Goal: Task Accomplishment & Management: Manage account settings

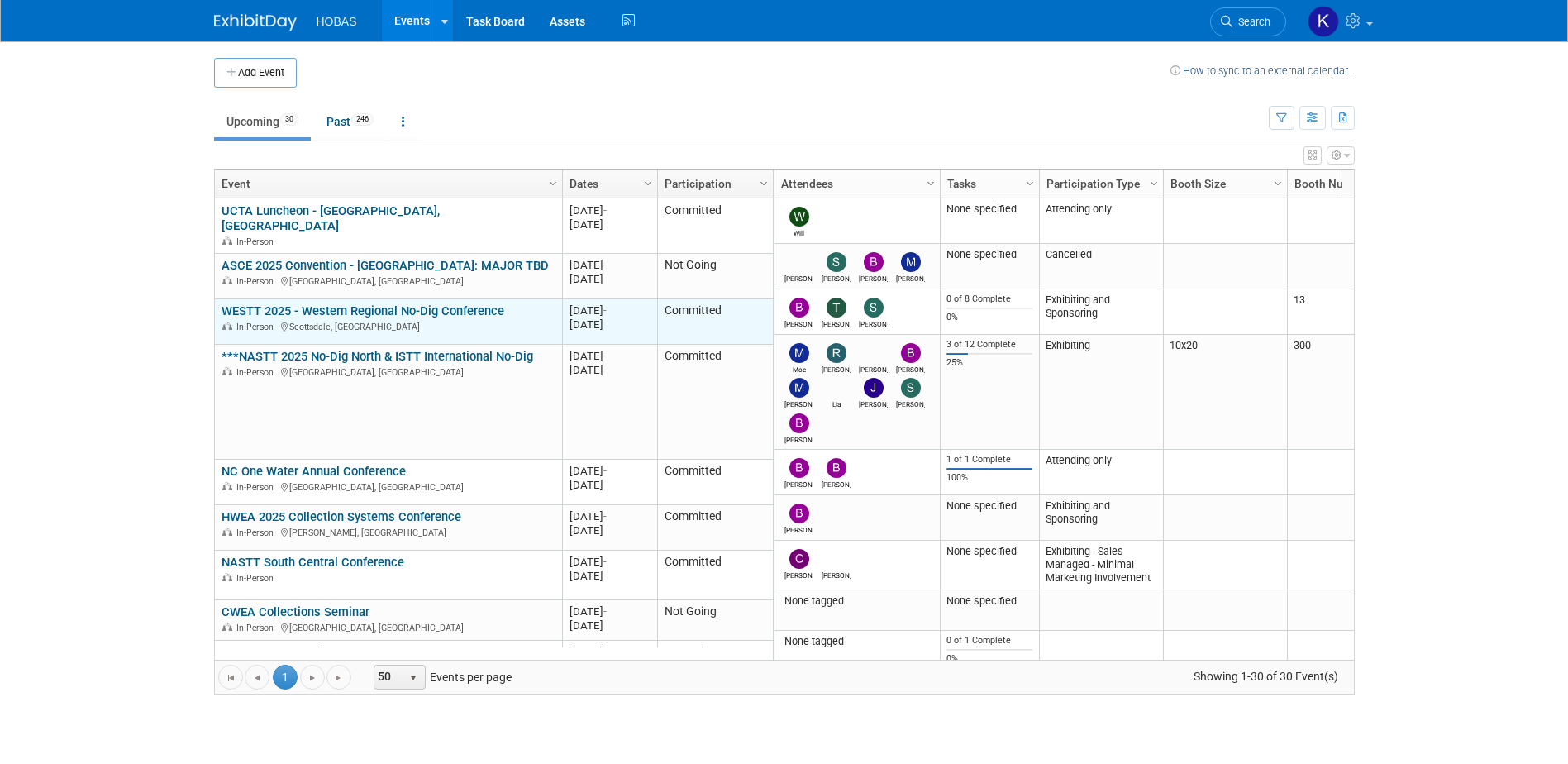
click at [377, 304] on link "WESTT 2025 - Western Regional No-Dig Conference" at bounding box center [363, 311] width 283 height 15
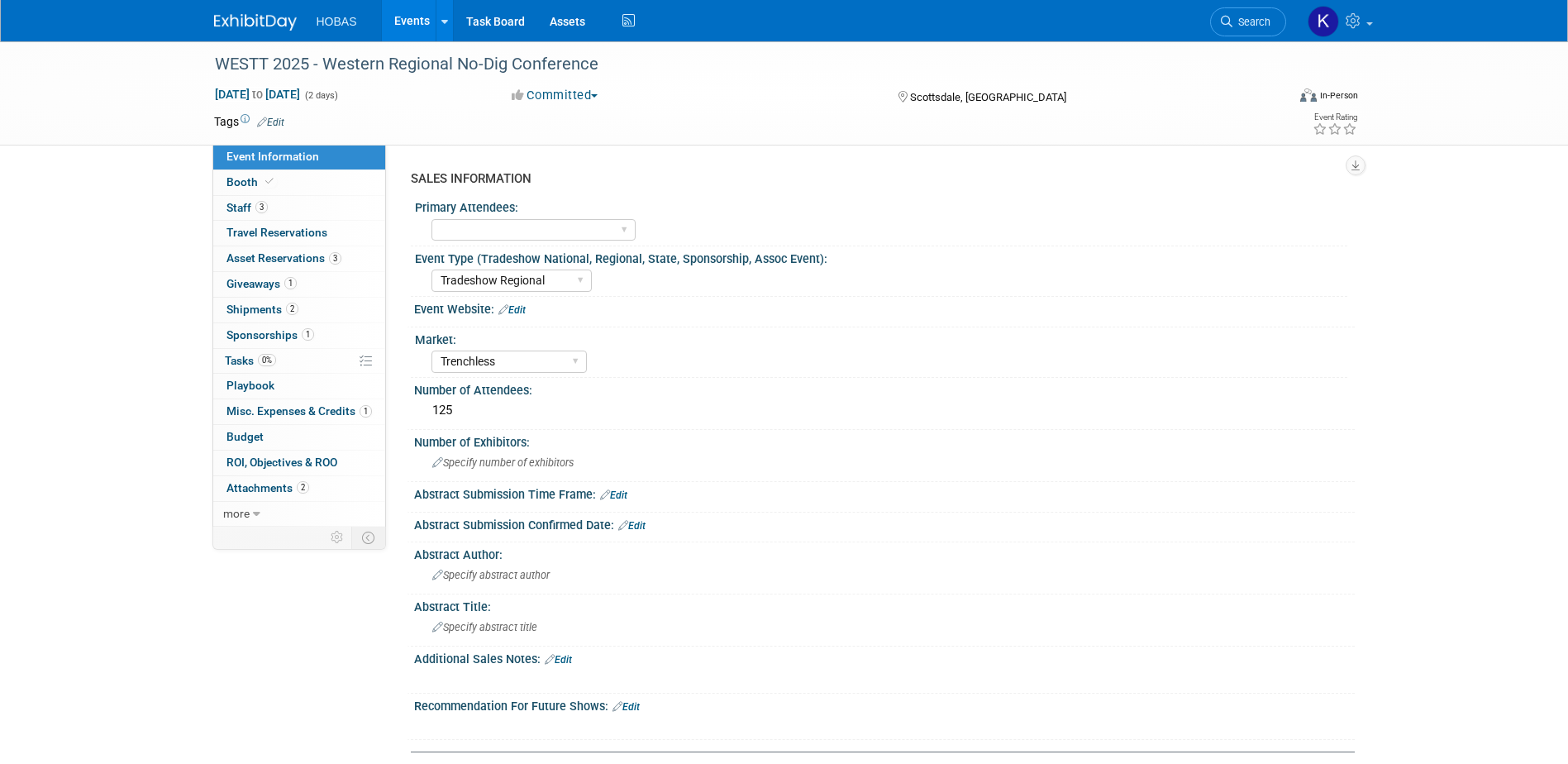
select select "Tradeshow Regional"
select select "Trenchless"
select select "Exhibiting and Sponsoring"
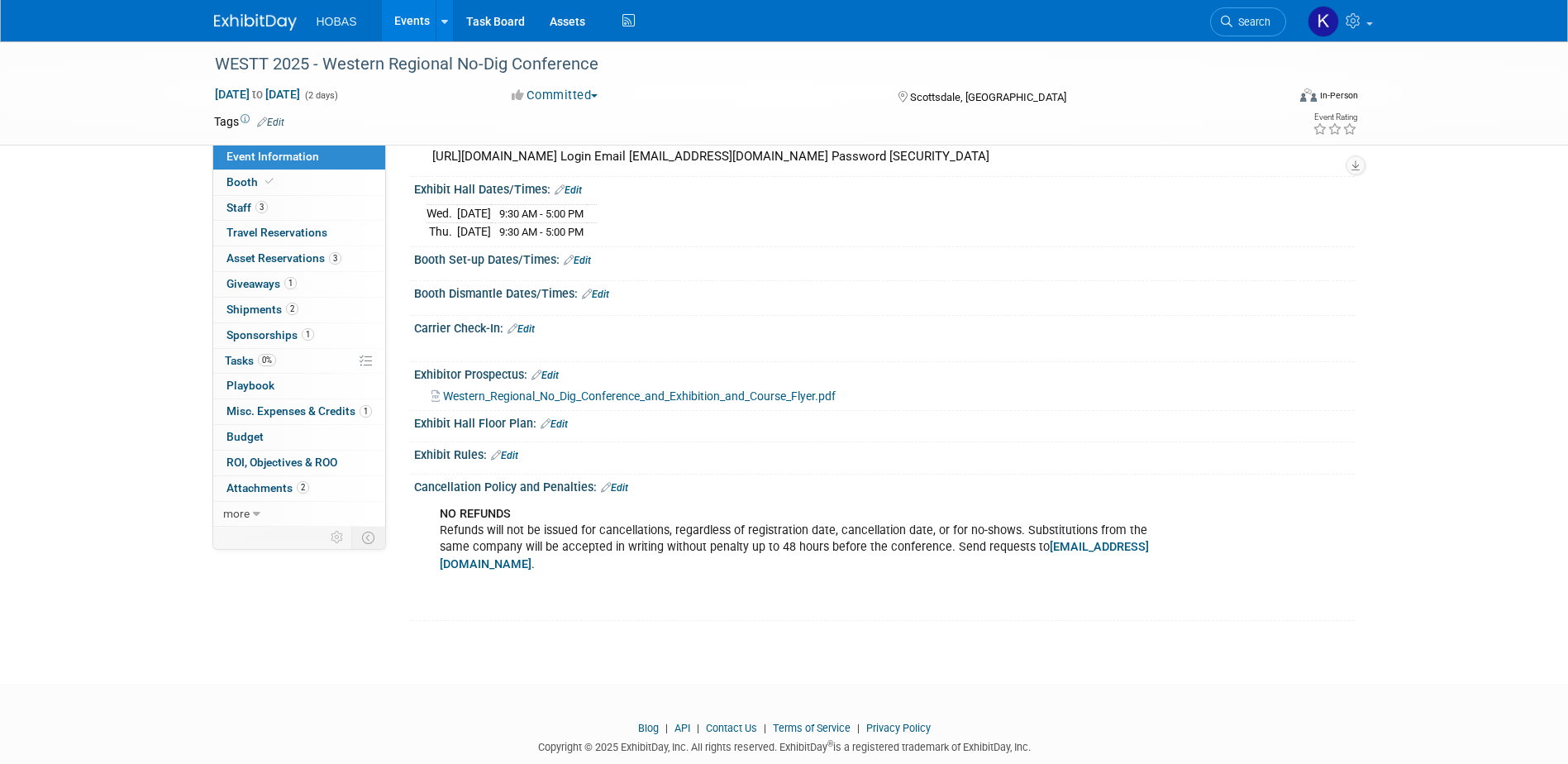
scroll to position [1209, 0]
click at [613, 388] on span "Western_Regional_No_Dig_Conference_and_Exhibition_and_Course_Flyer.pdf" at bounding box center [639, 394] width 392 height 13
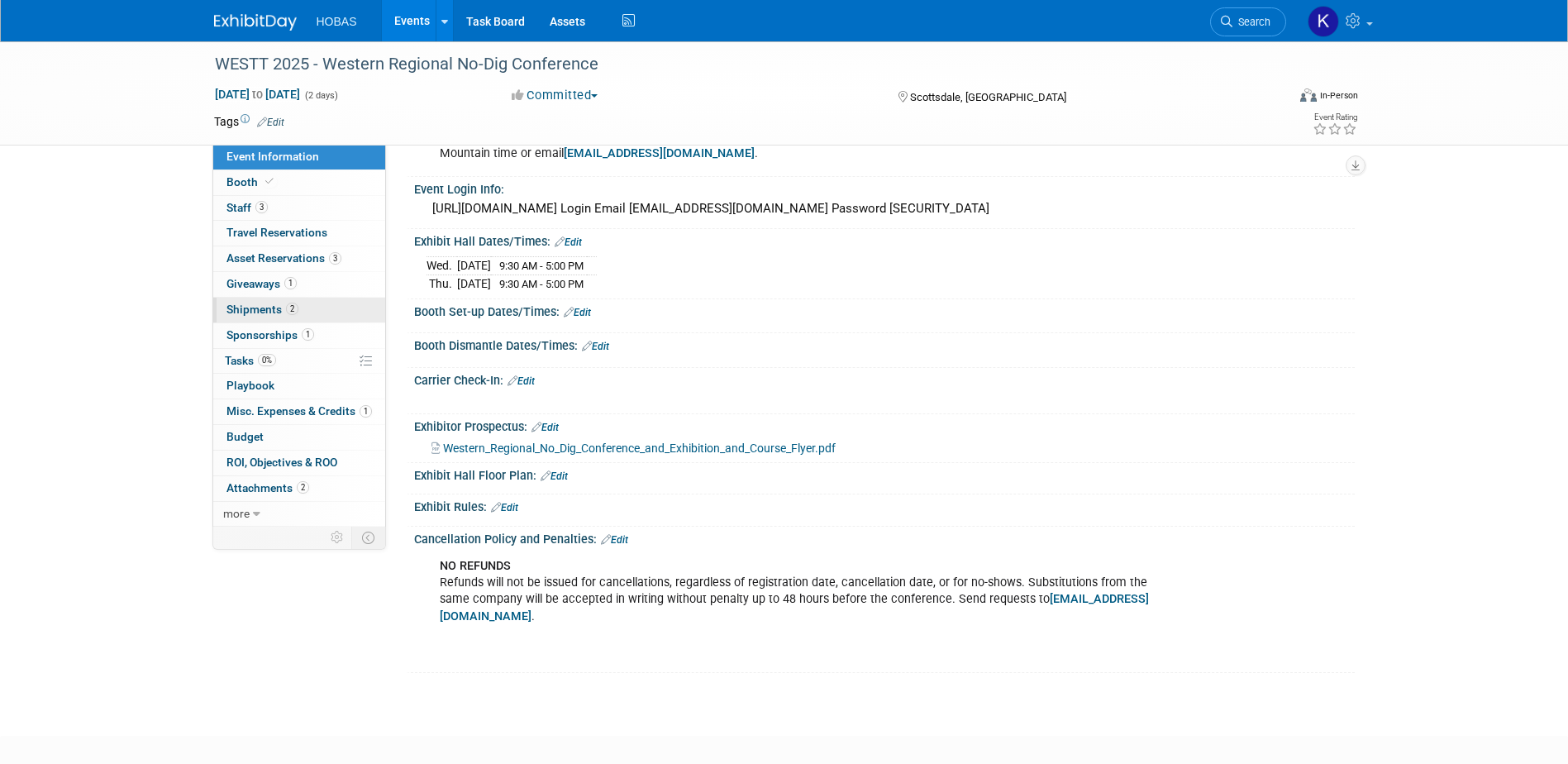
scroll to position [1126, 0]
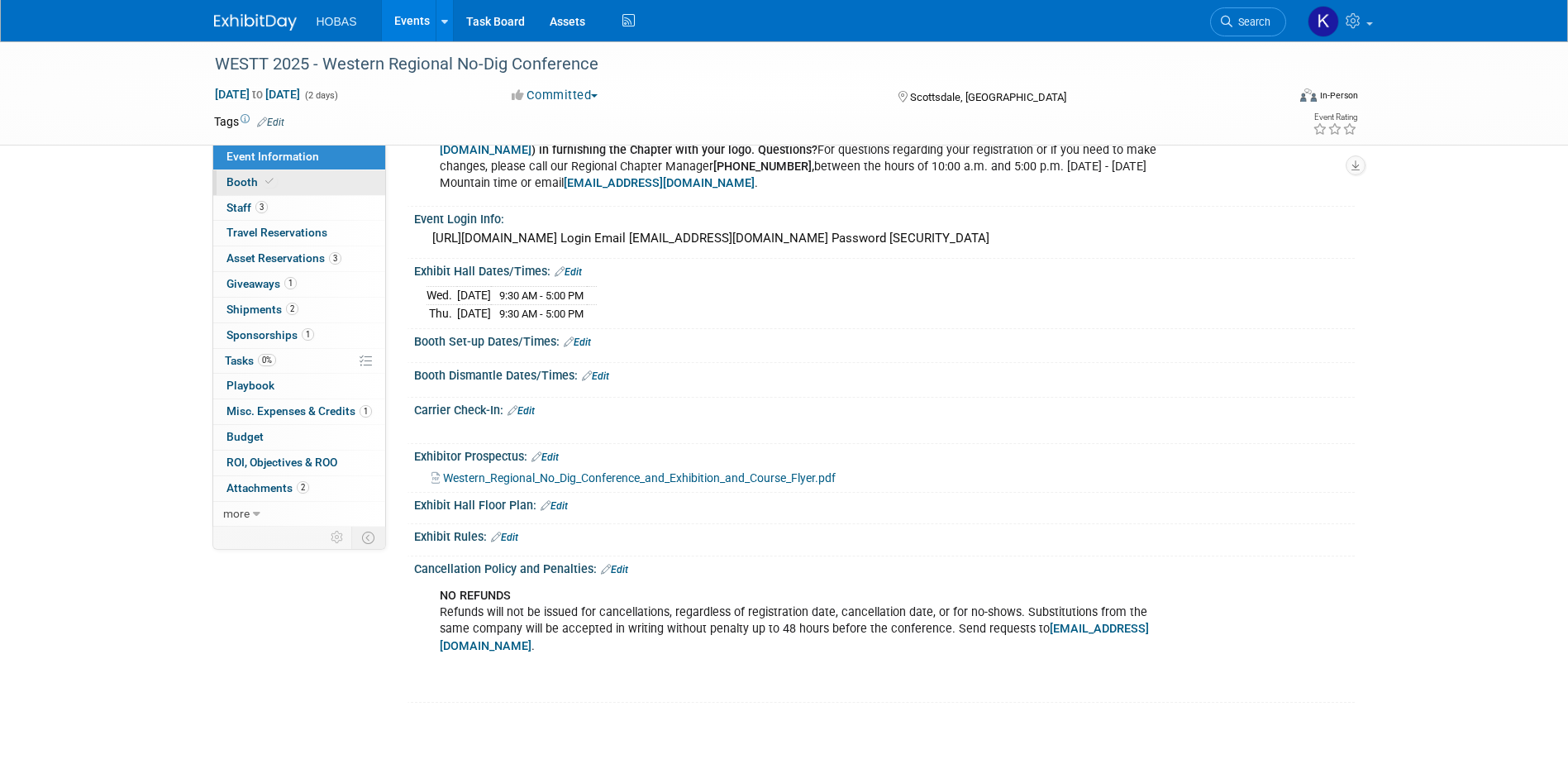
click at [251, 179] on span "Booth" at bounding box center [251, 181] width 50 height 13
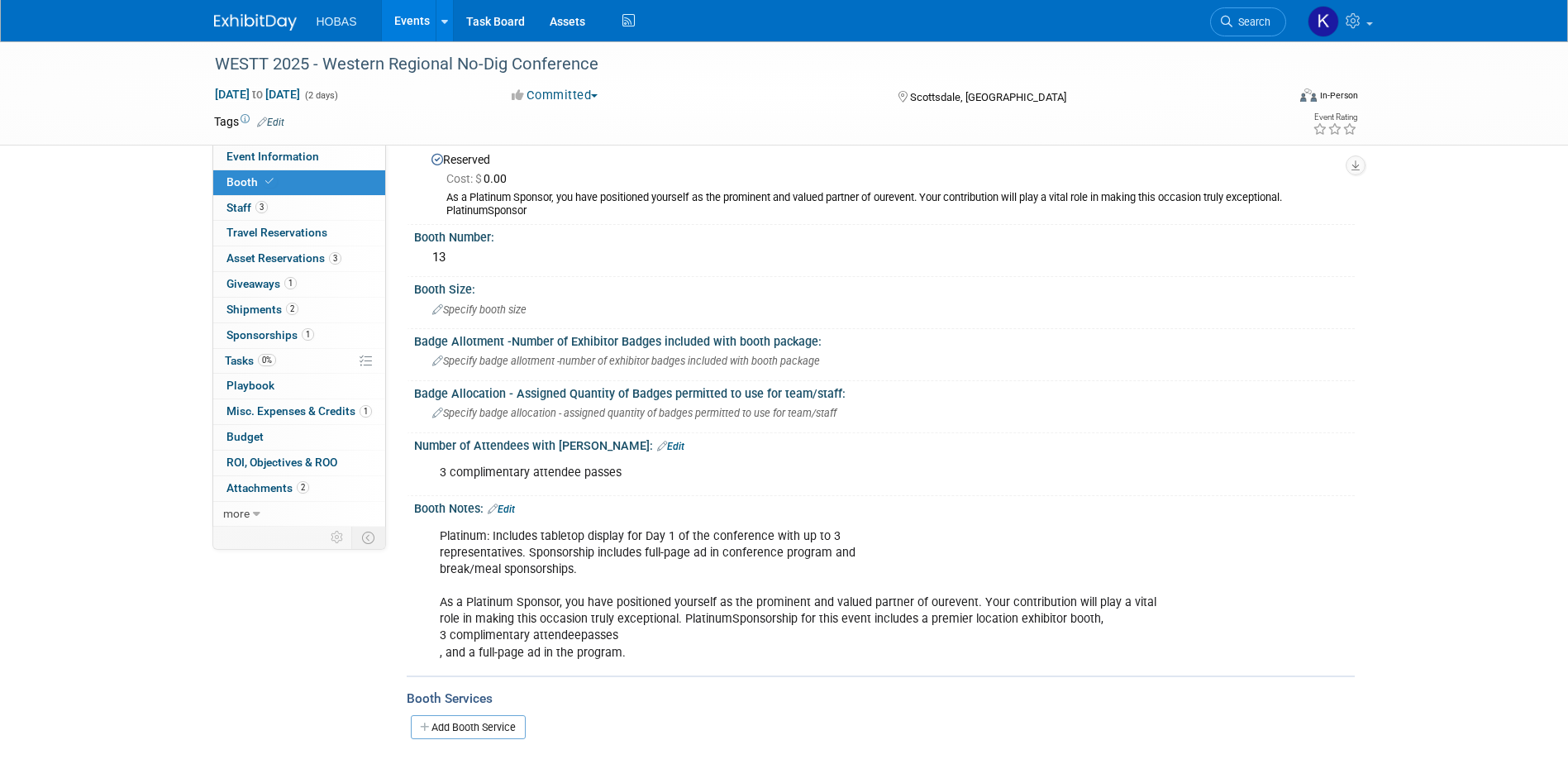
scroll to position [0, 0]
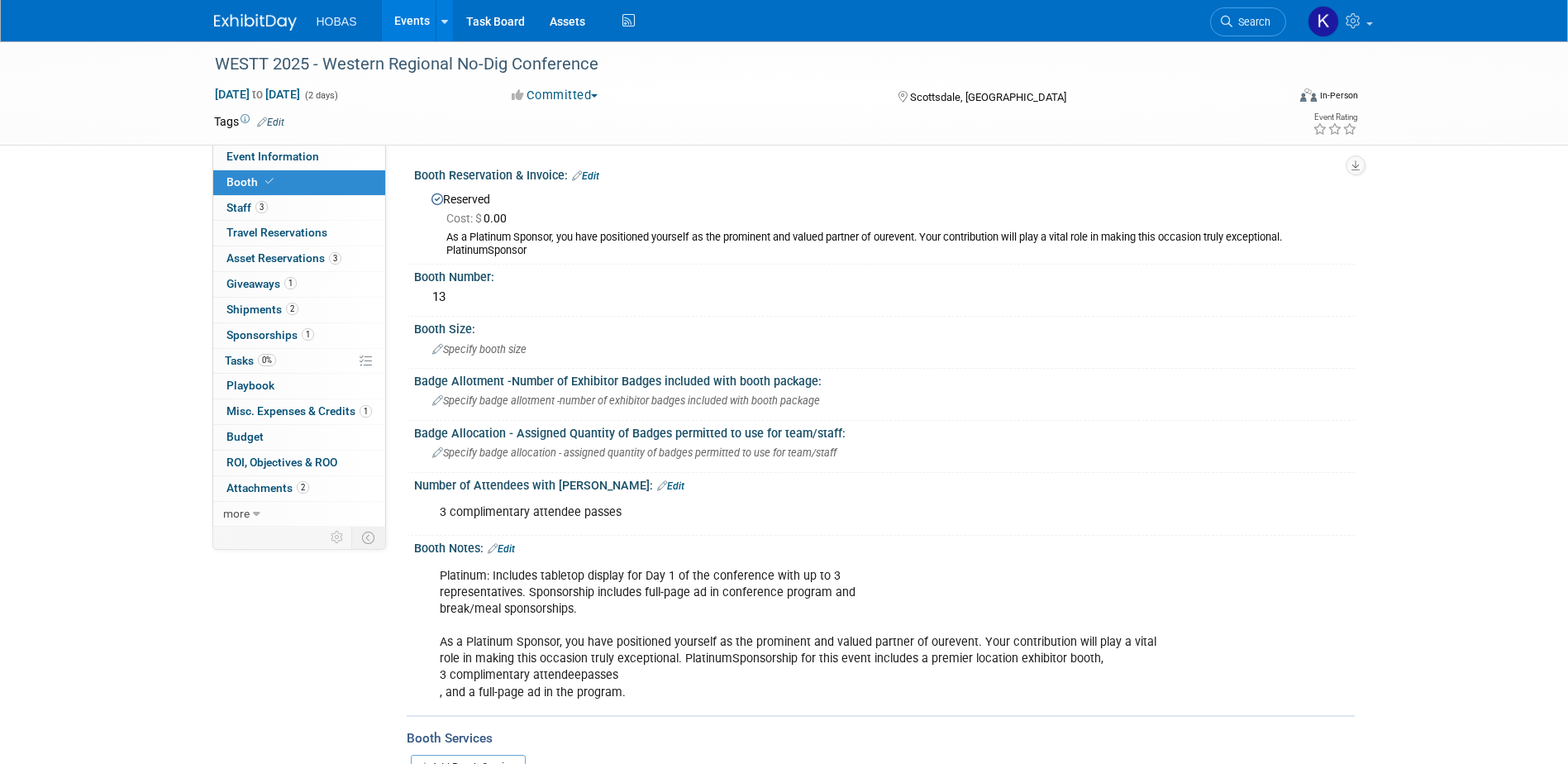
click at [238, 23] on img at bounding box center [255, 22] width 83 height 17
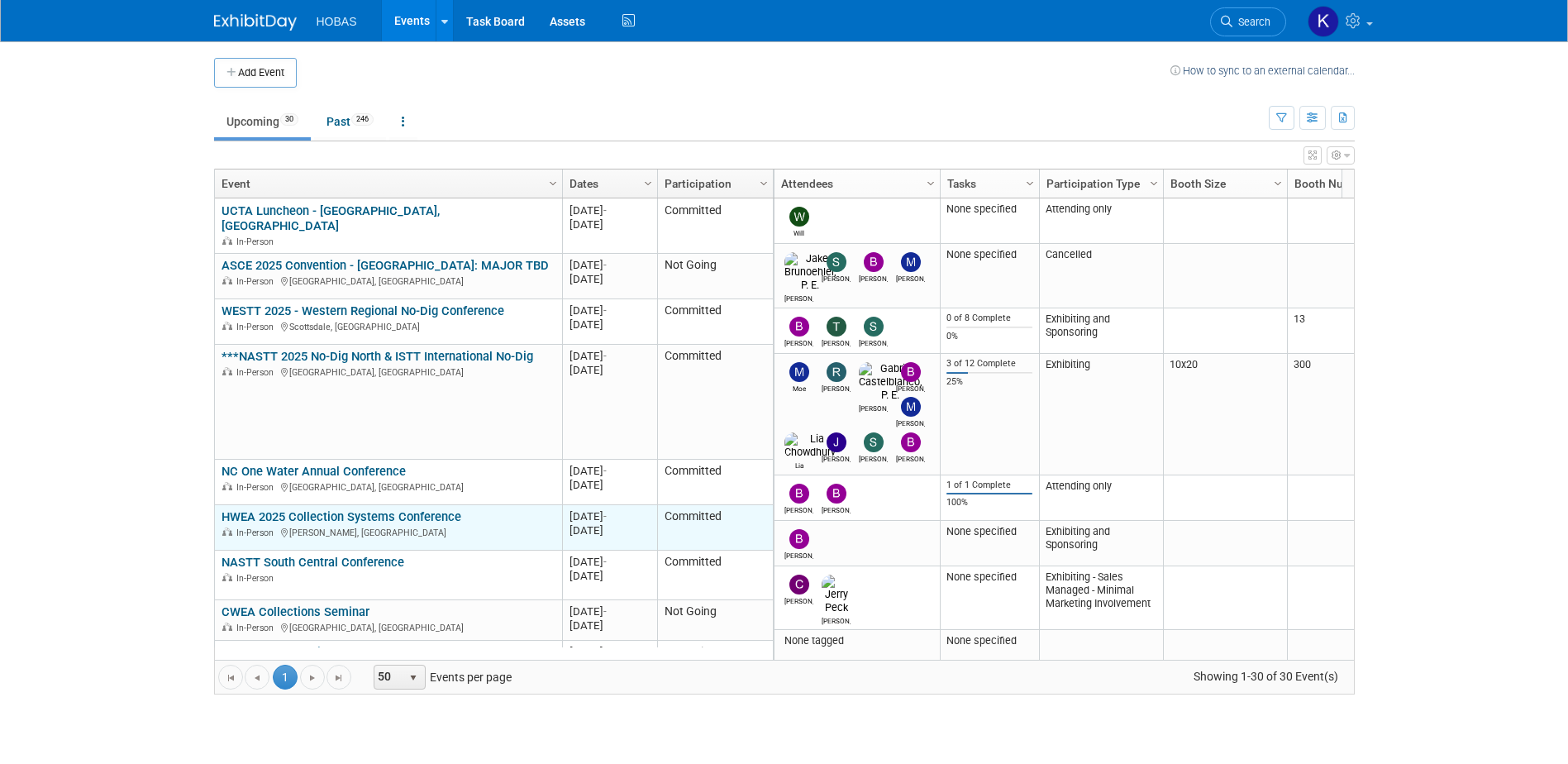
click at [386, 511] on link "HWEA 2025 Collection Systems Conference" at bounding box center [341, 516] width 239 height 15
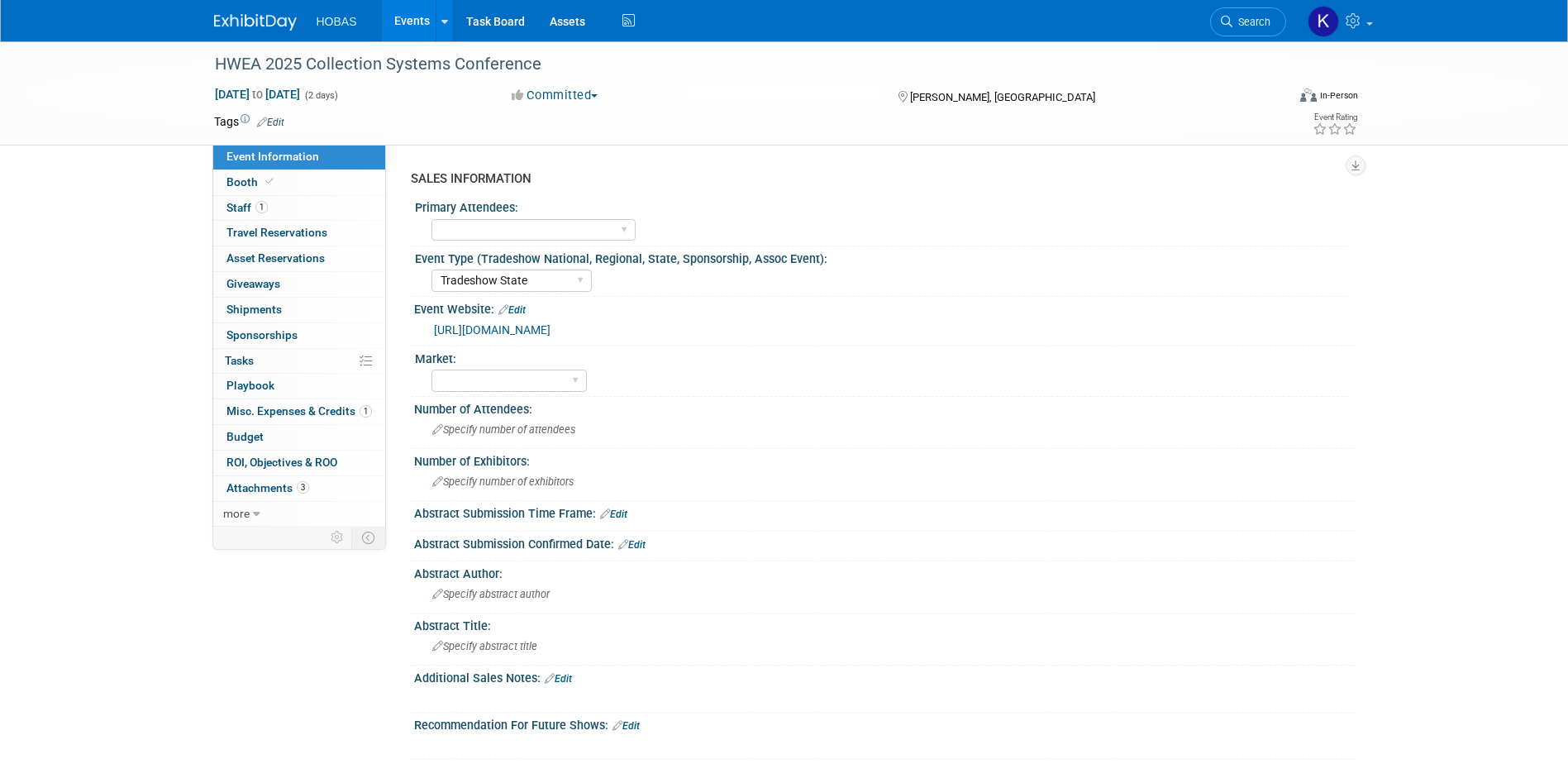
select select "Tradeshow State"
select select "Exhibiting and Sponsoring"
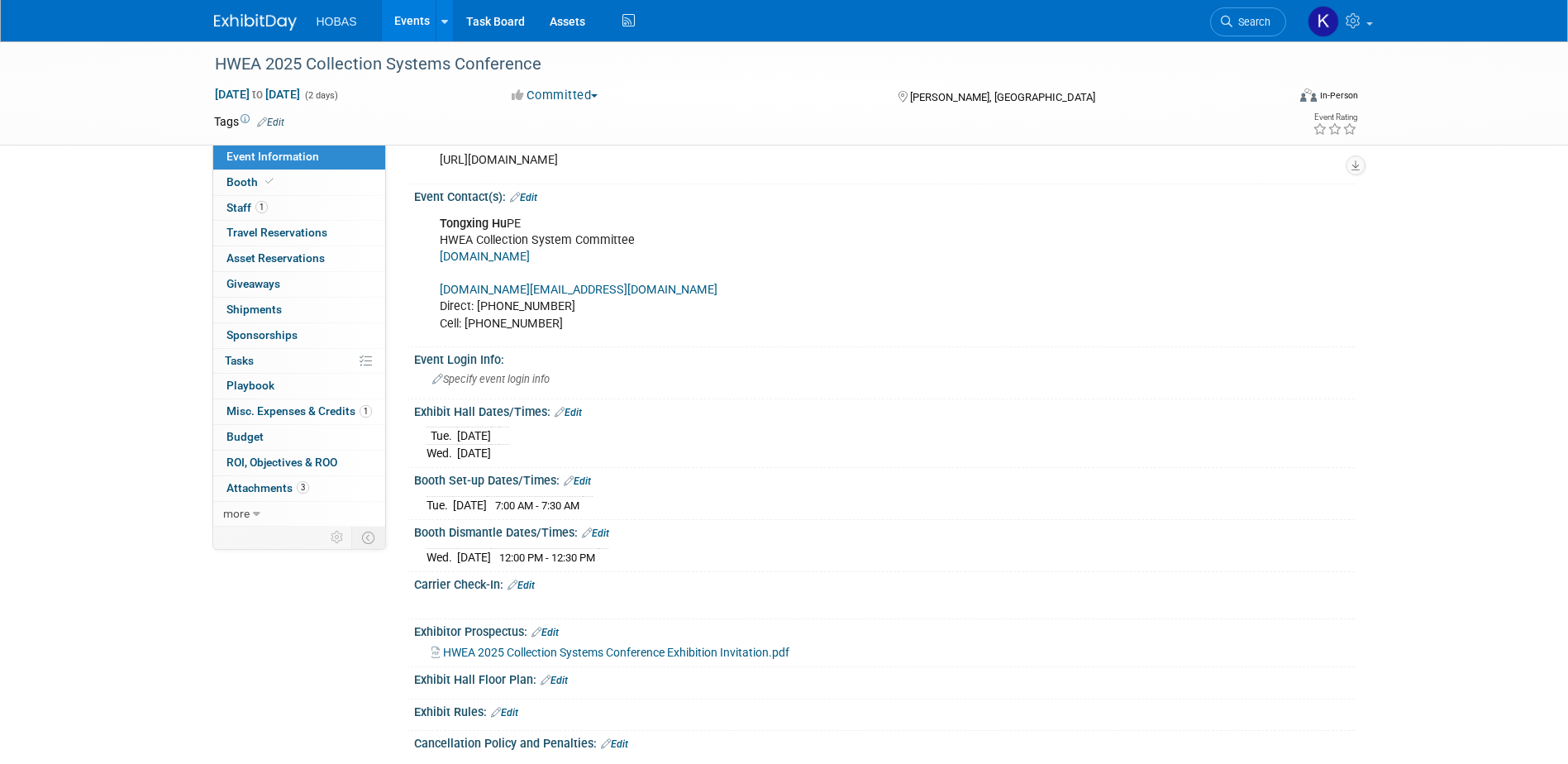
scroll to position [992, 0]
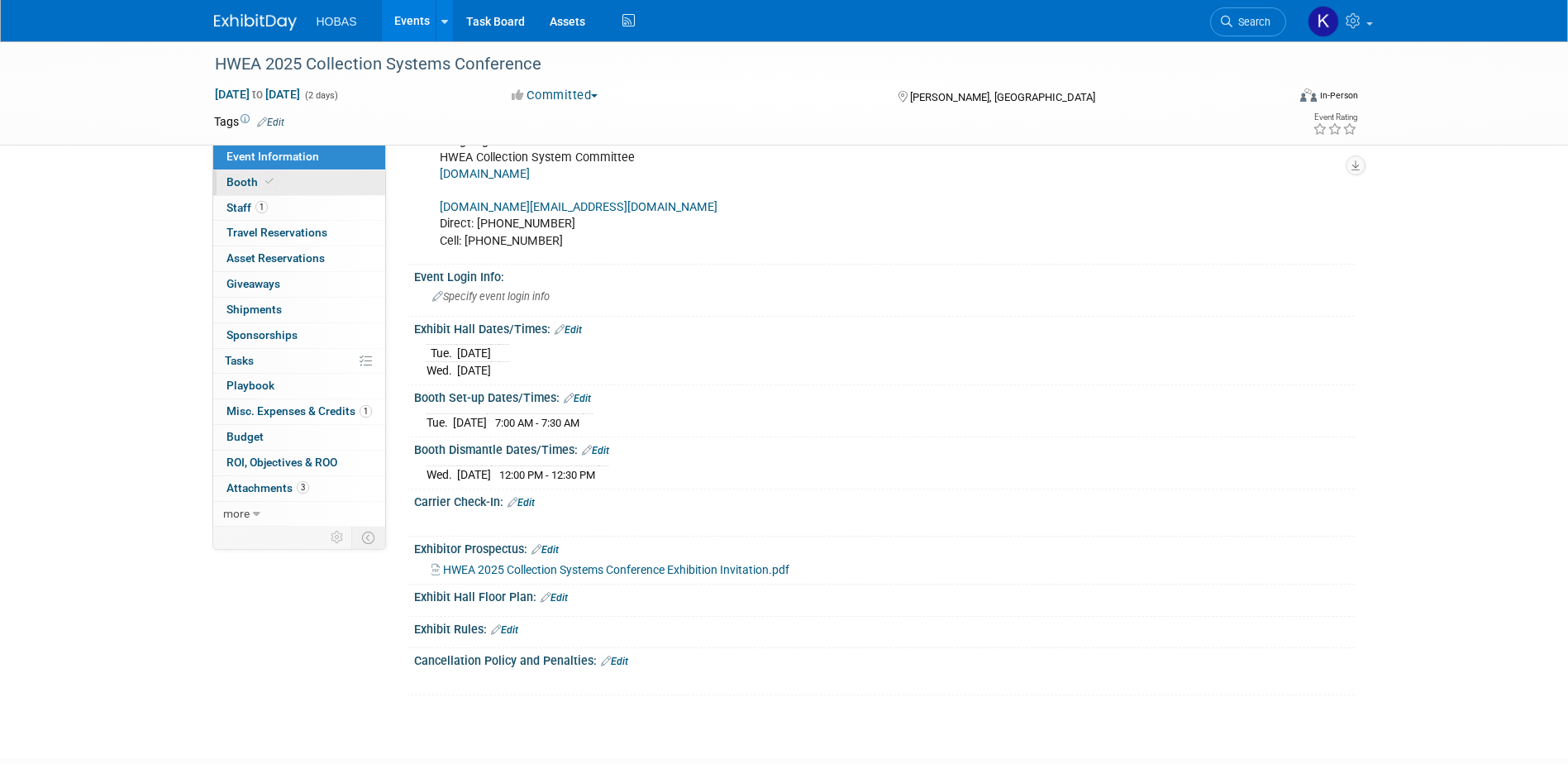
click at [257, 180] on span "Booth" at bounding box center [251, 181] width 50 height 13
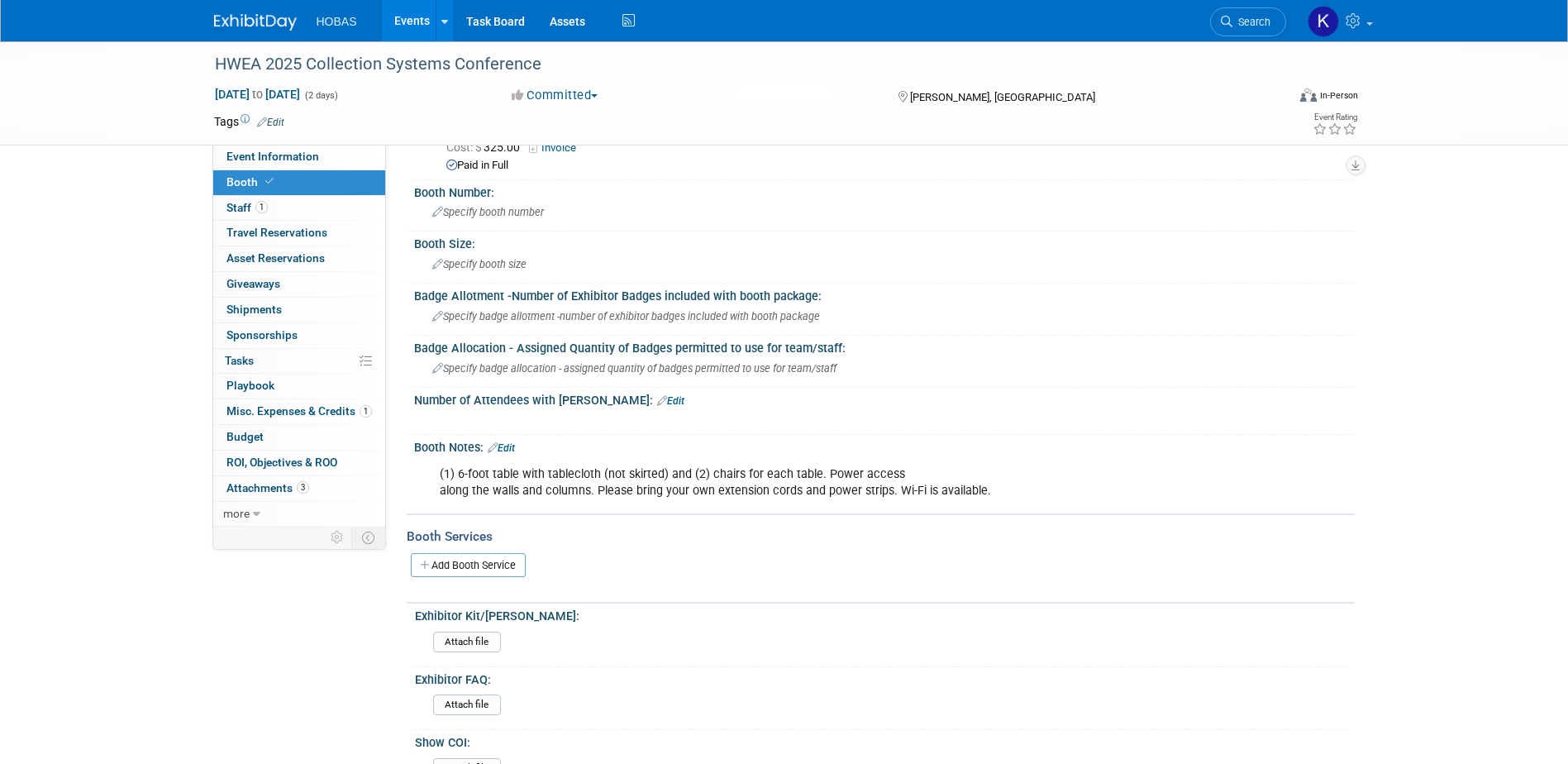
scroll to position [0, 0]
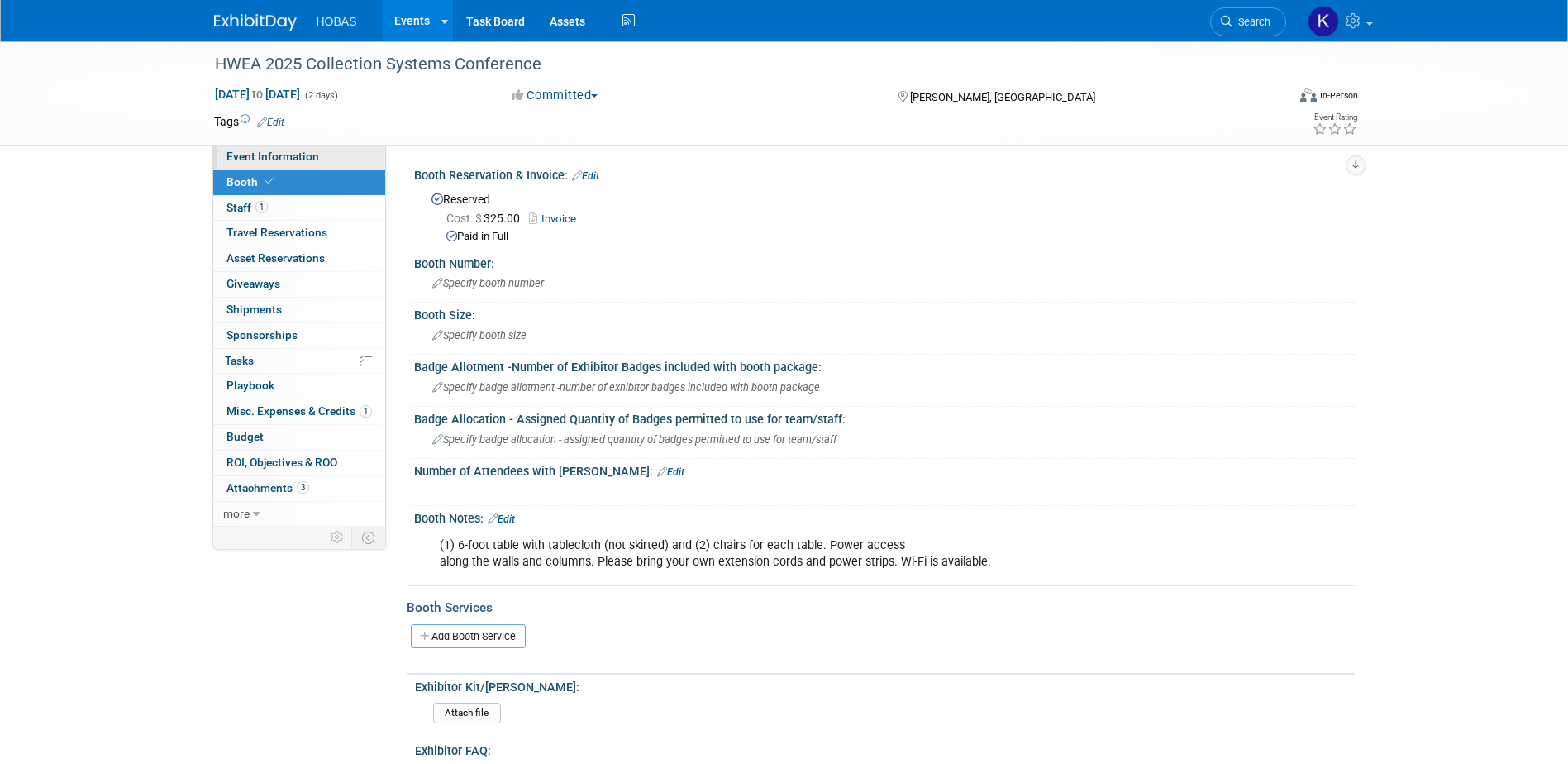
click at [259, 160] on span "Event Information" at bounding box center [272, 156] width 92 height 13
select select "Tradeshow State"
select select "Exhibiting and Sponsoring"
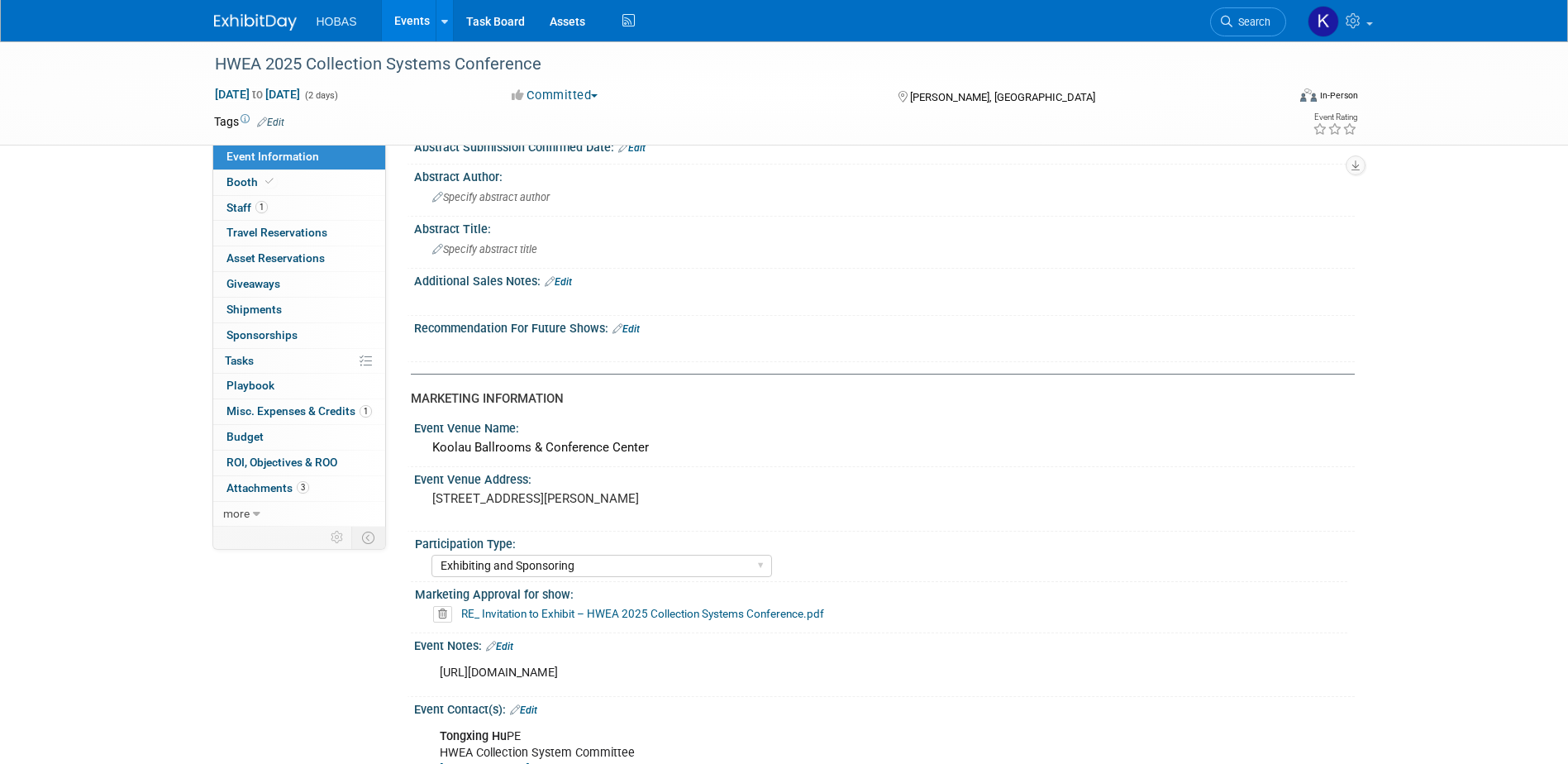
scroll to position [413, 0]
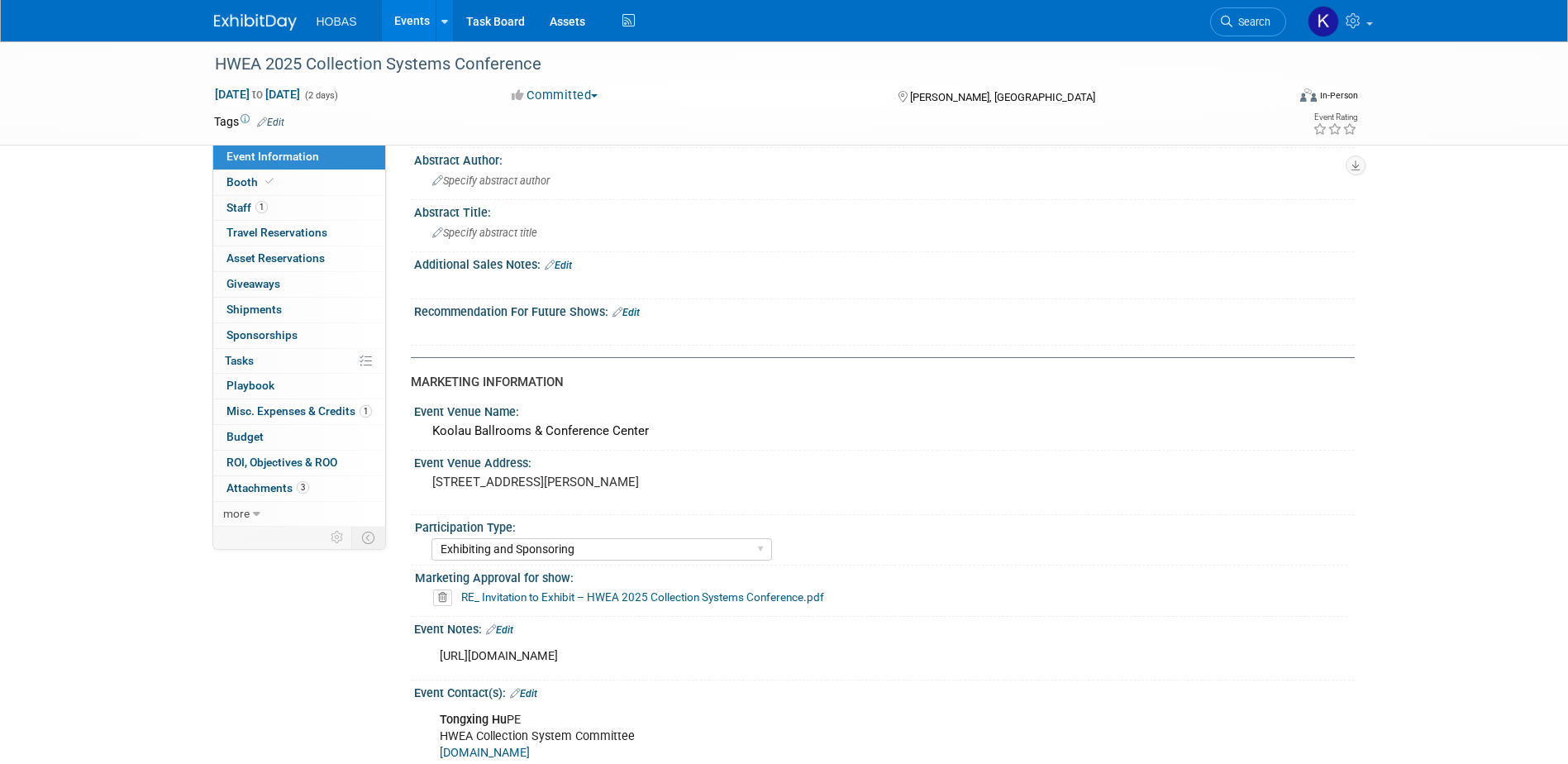
click at [702, 596] on link "RE_ Invitation to Exhibit – HWEA 2025 Collection Systems Conference.pdf" at bounding box center [642, 596] width 363 height 13
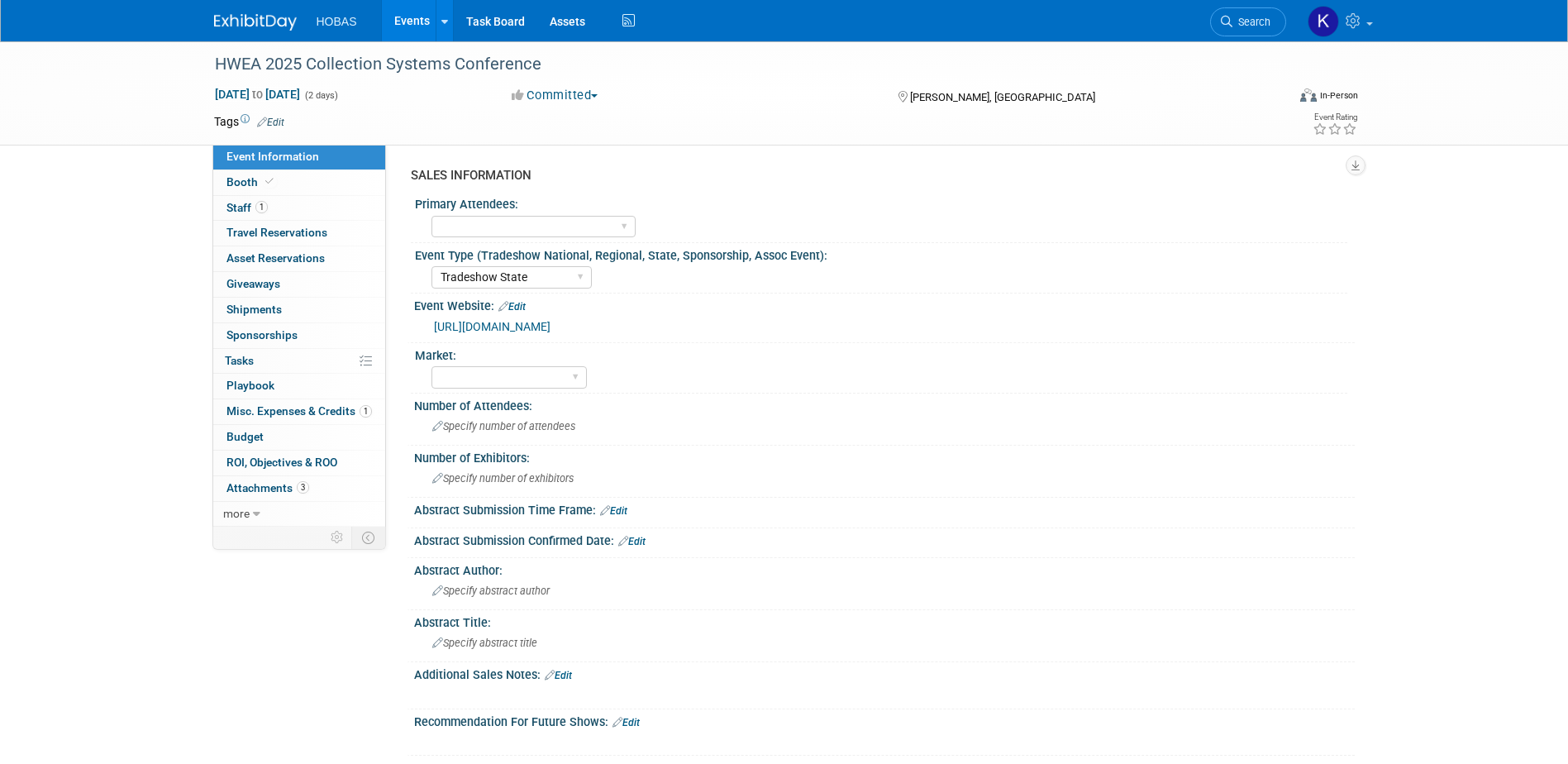
scroll to position [0, 0]
click at [252, 257] on span "Asset Reservations 0" at bounding box center [275, 258] width 98 height 13
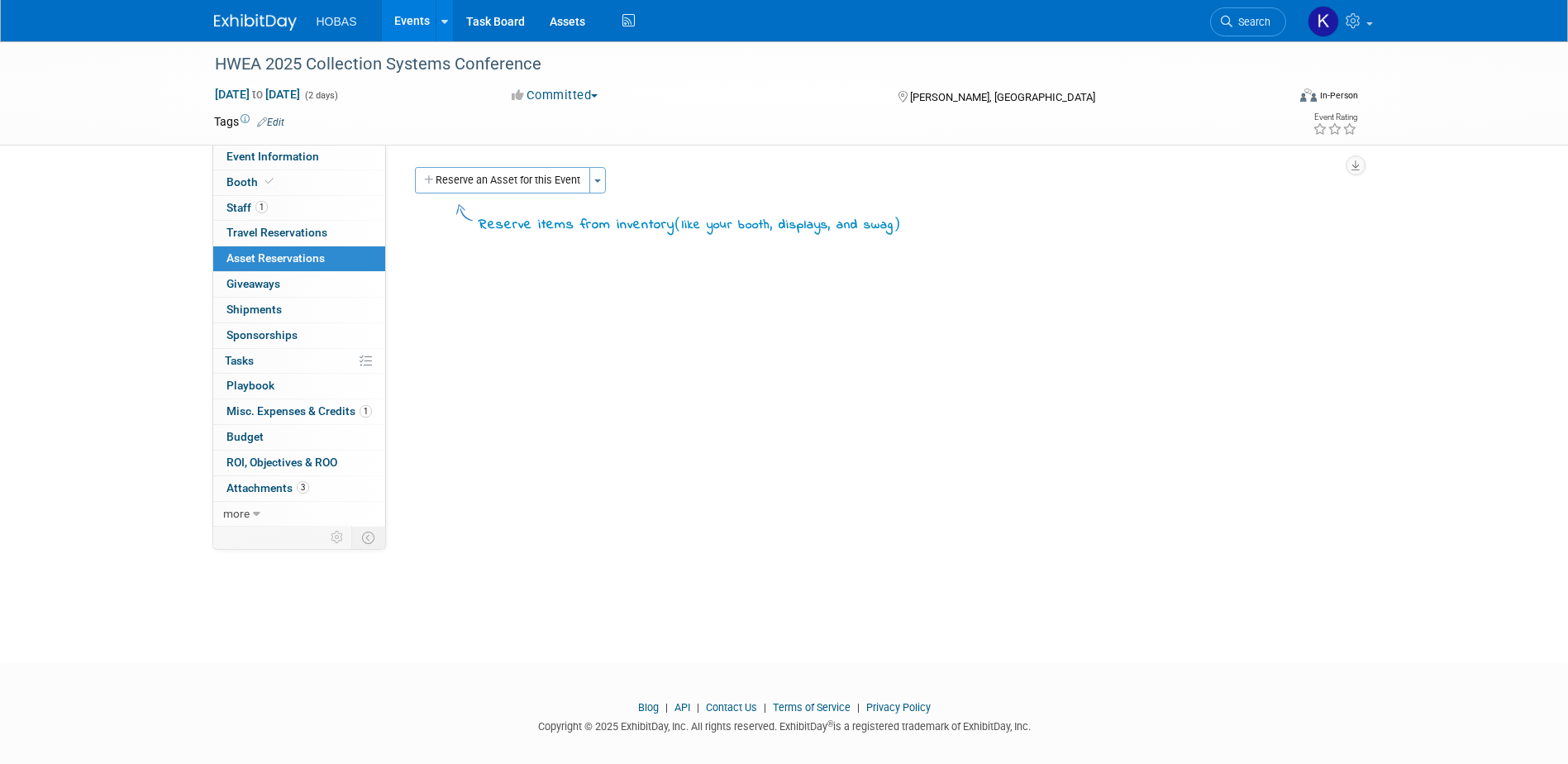
click at [399, 23] on link "Events" at bounding box center [412, 20] width 60 height 41
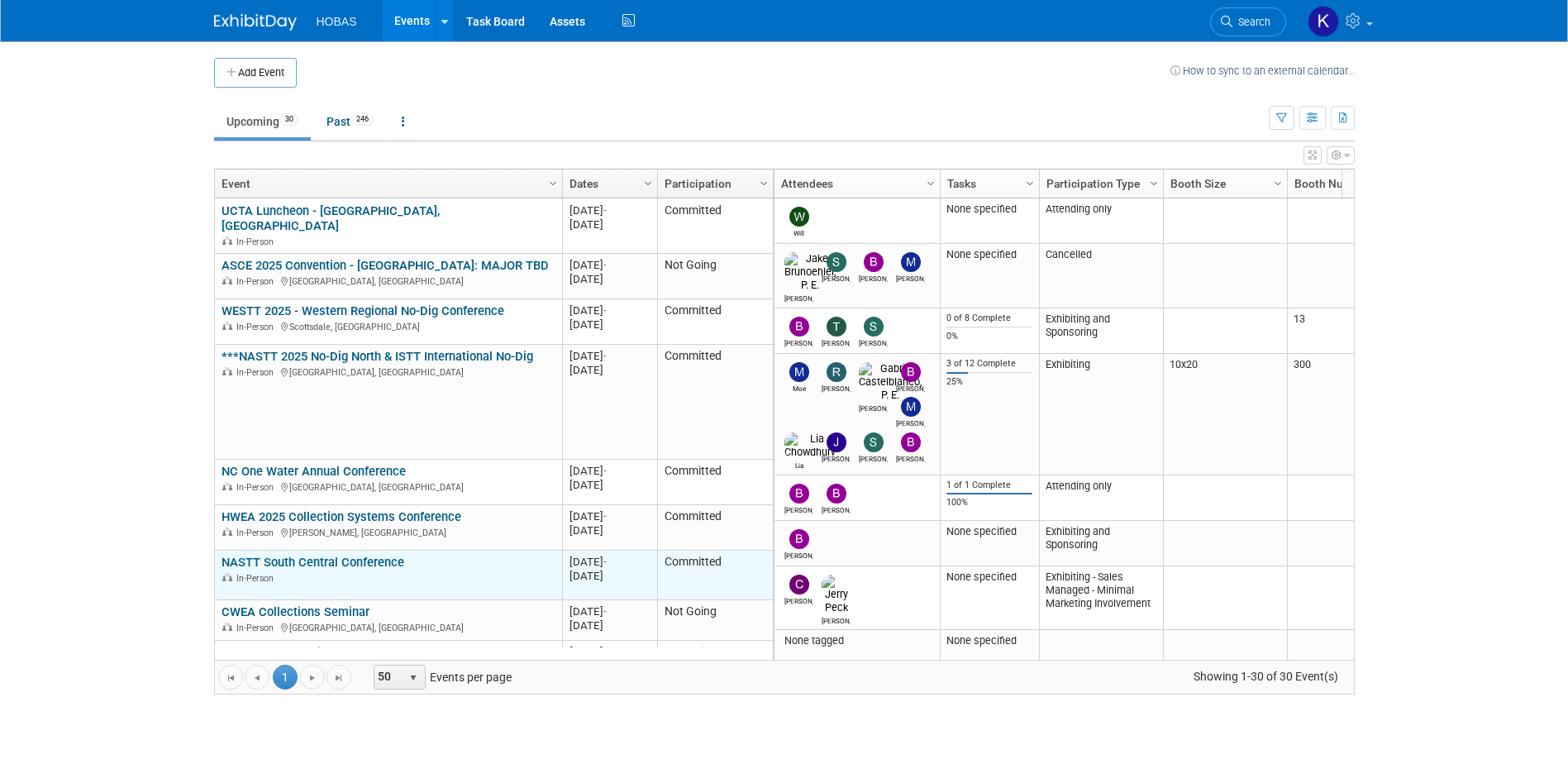
click at [335, 557] on link "NASTT South Central Conference" at bounding box center [313, 561] width 183 height 15
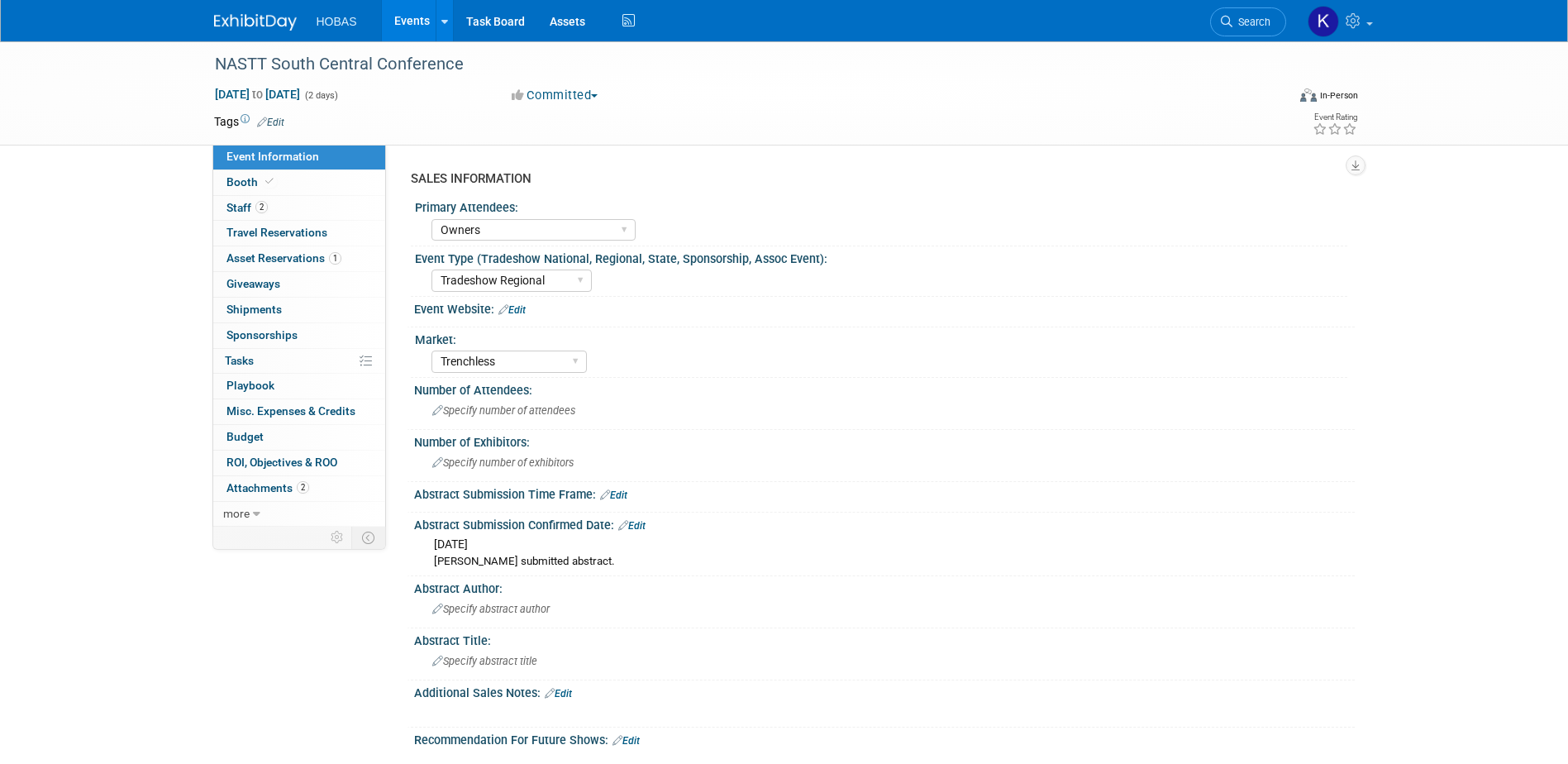
select select "Owners"
select select "Tradeshow Regional"
select select "Trenchless"
select select "Exhibiting - Sales Managed - Minimal Marketing Involvement"
click at [233, 25] on img at bounding box center [255, 22] width 83 height 17
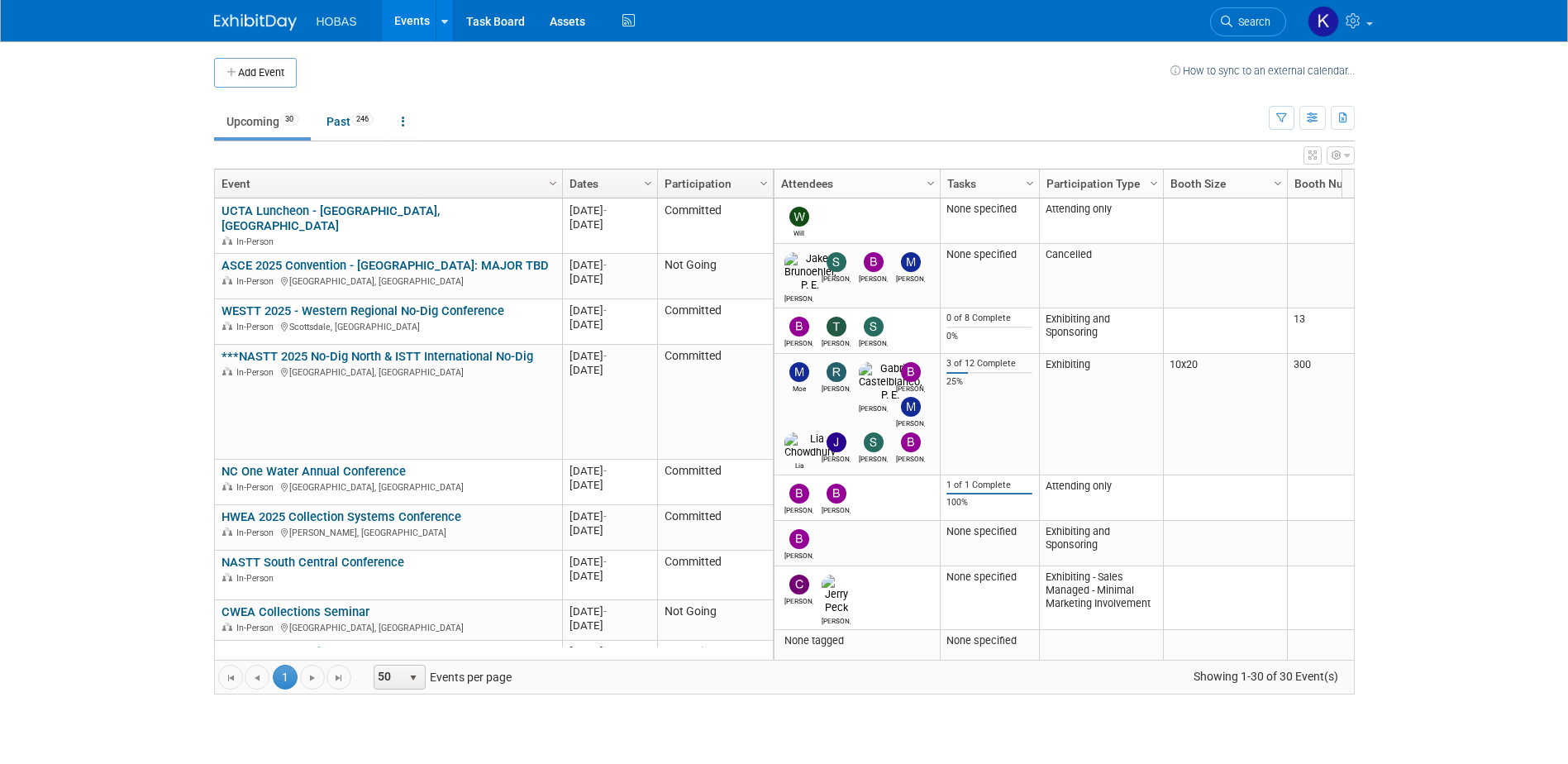
click at [399, 26] on link "Events" at bounding box center [412, 20] width 60 height 41
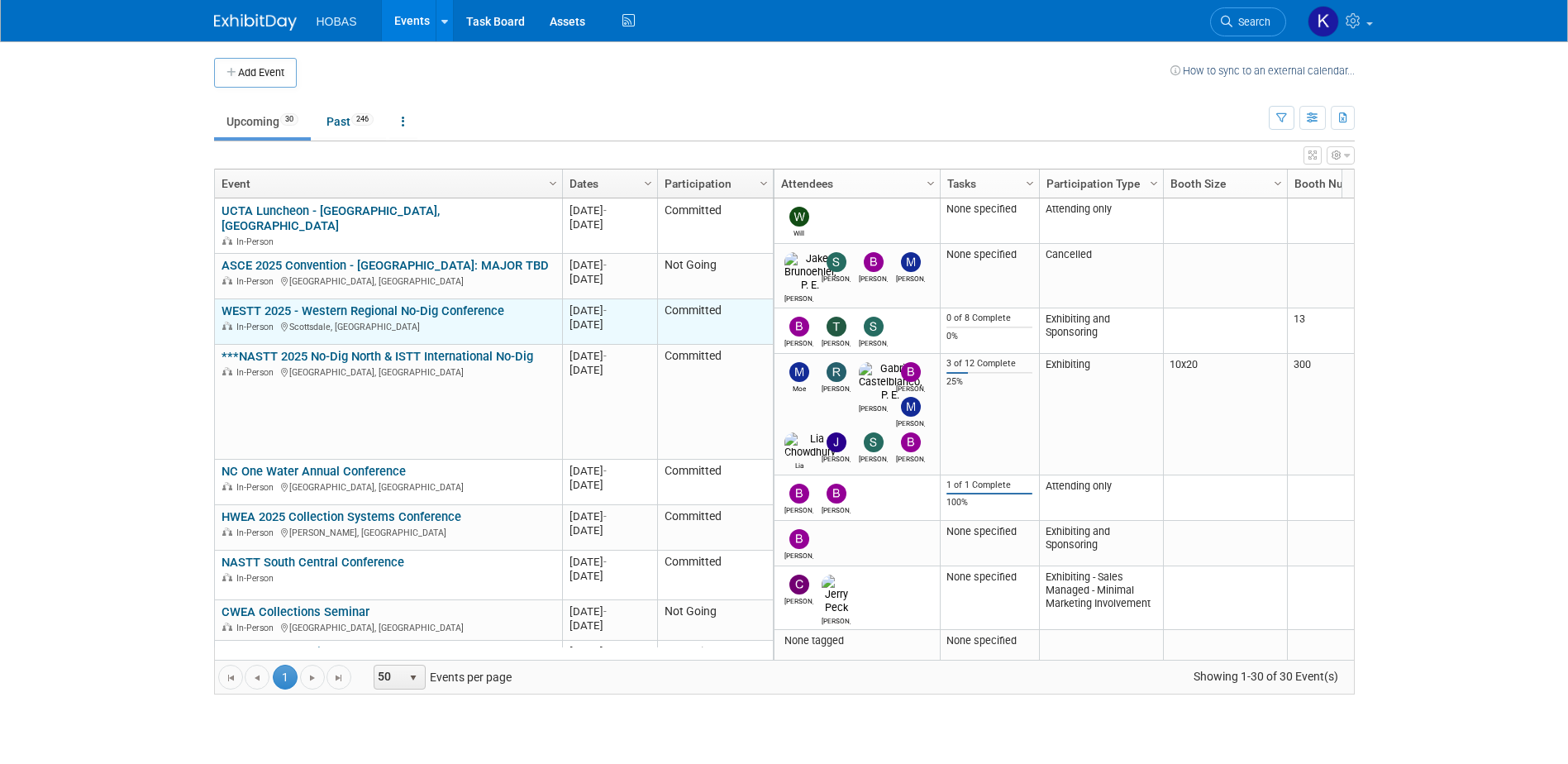
click at [380, 304] on link "WESTT 2025 - Western Regional No-Dig Conference" at bounding box center [363, 311] width 283 height 15
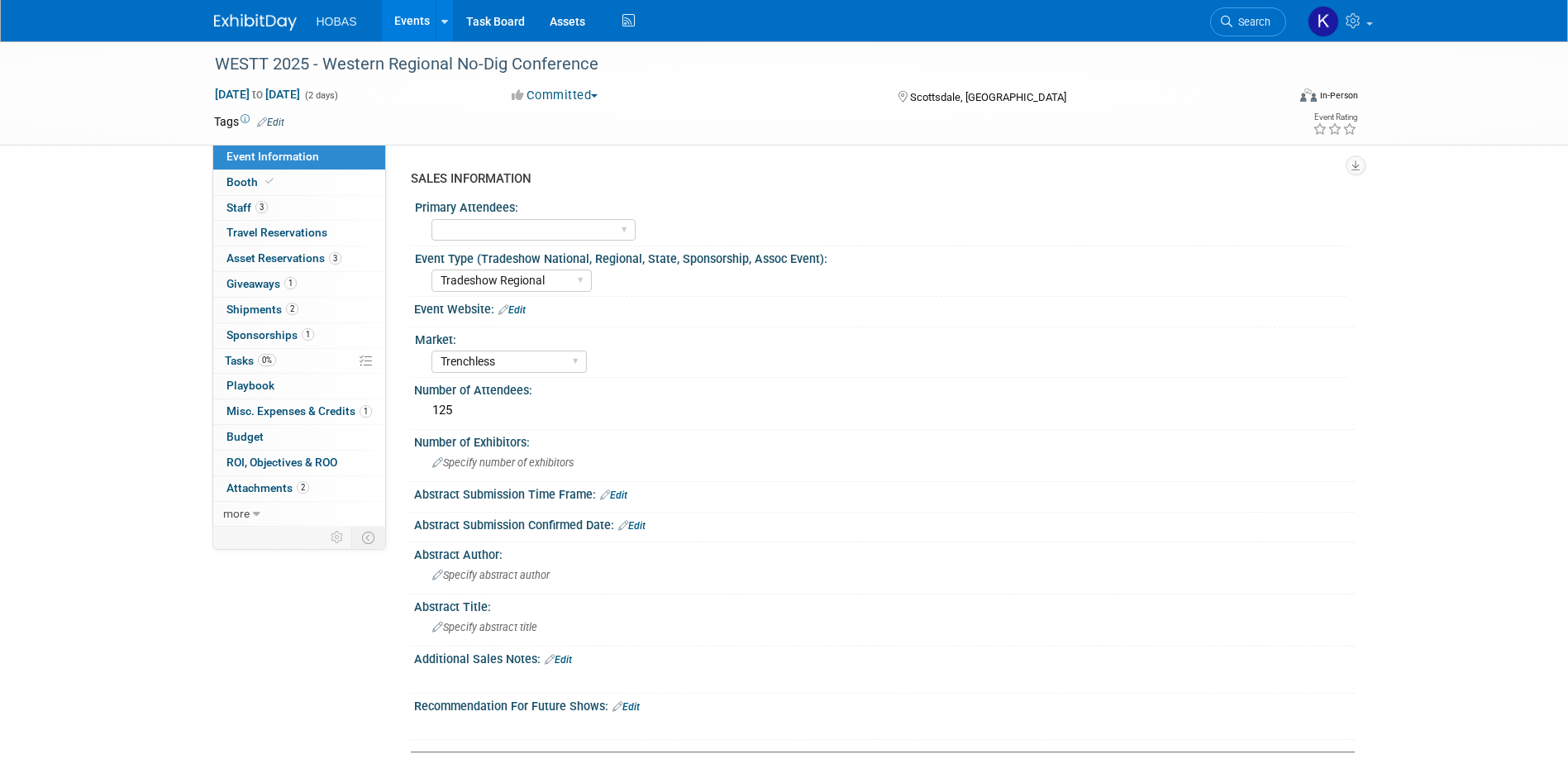
select select "Tradeshow Regional"
select select "Trenchless"
select select "Exhibiting and Sponsoring"
drag, startPoint x: 595, startPoint y: 67, endPoint x: 205, endPoint y: 76, distance: 390.1
click at [205, 76] on div "WESTT 2025 - Western Regional No-Dig Conference" at bounding box center [738, 63] width 1072 height 44
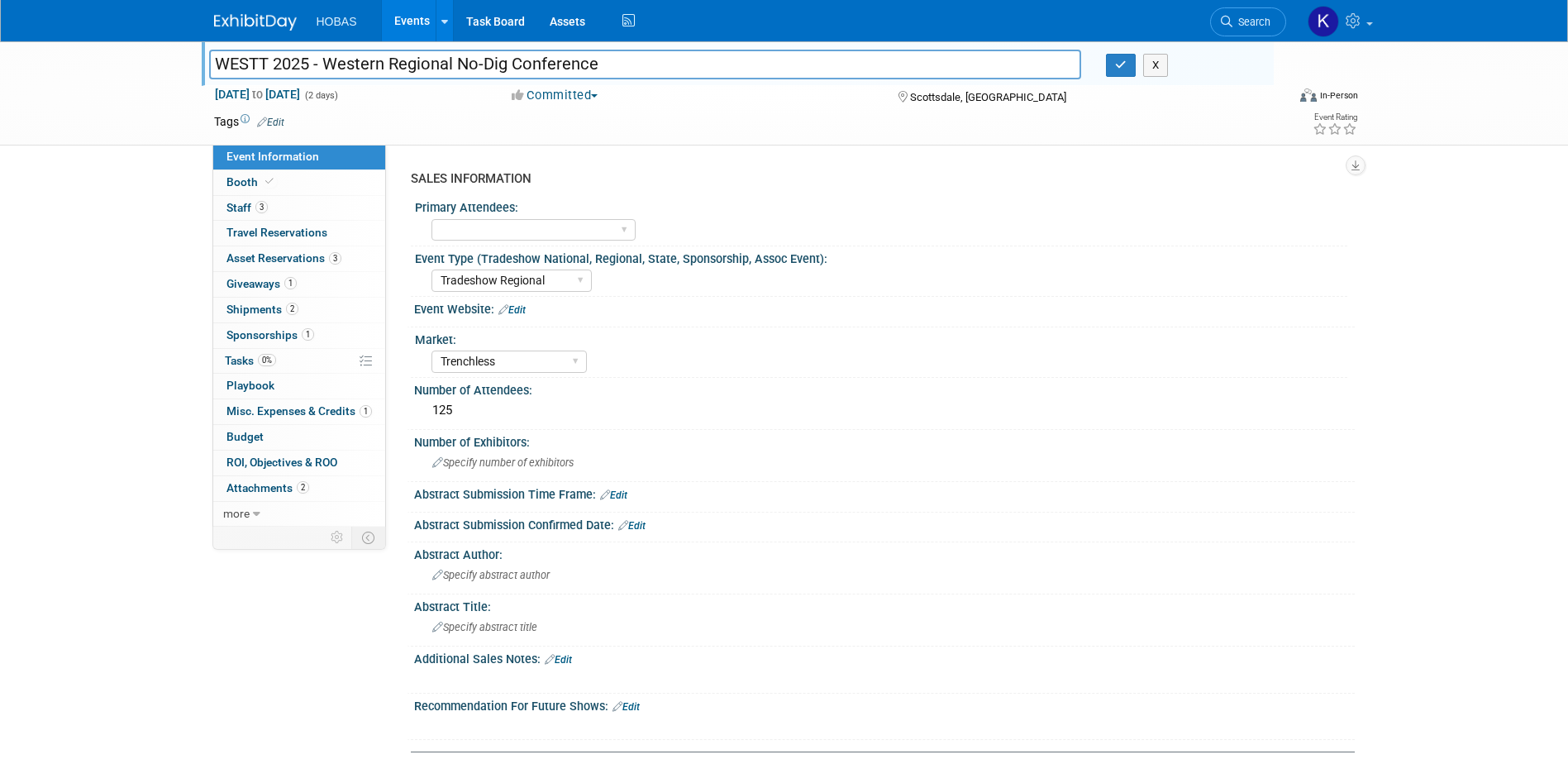
drag, startPoint x: 245, startPoint y: 71, endPoint x: 217, endPoint y: 70, distance: 28.0
click at [217, 70] on input "WESTT 2025 - Western Regional No-Dig Conference" at bounding box center [645, 64] width 873 height 29
click at [510, 312] on link "Edit" at bounding box center [512, 310] width 27 height 11
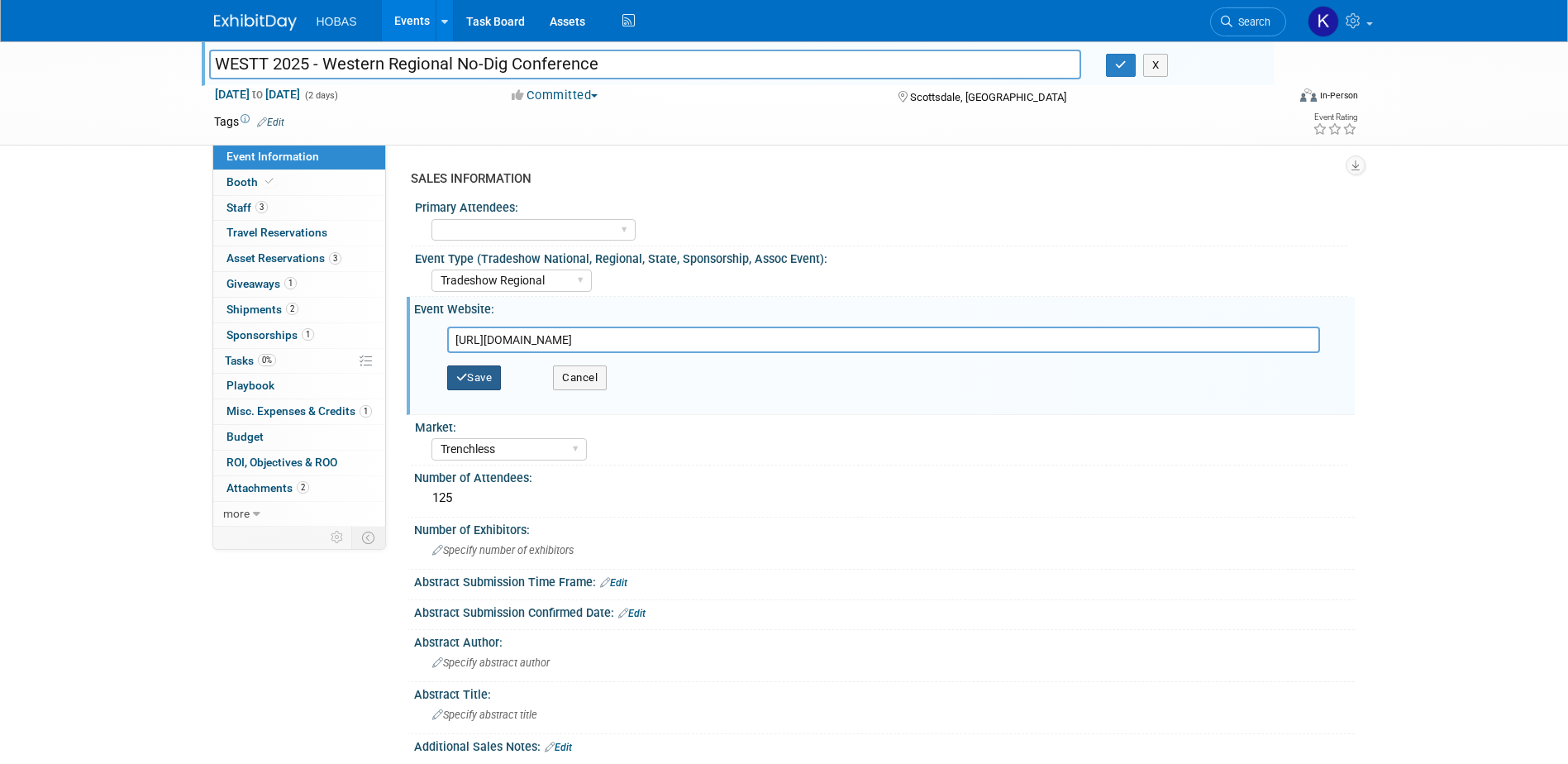
type input "https://nastt.org/training/upcoming-events/"
click at [491, 387] on button "Save" at bounding box center [474, 378] width 55 height 24
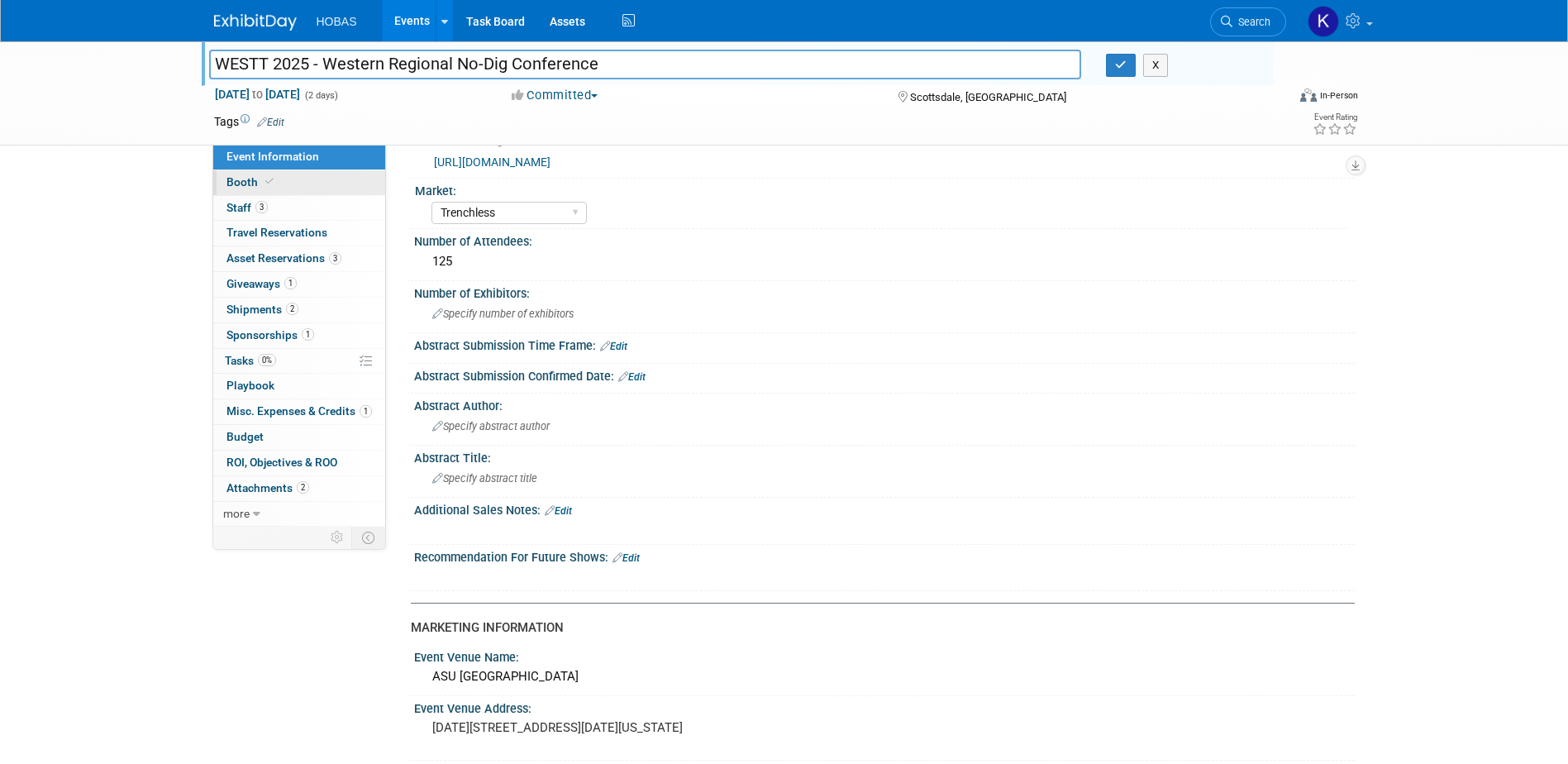
scroll to position [153, 0]
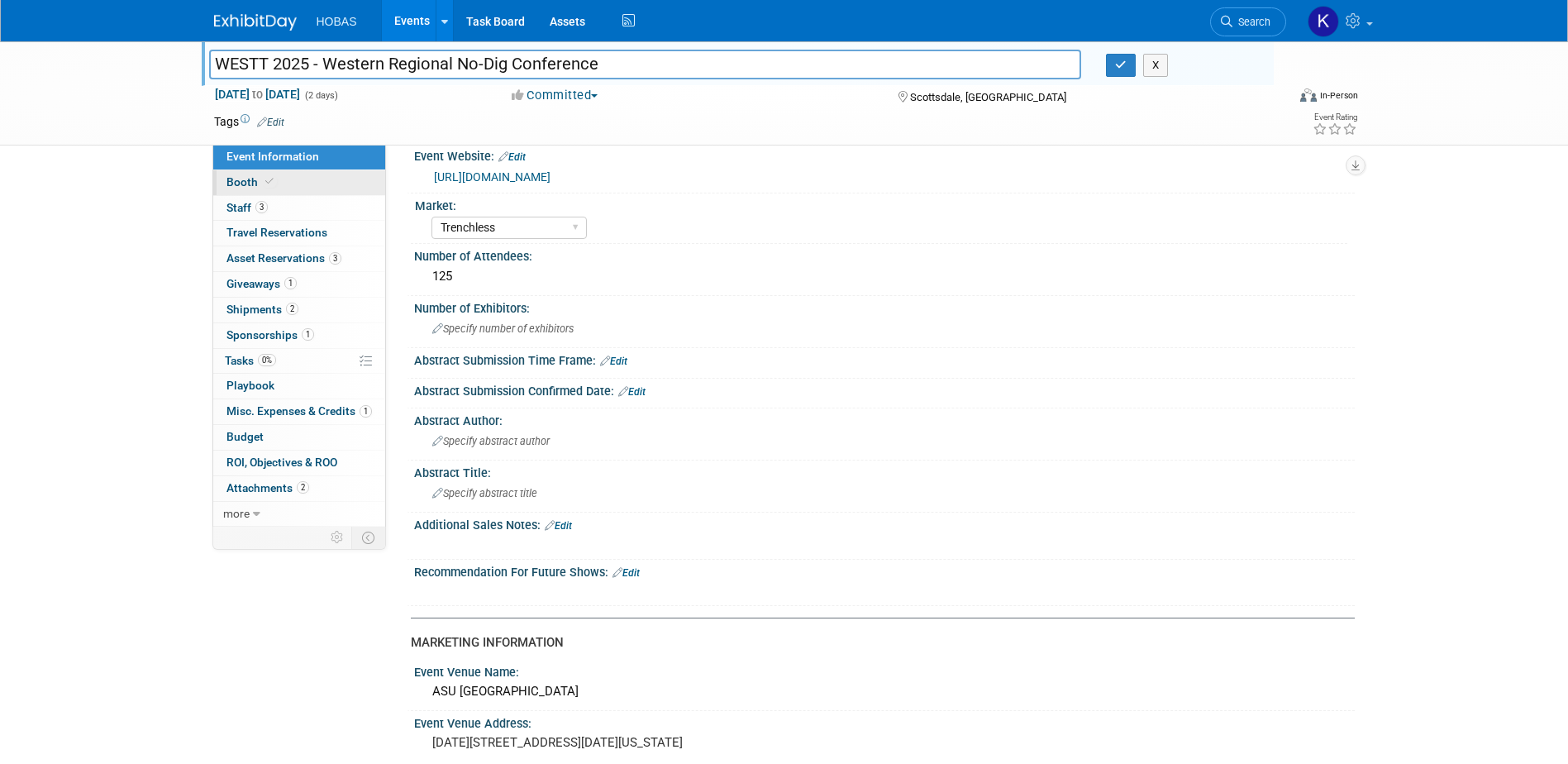
click at [290, 182] on link "Booth" at bounding box center [299, 183] width 172 height 24
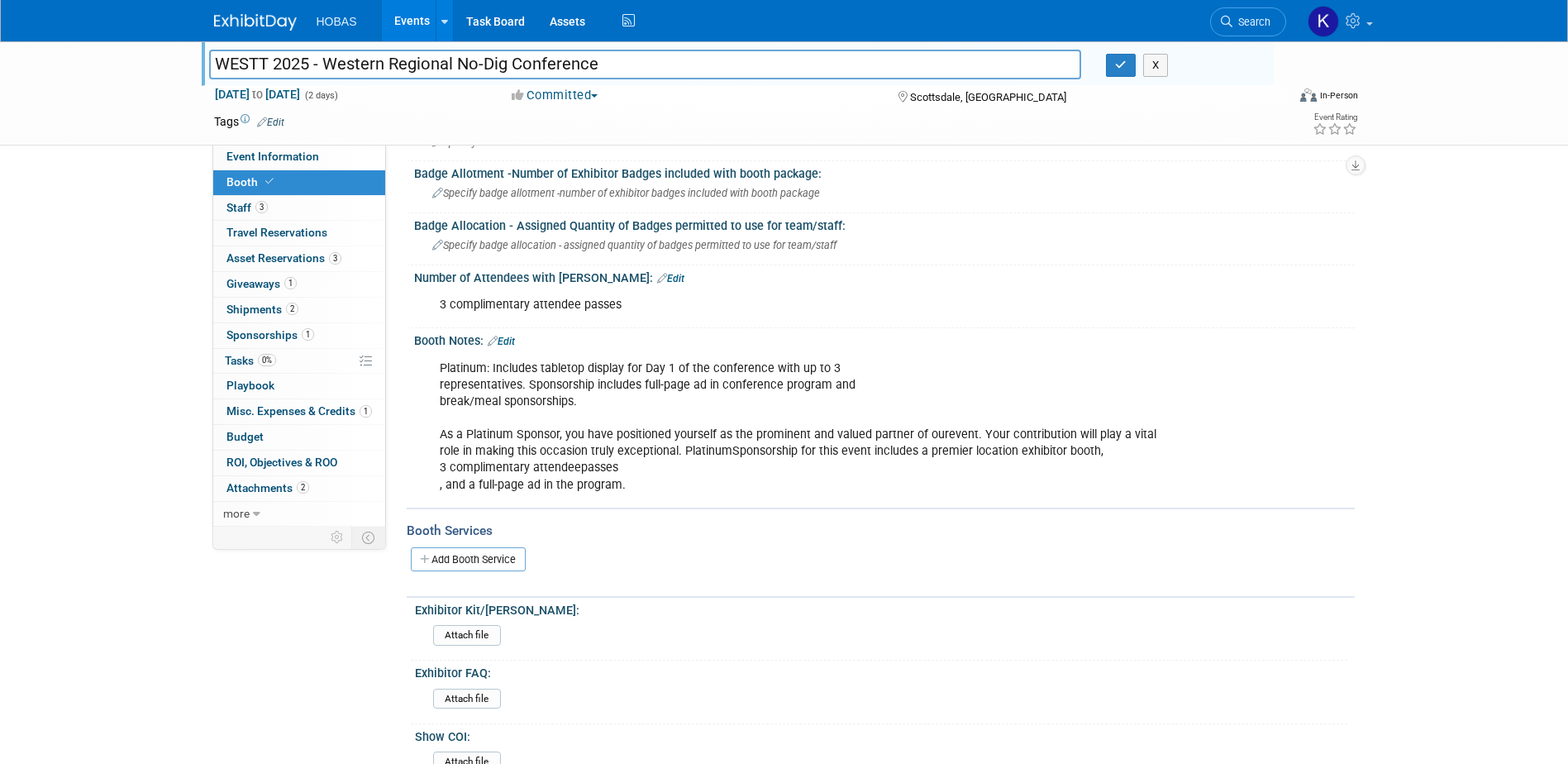
scroll to position [0, 0]
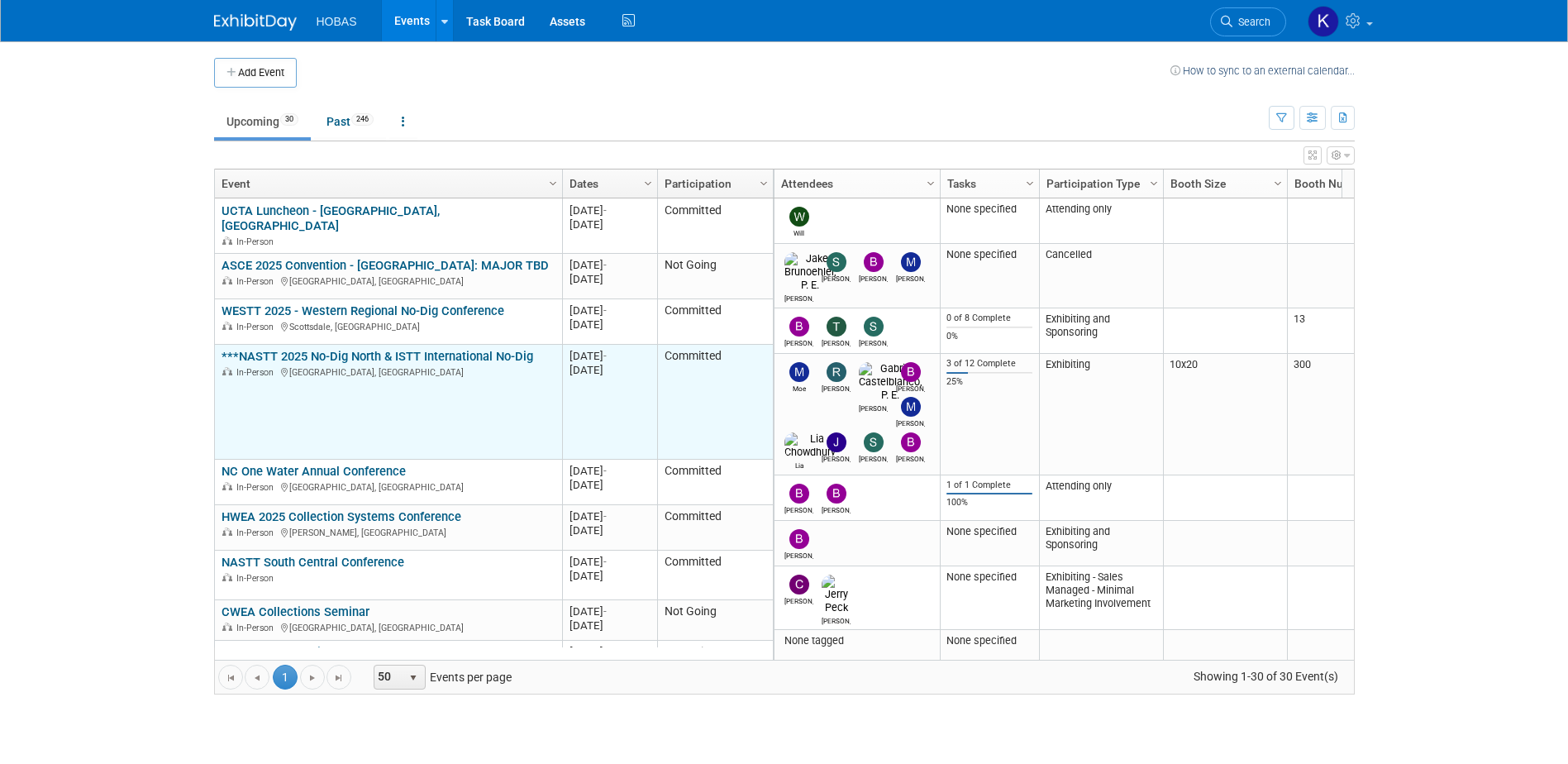
click at [367, 349] on link "***NASTT 2025 No-Dig North & ISTT International No-Dig" at bounding box center [378, 356] width 312 height 15
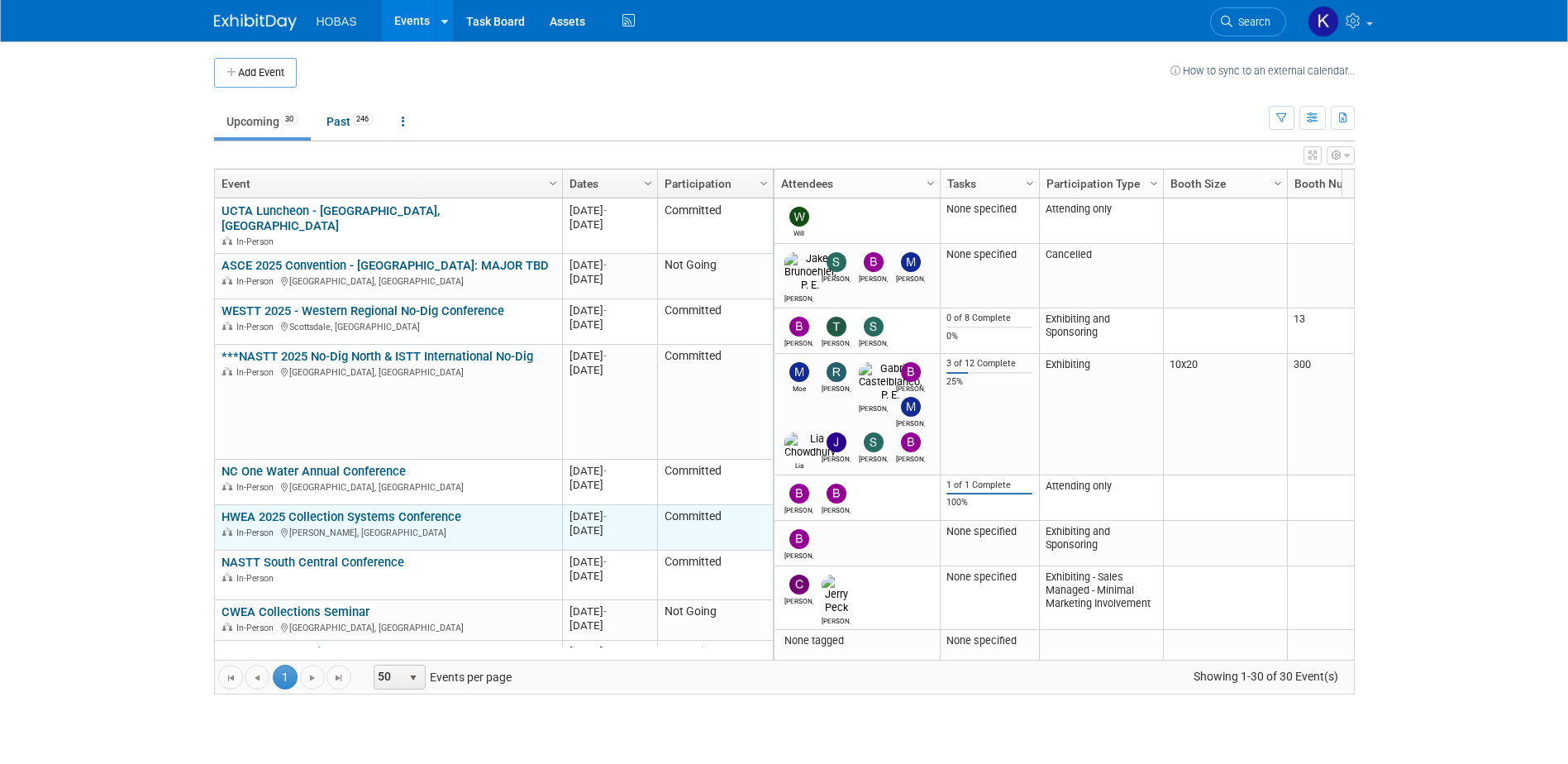
click at [326, 509] on link "HWEA 2025 Collection Systems Conference" at bounding box center [341, 516] width 239 height 15
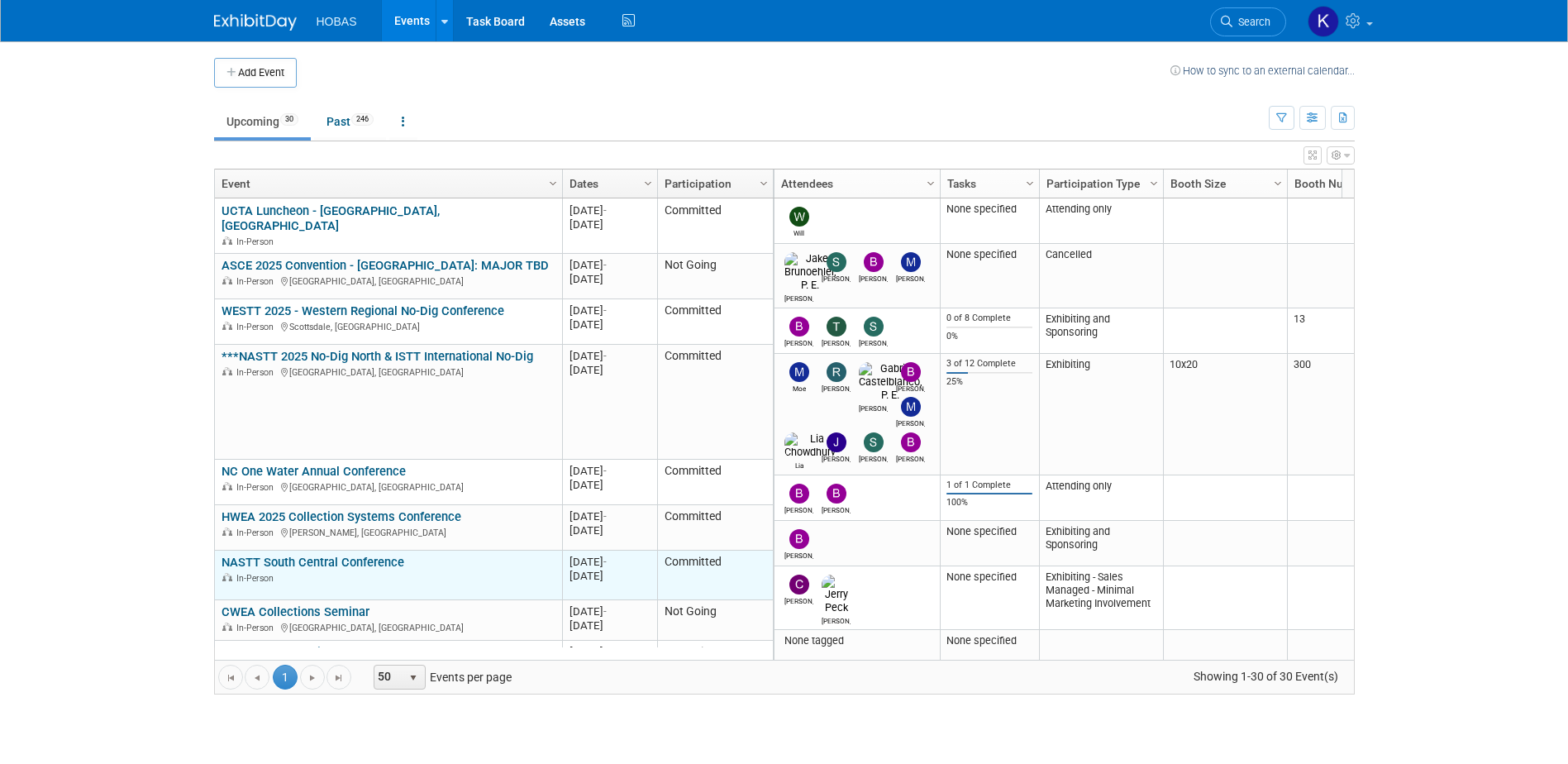
scroll to position [99, 0]
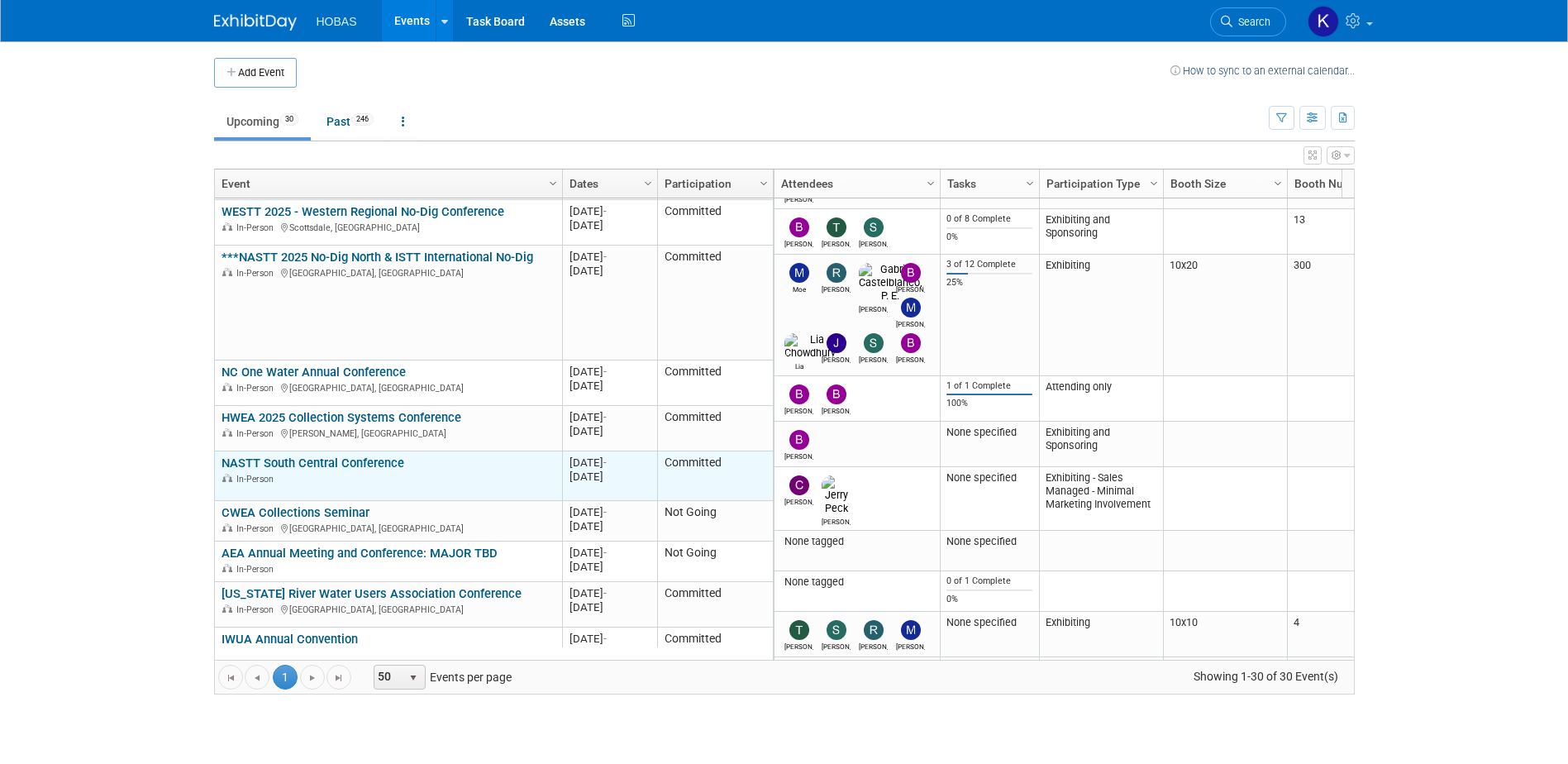
click at [326, 455] on link "NASTT South Central Conference" at bounding box center [313, 462] width 183 height 15
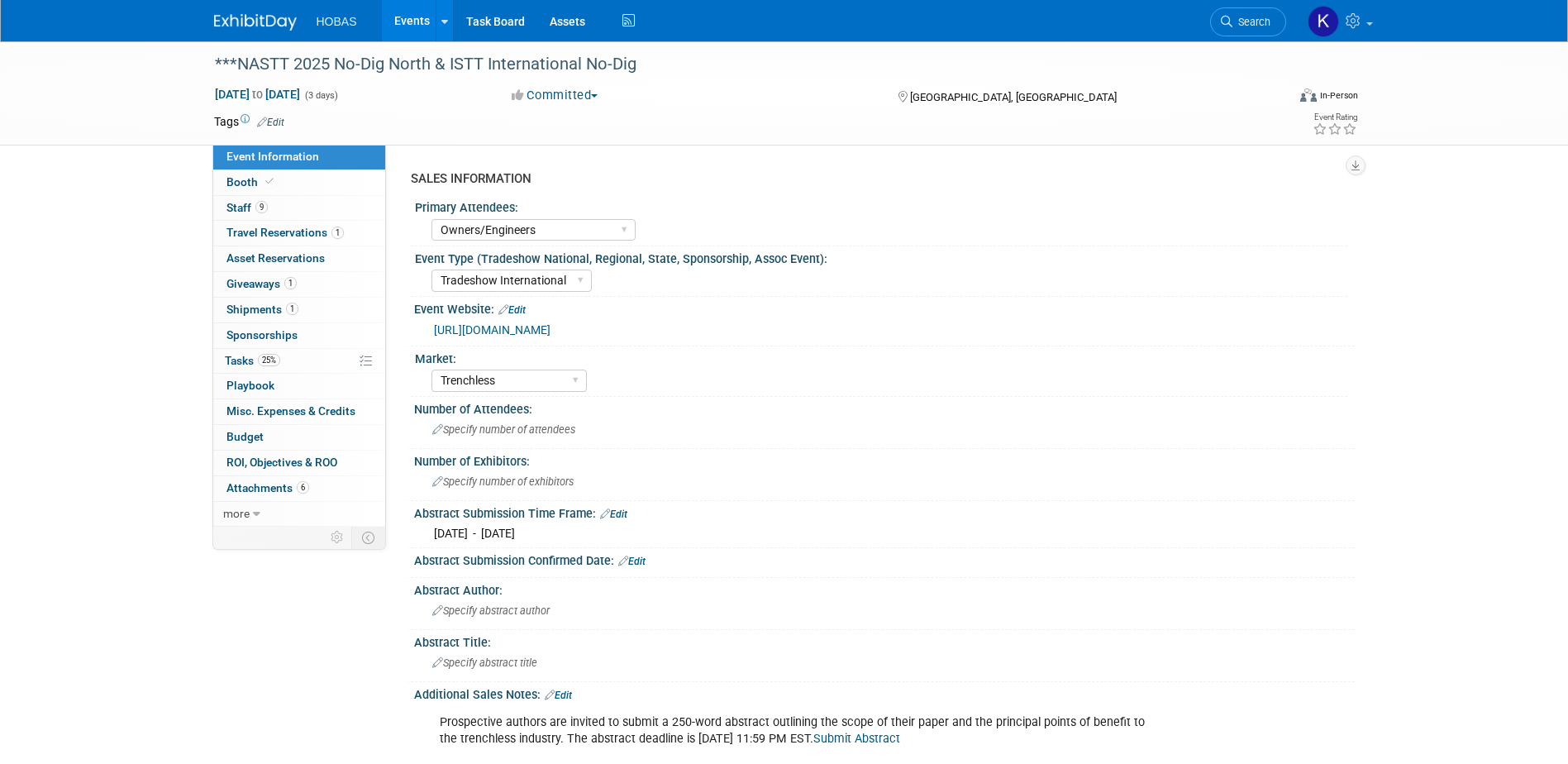
select select "Owners/Engineers"
select select "Tradeshow International"
select select "Trenchless"
select select "Exhibiting"
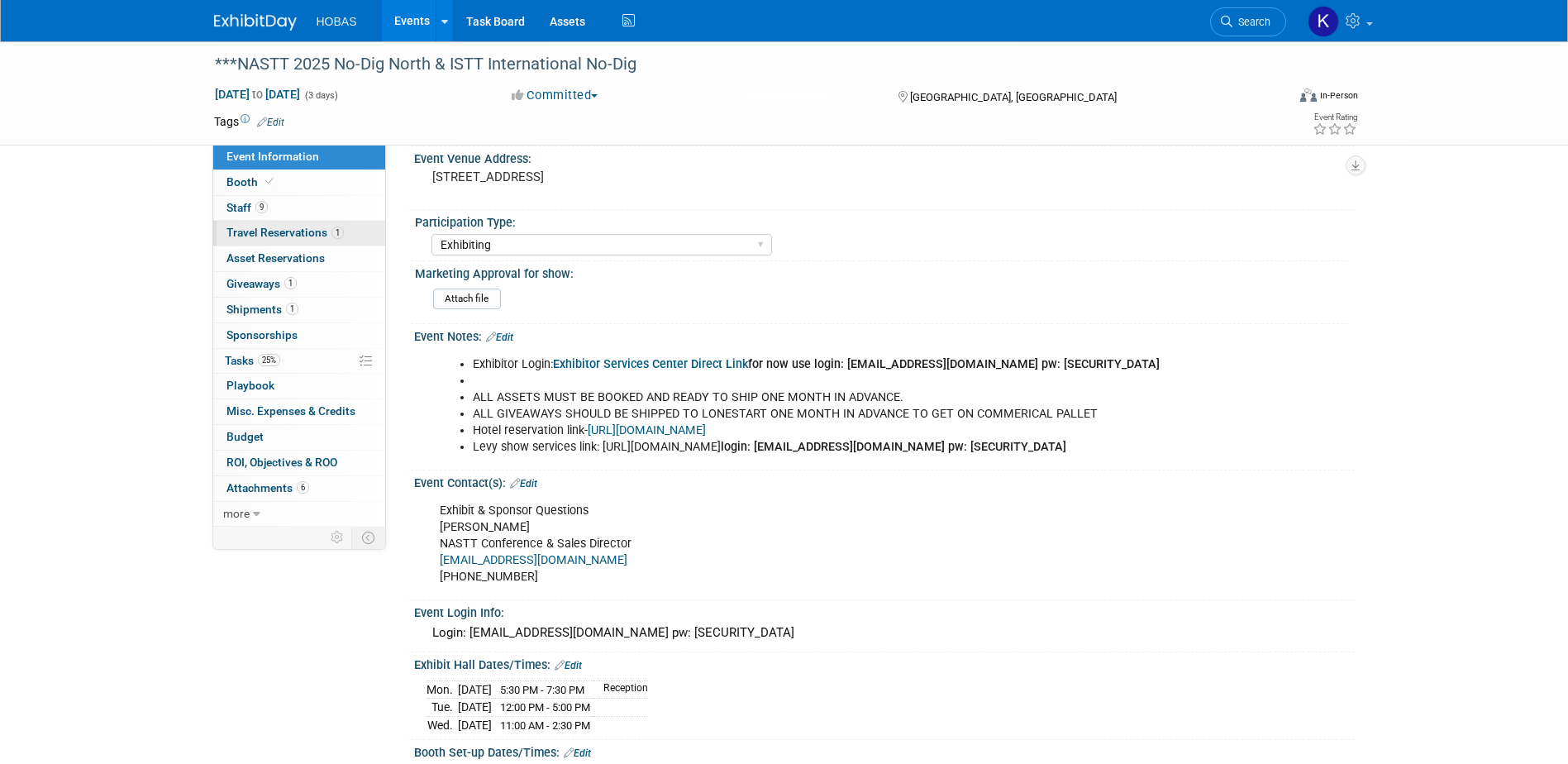
scroll to position [750, 0]
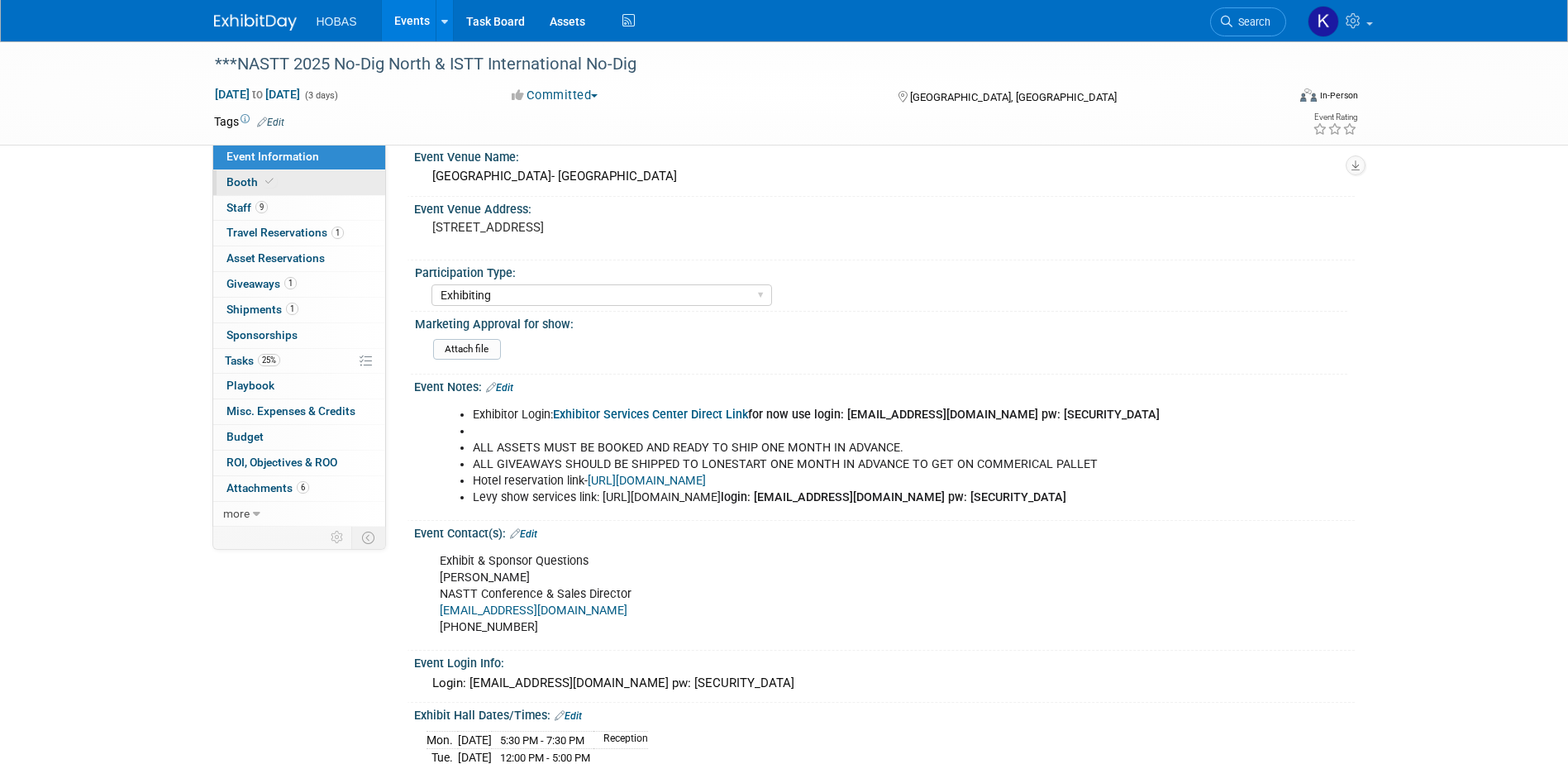
click at [237, 181] on span "Booth" at bounding box center [251, 181] width 50 height 13
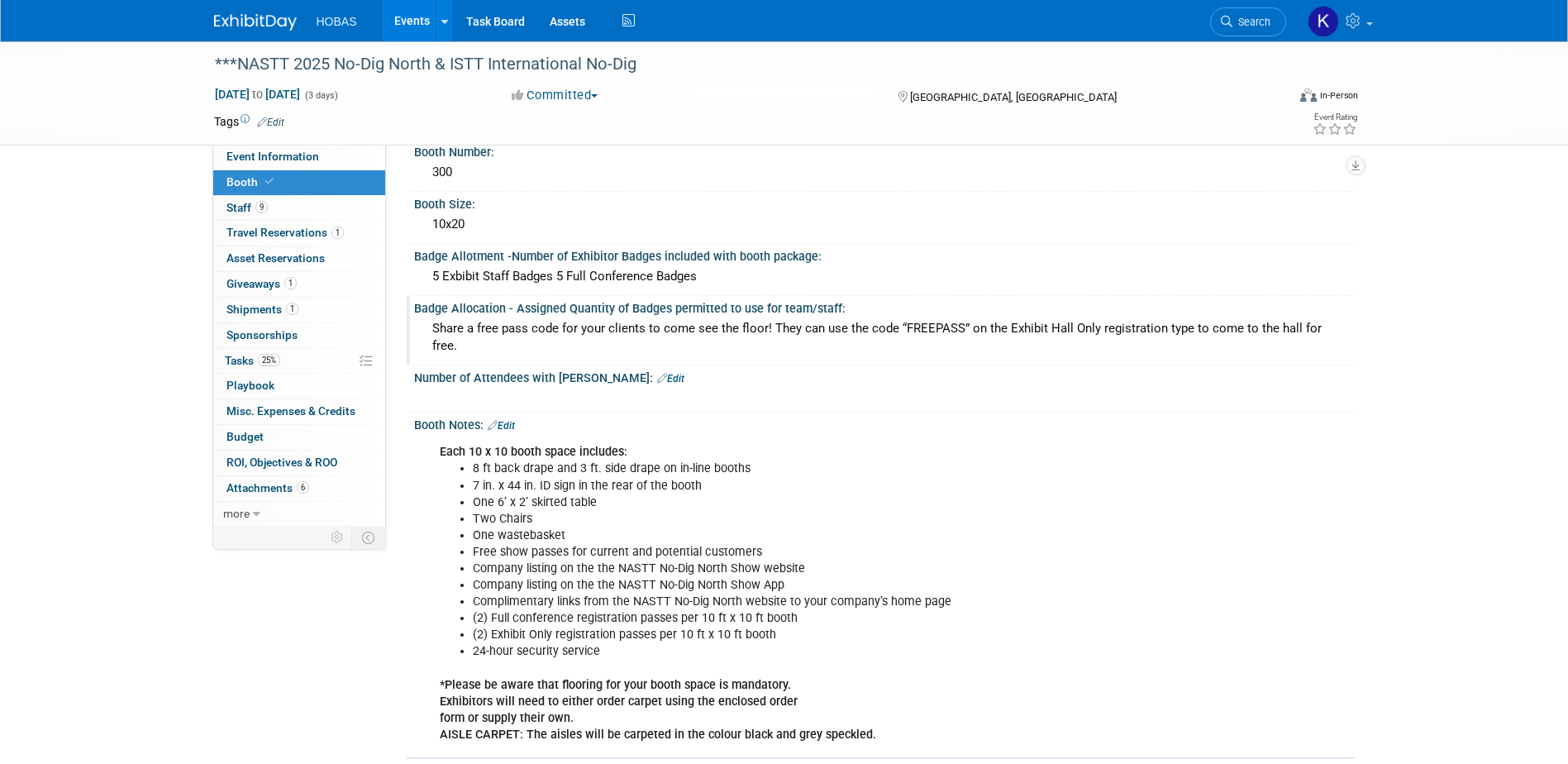
scroll to position [165, 0]
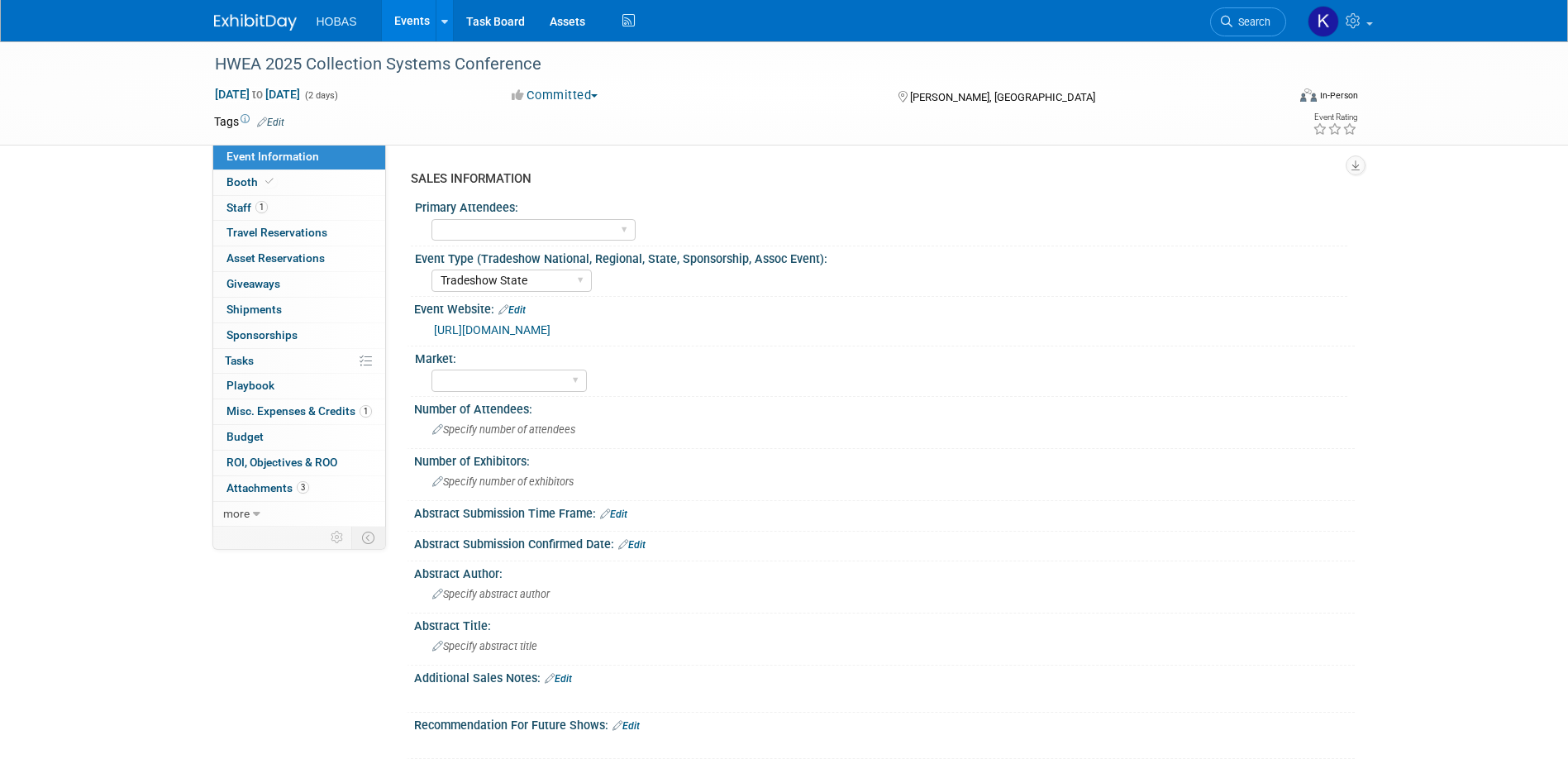
select select "Tradeshow State"
select select "Exhibiting and Sponsoring"
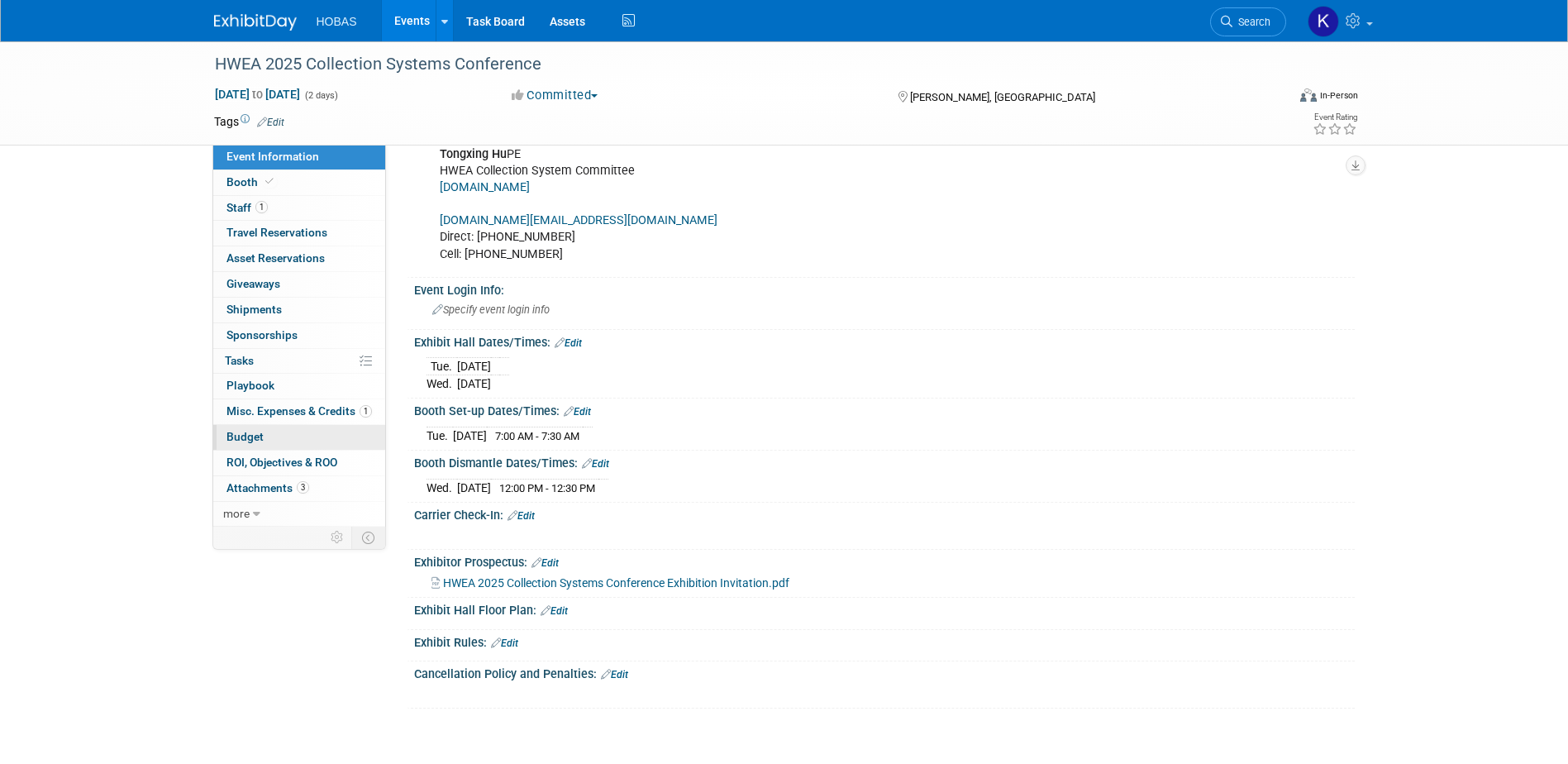
scroll to position [827, 0]
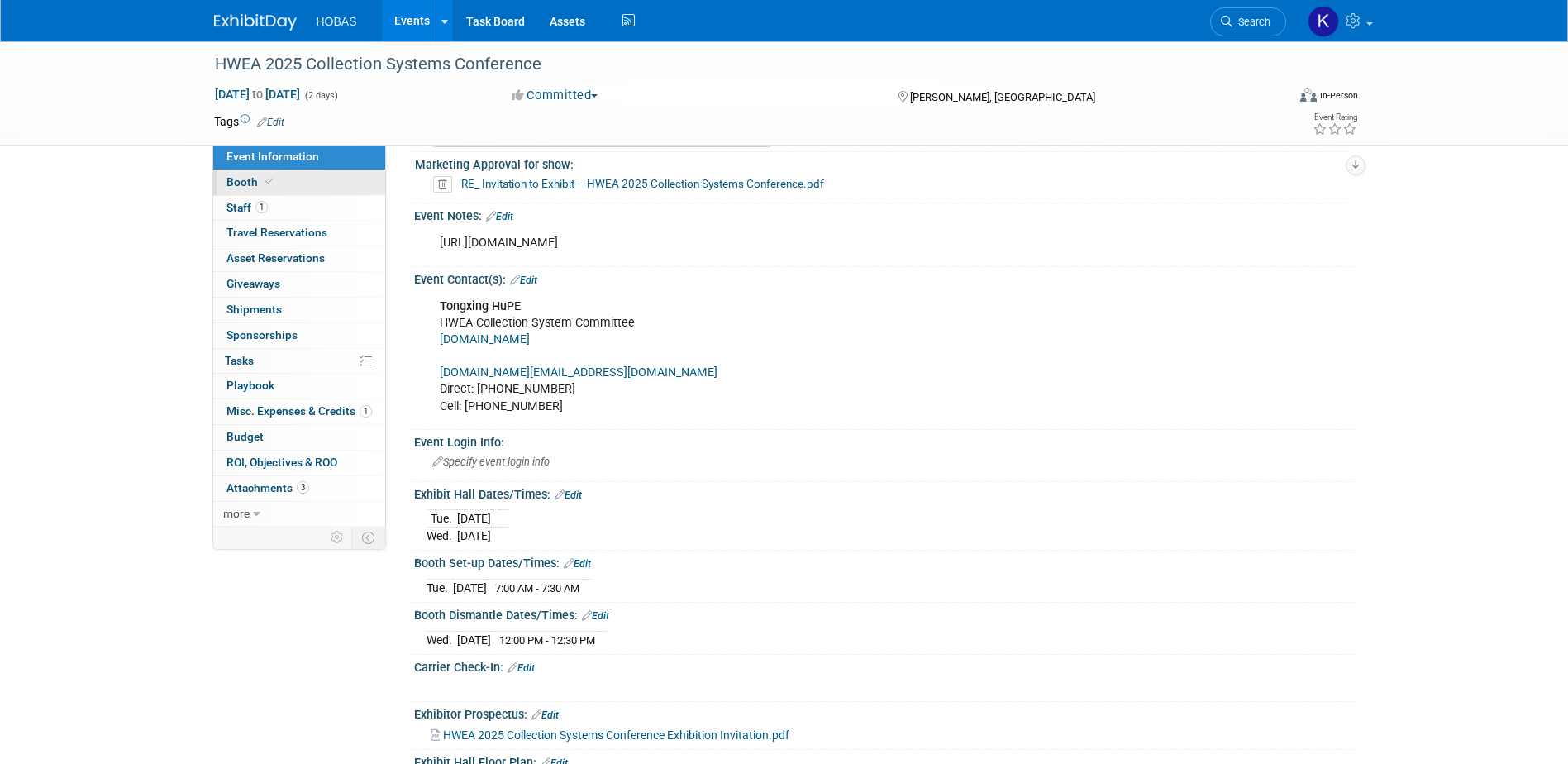
click at [277, 185] on link "Booth" at bounding box center [299, 183] width 172 height 24
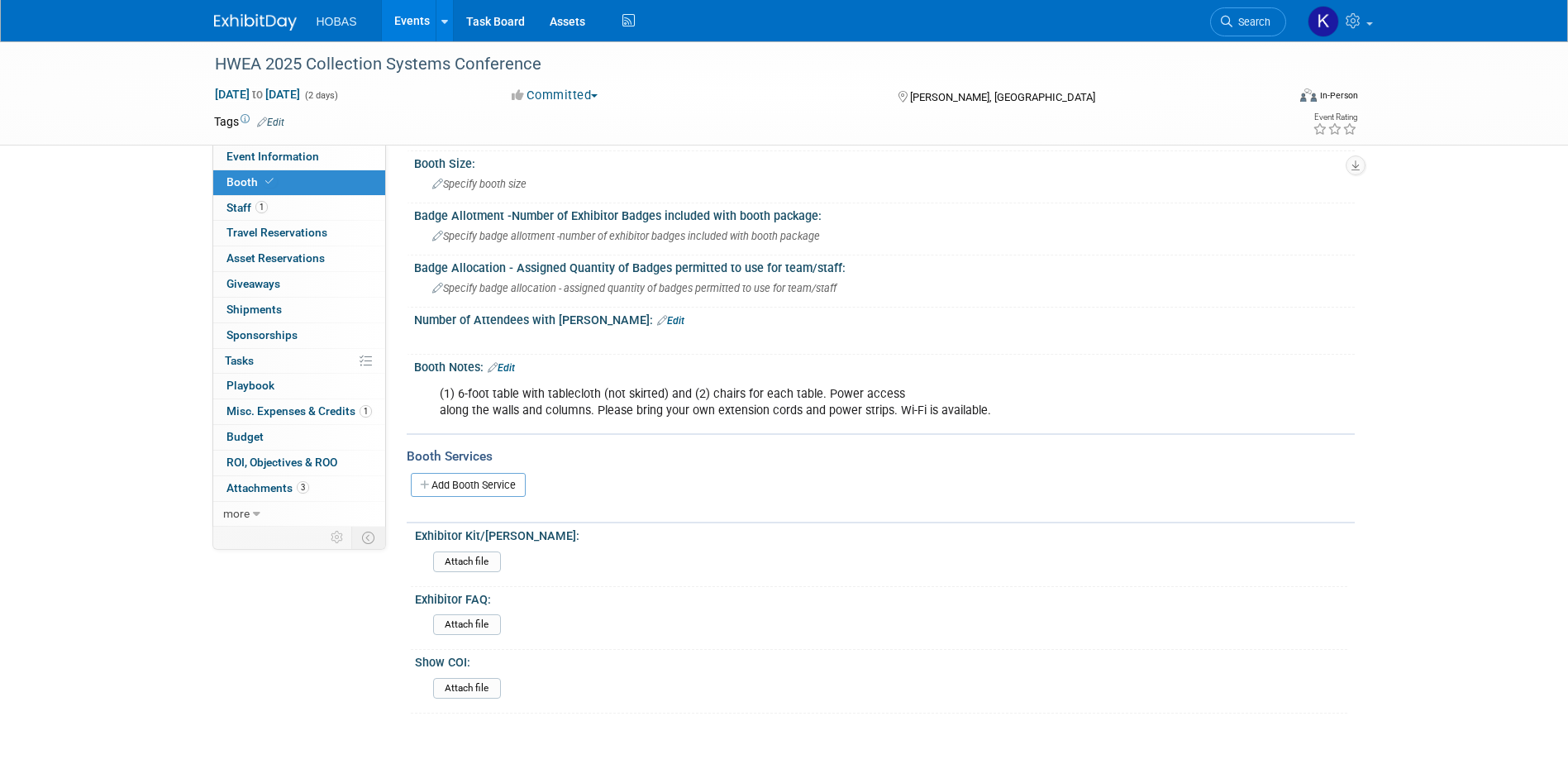
scroll to position [0, 0]
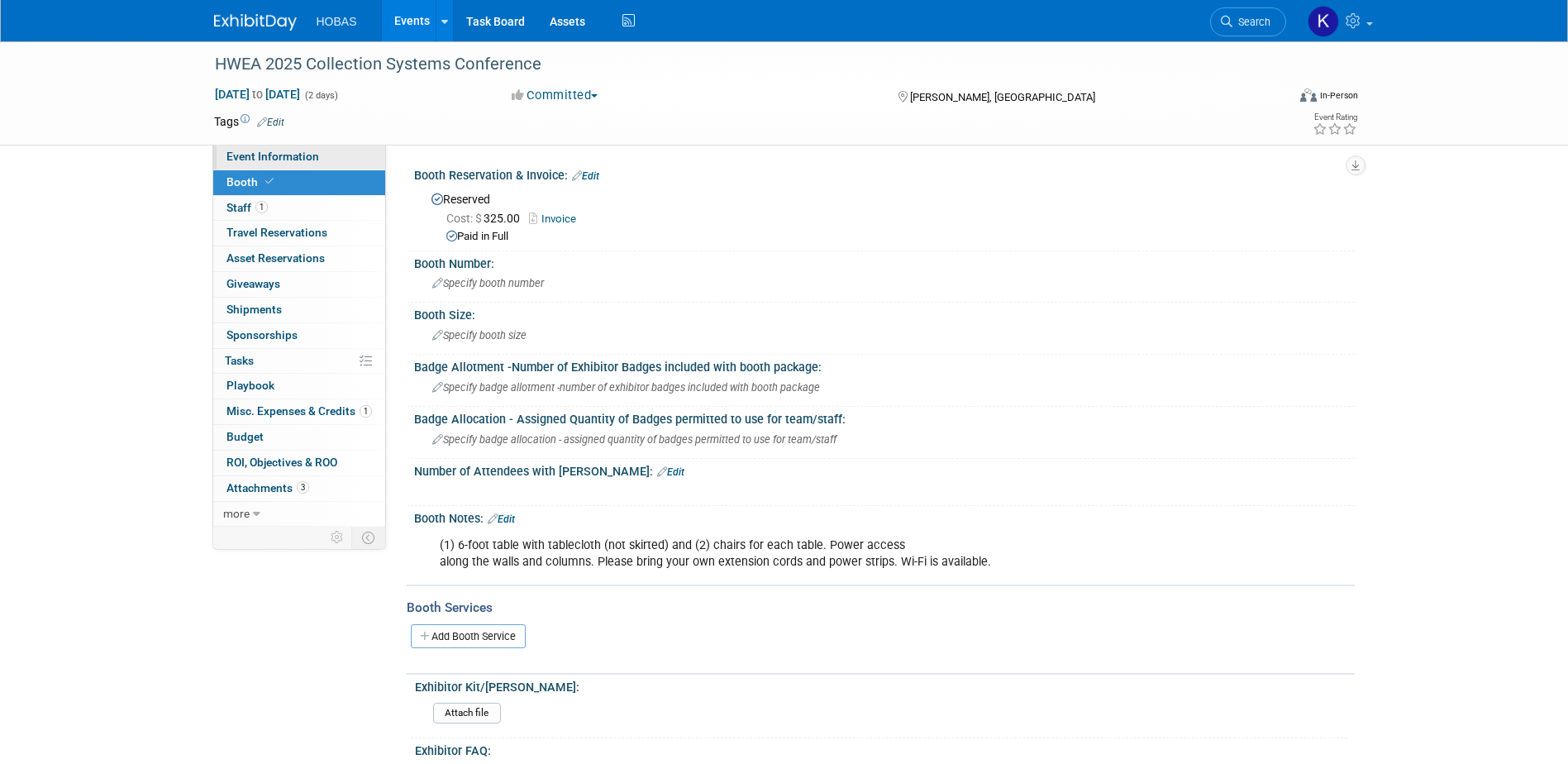
click at [261, 164] on link "Event Information" at bounding box center [299, 157] width 172 height 24
select select "Tradeshow State"
select select "Exhibiting and Sponsoring"
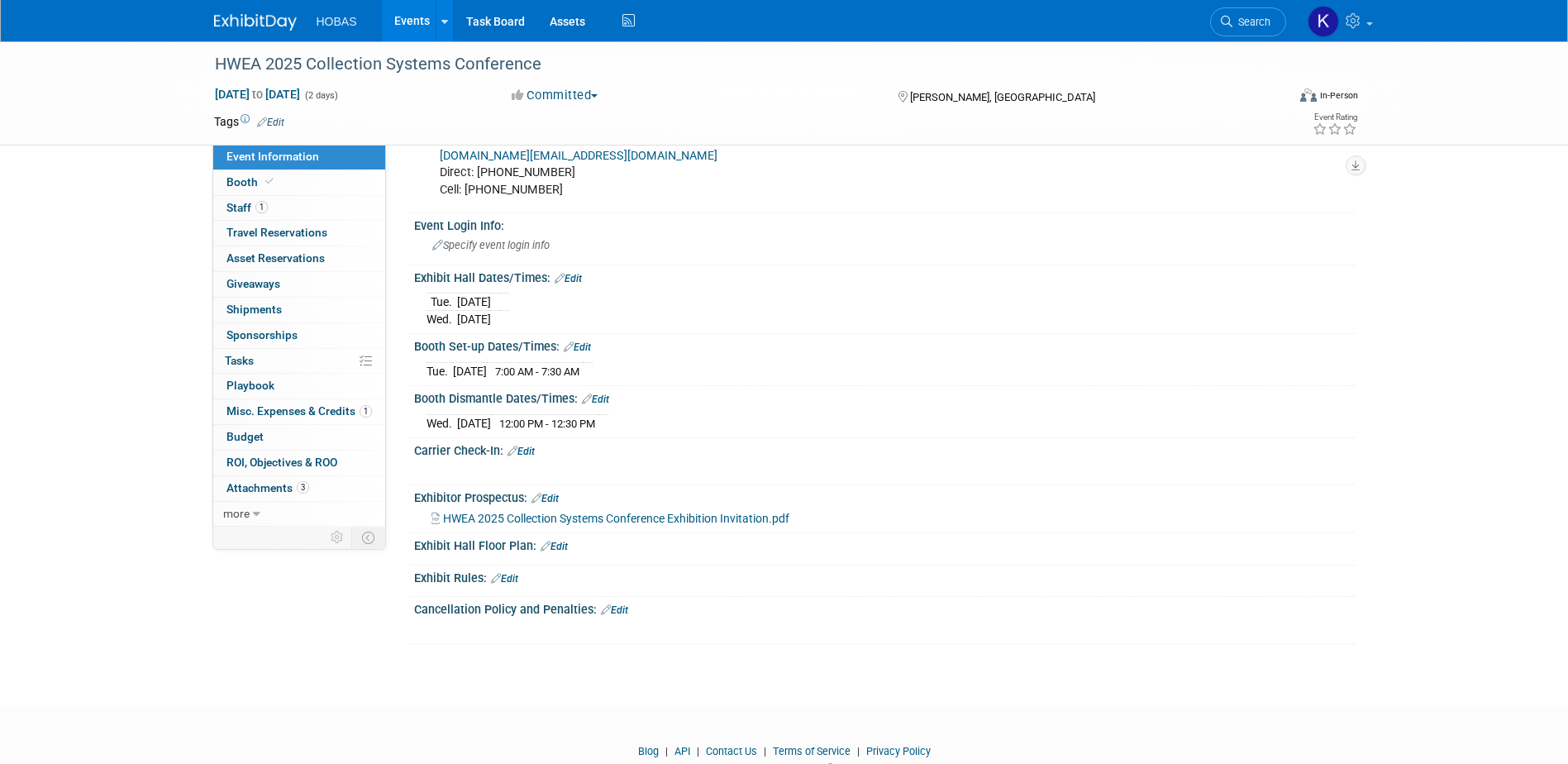
scroll to position [1075, 0]
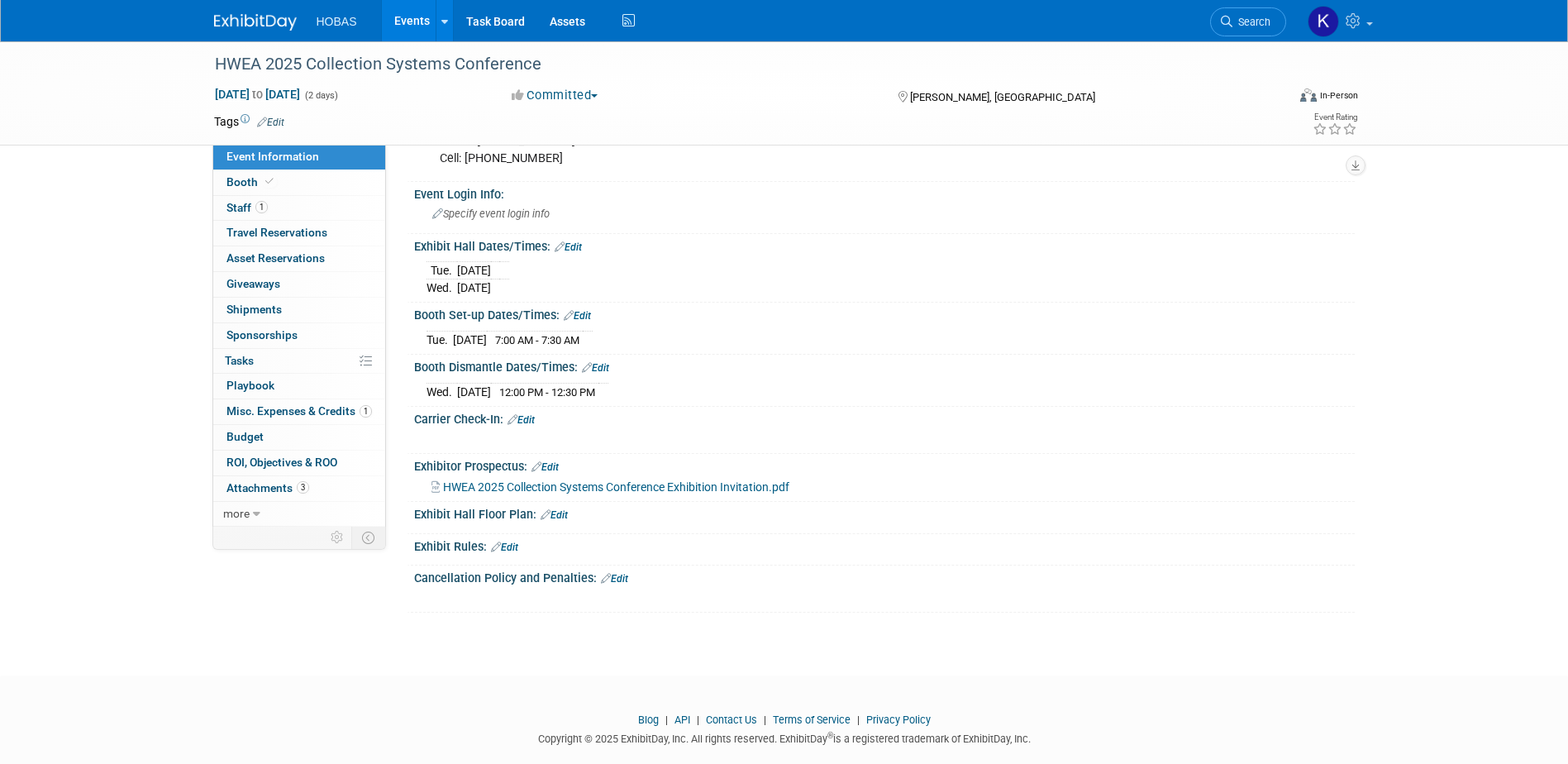
click at [634, 485] on span "HWEA 2025 Collection Systems Conference Exhibition Invitation.pdf" at bounding box center [616, 486] width 346 height 13
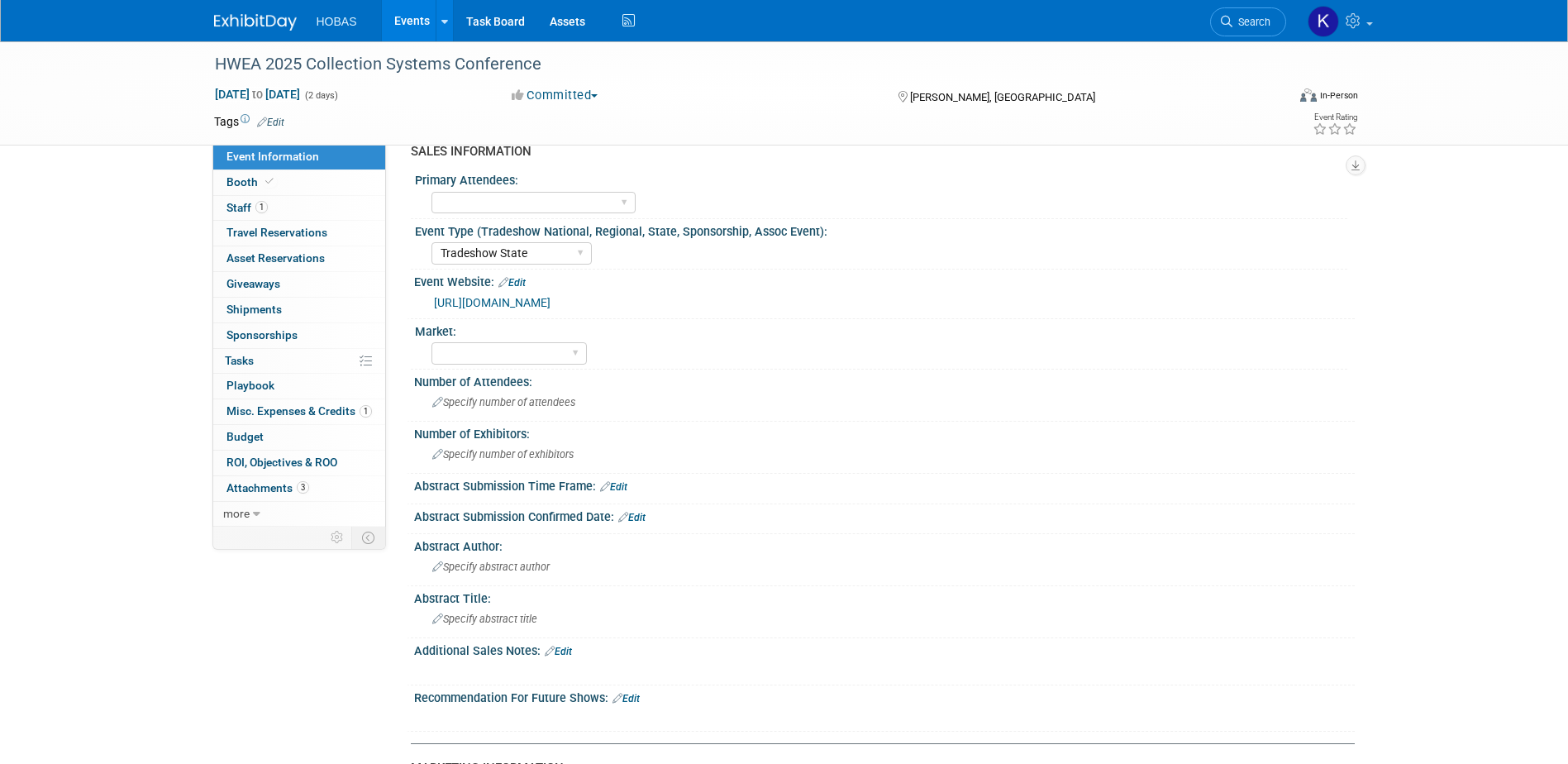
scroll to position [0, 0]
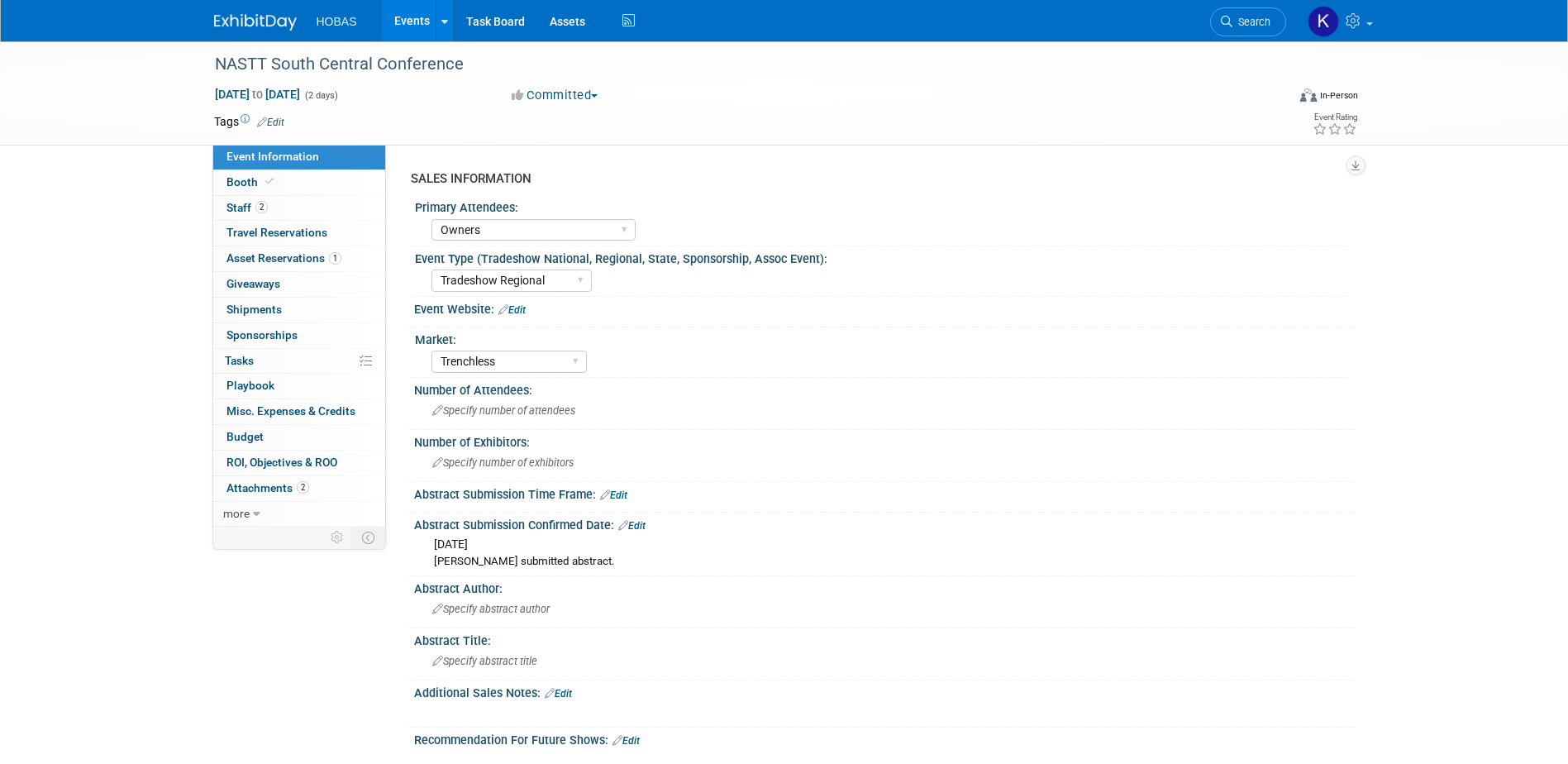
select select "Owners"
select select "Tradeshow Regional"
select select "Trenchless"
select select "Exhibiting - Sales Managed - Minimal Marketing Involvement"
drag, startPoint x: 472, startPoint y: 72, endPoint x: 212, endPoint y: 74, distance: 260.0
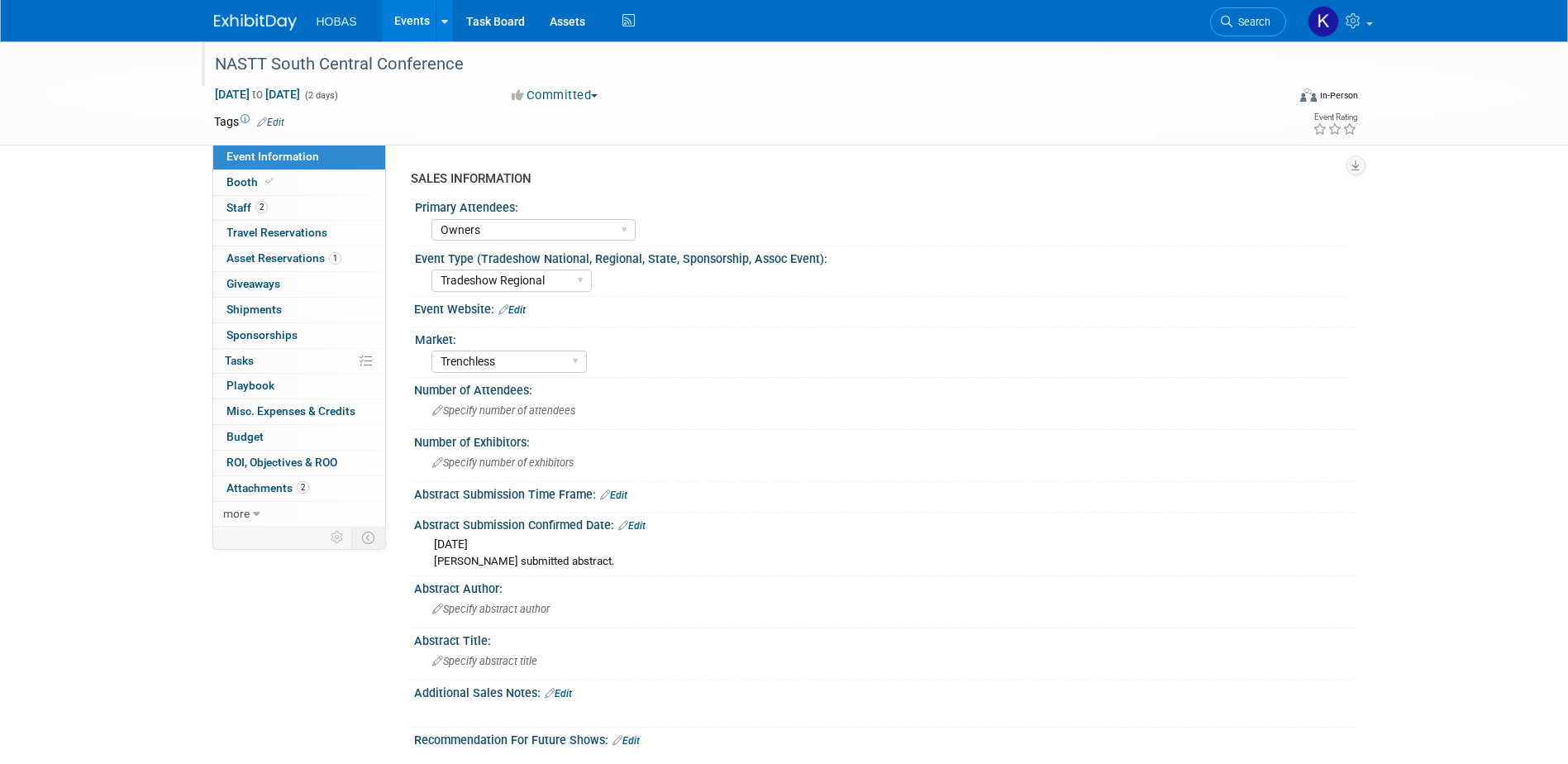
click at [212, 74] on div "NASTT South Central Conference" at bounding box center [734, 64] width 1052 height 30
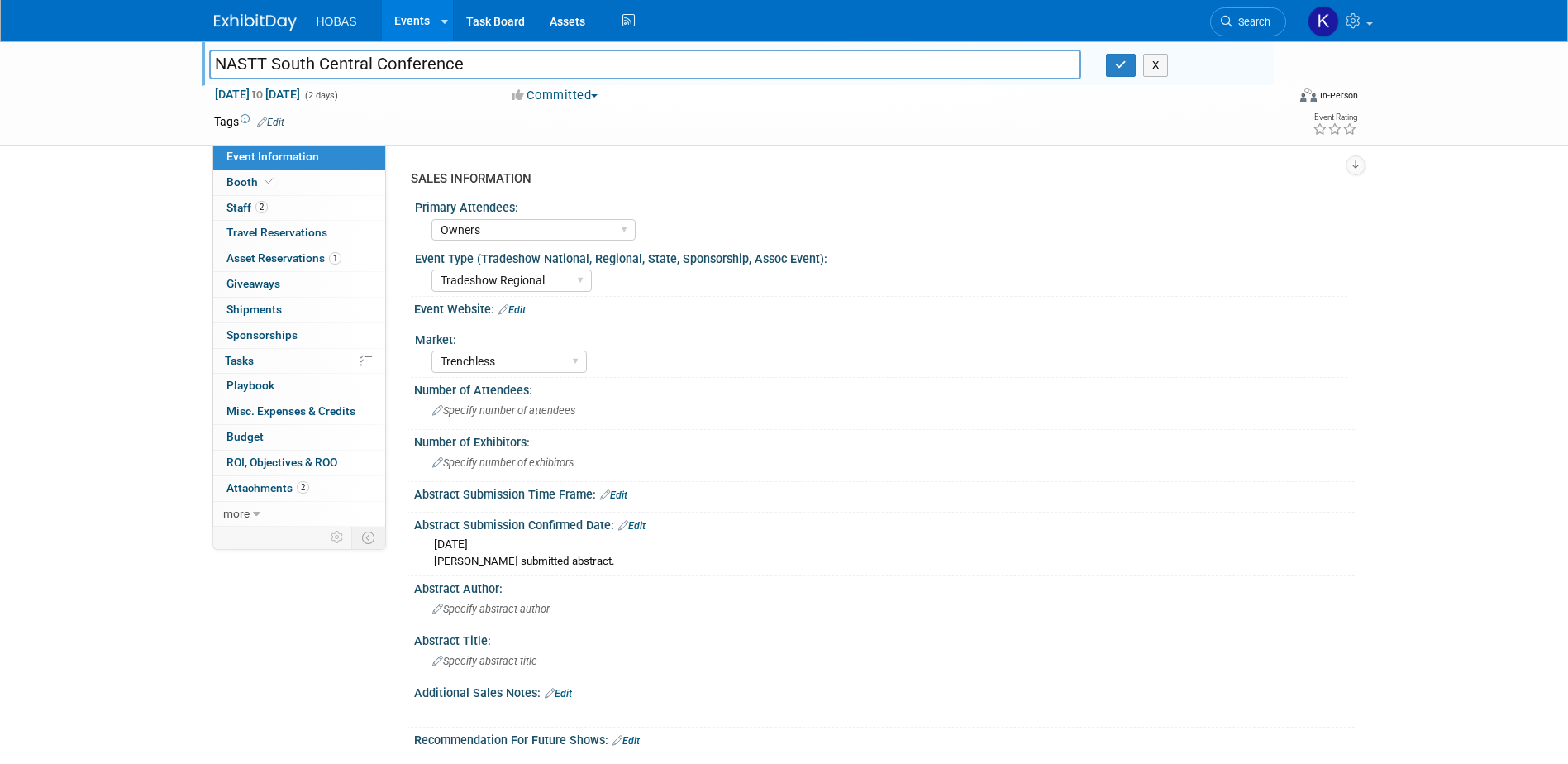
drag, startPoint x: 232, startPoint y: 65, endPoint x: 218, endPoint y: 58, distance: 15.7
click at [218, 58] on input "NASTT South Central Conference" at bounding box center [645, 64] width 873 height 29
click at [513, 310] on link "Edit" at bounding box center [512, 310] width 27 height 11
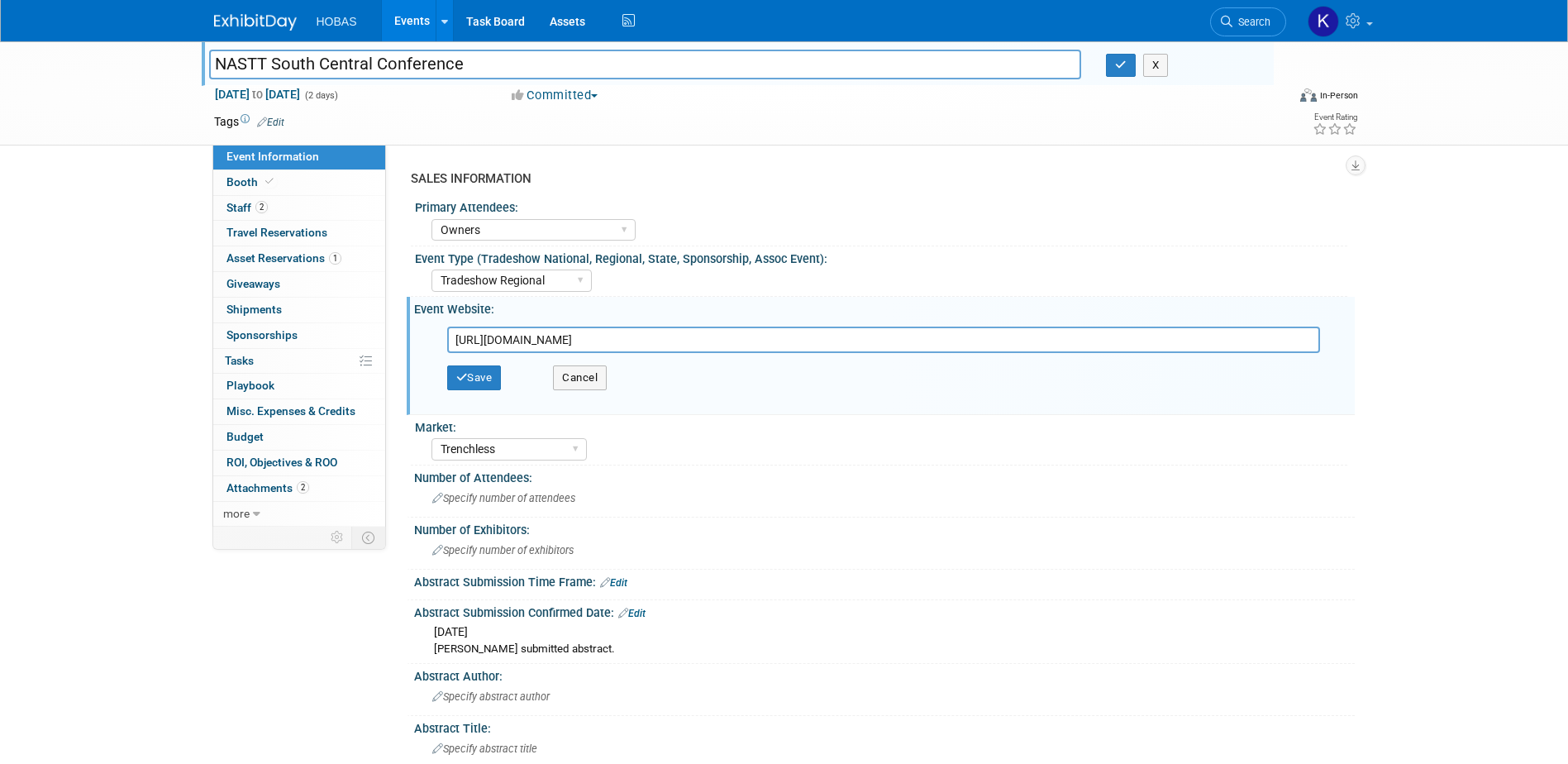
type input "[URL][DOMAIN_NAME]"
click at [470, 379] on button "Save" at bounding box center [474, 378] width 55 height 24
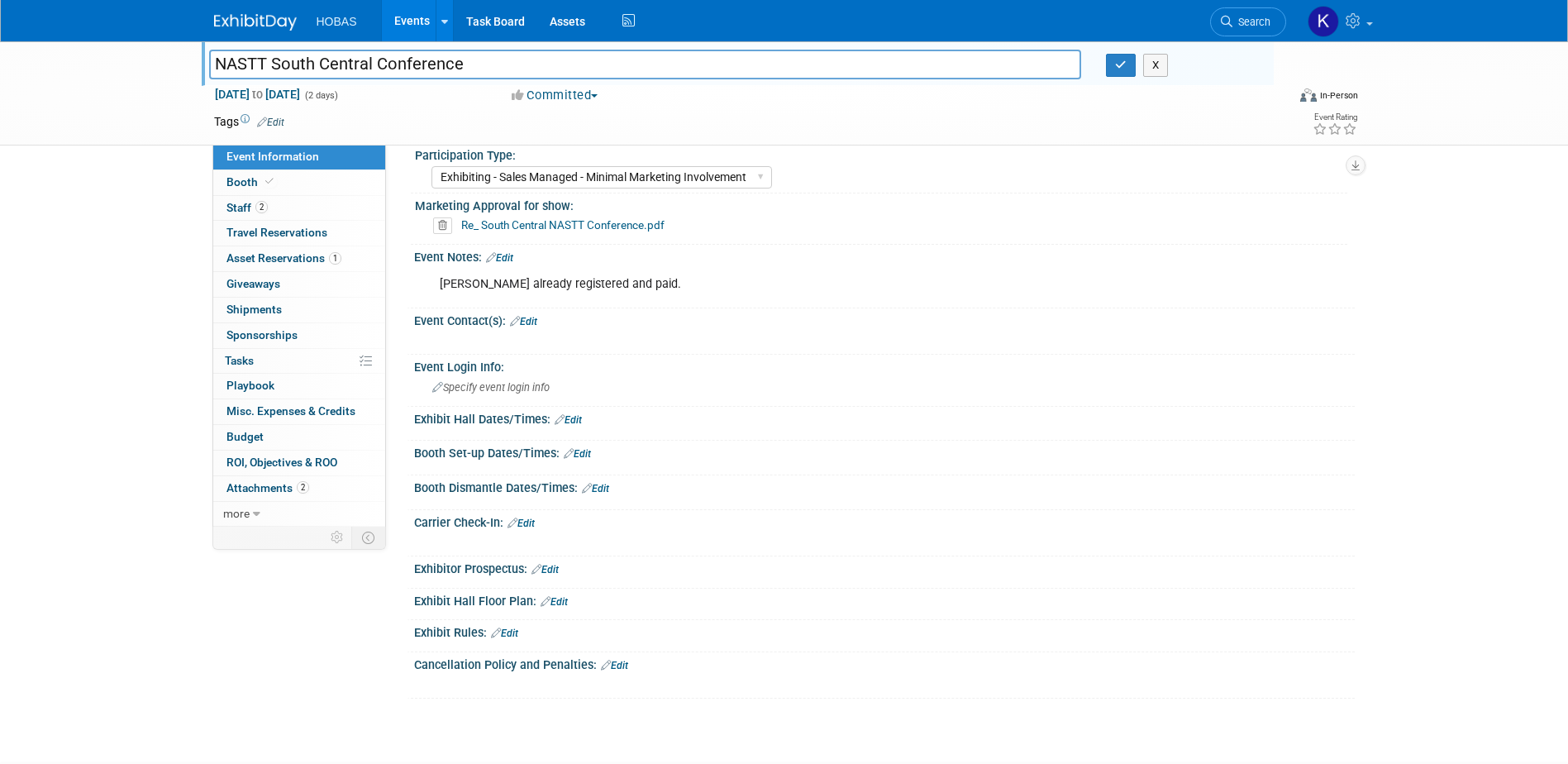
scroll to position [827, 0]
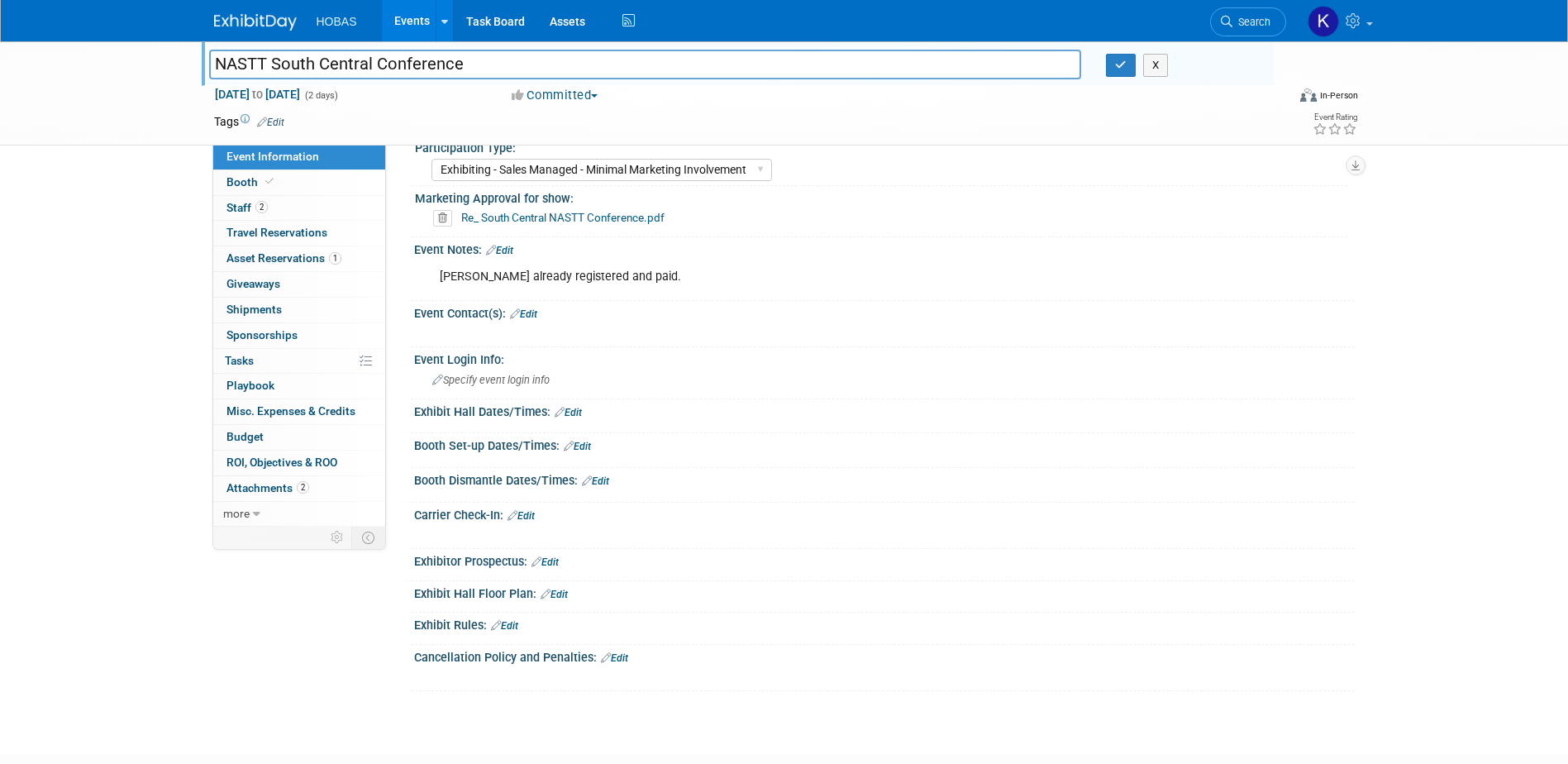
click at [585, 446] on link "Edit" at bounding box center [577, 446] width 27 height 11
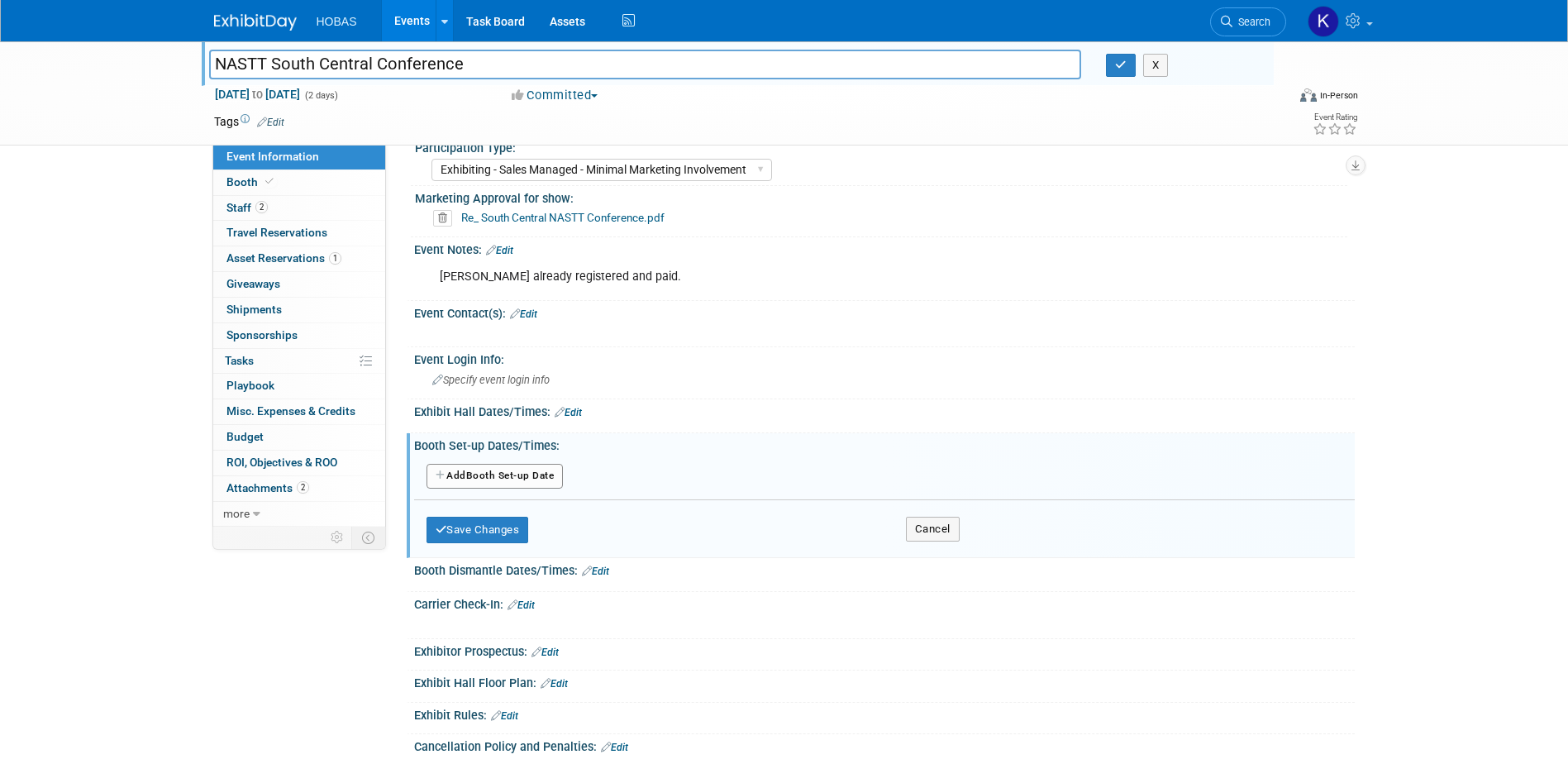
click at [519, 469] on button "Add Another Booth Set-up Date" at bounding box center [495, 476] width 137 height 24
select select "10"
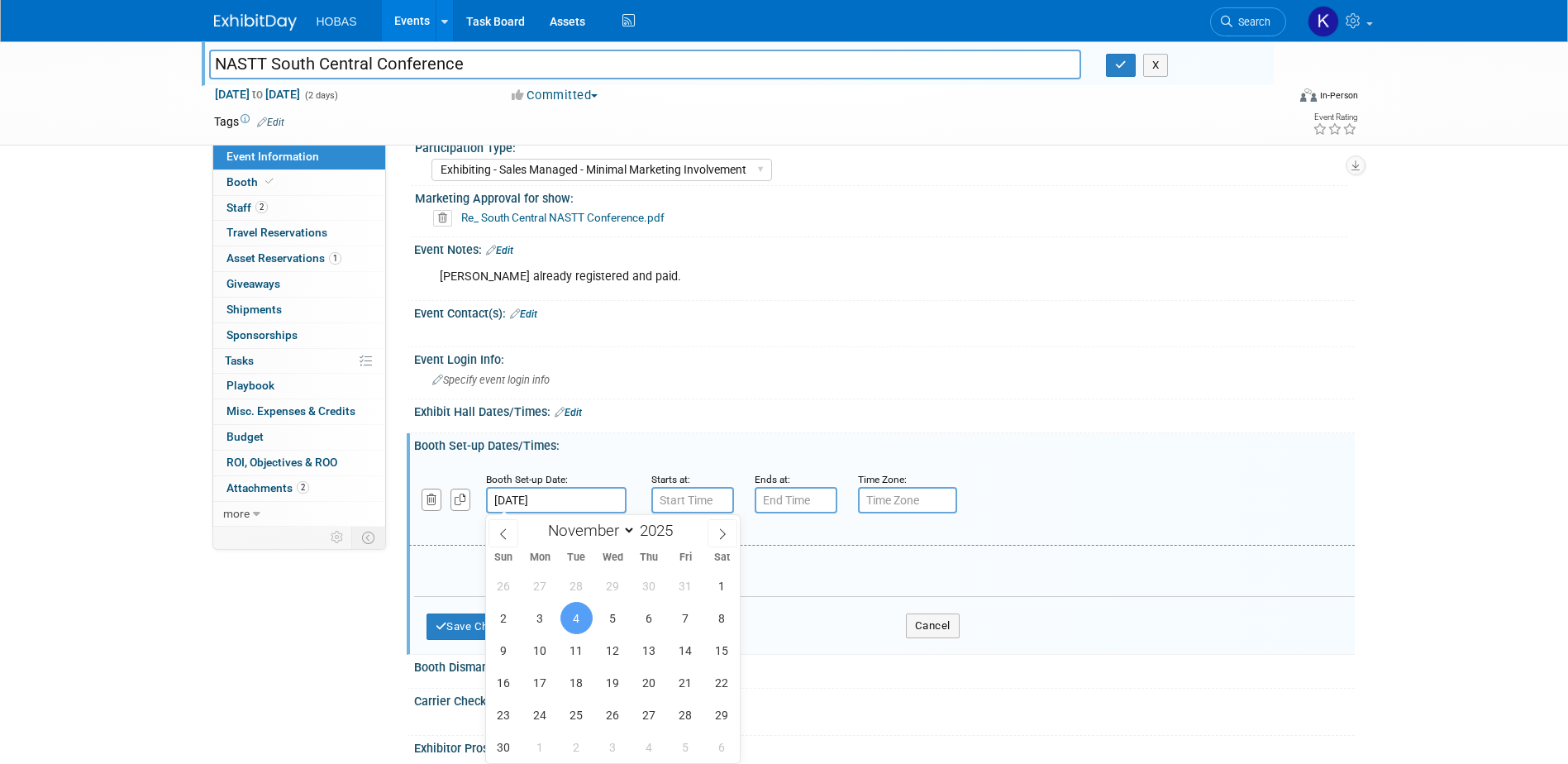
click at [553, 505] on input "[DATE]" at bounding box center [555, 499] width 140 height 26
click at [549, 619] on span "3" at bounding box center [539, 617] width 32 height 32
type input "Nov 3, 2025"
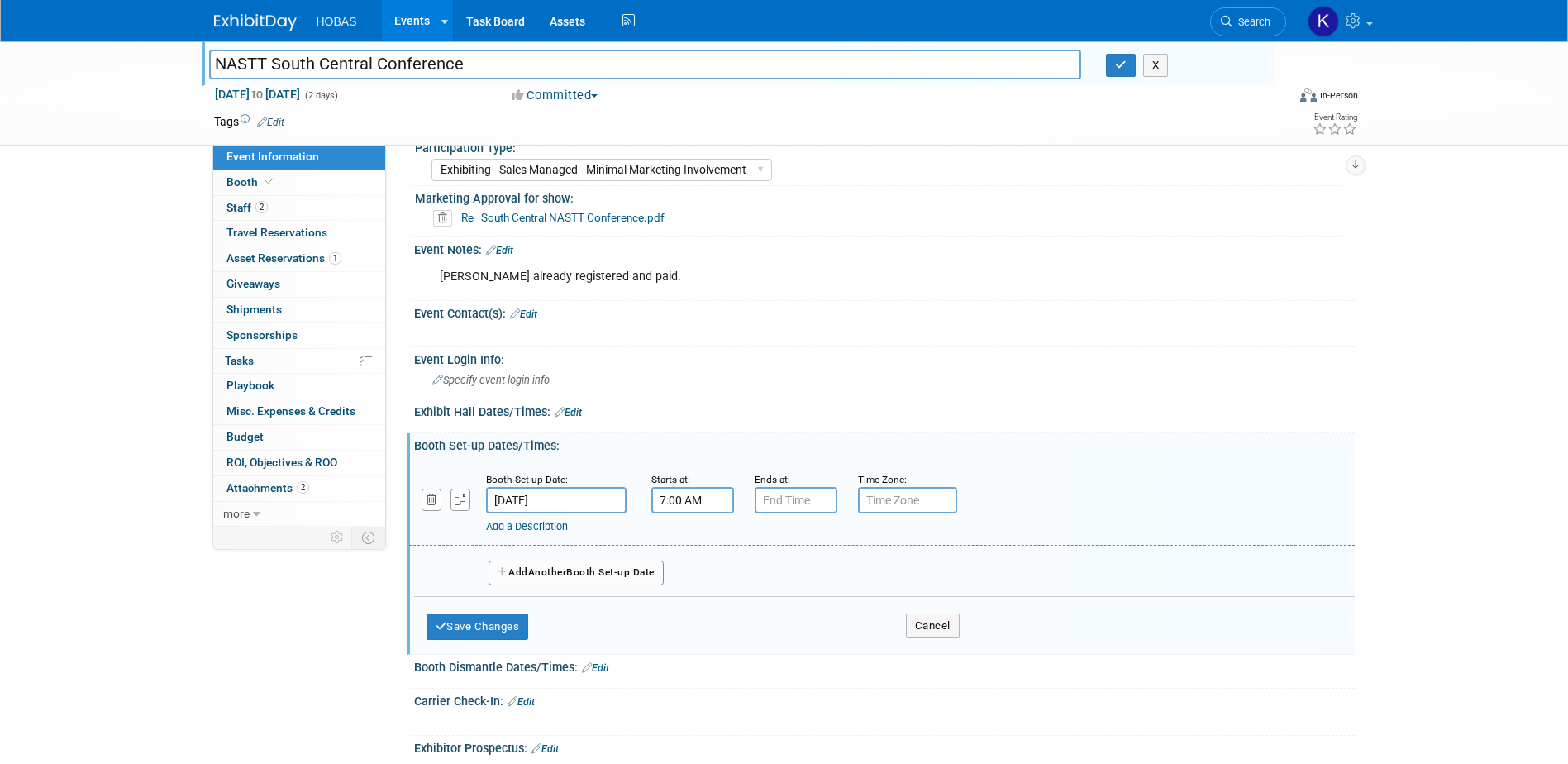
click at [707, 502] on input "7:00 AM" at bounding box center [692, 499] width 83 height 26
click at [695, 543] on span at bounding box center [689, 540] width 29 height 29
click at [695, 542] on span at bounding box center [689, 540] width 29 height 29
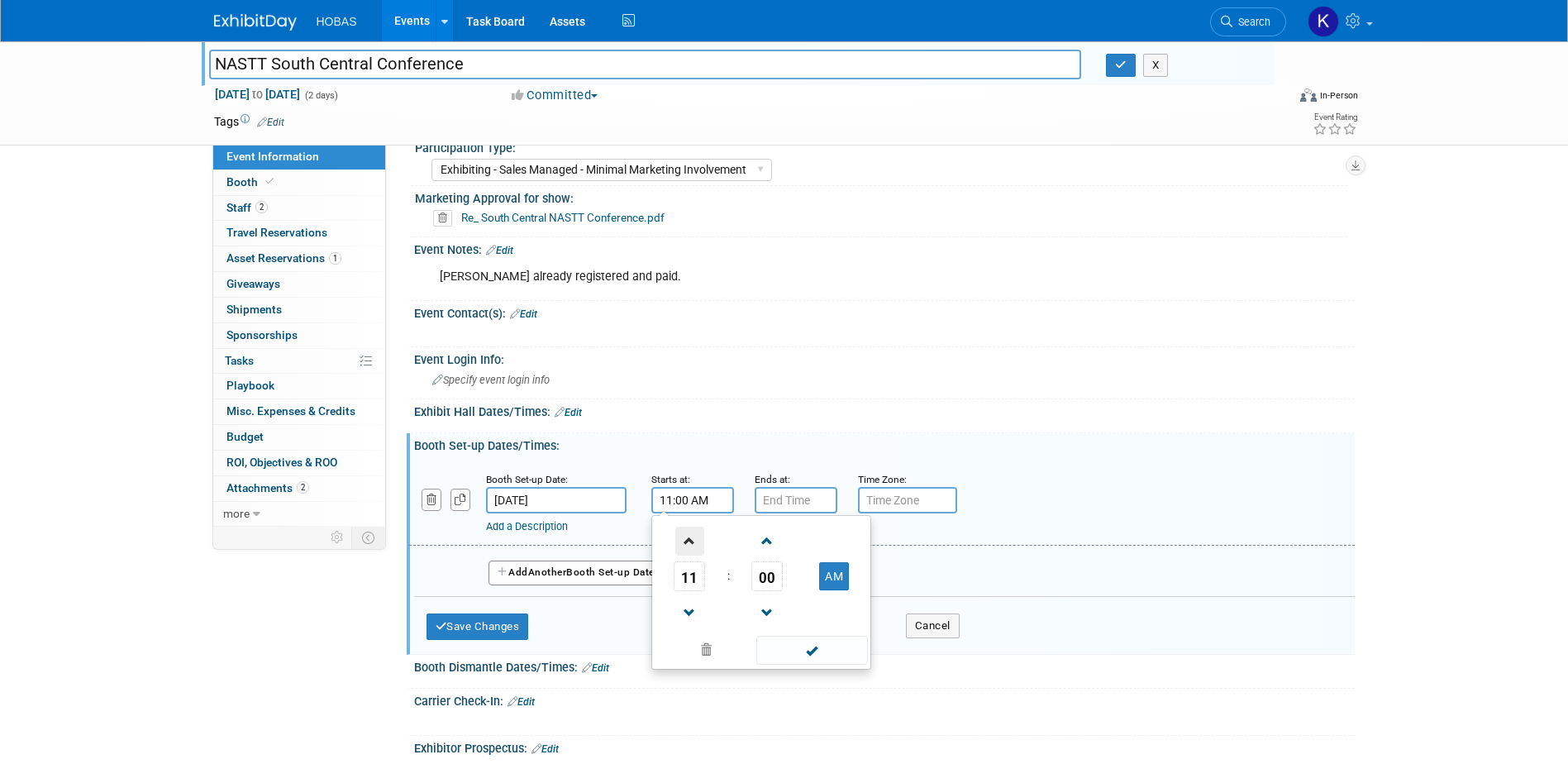
click at [695, 542] on span at bounding box center [689, 540] width 29 height 29
type input "12:00 PM"
click at [801, 505] on input "7:00 PM" at bounding box center [795, 499] width 83 height 26
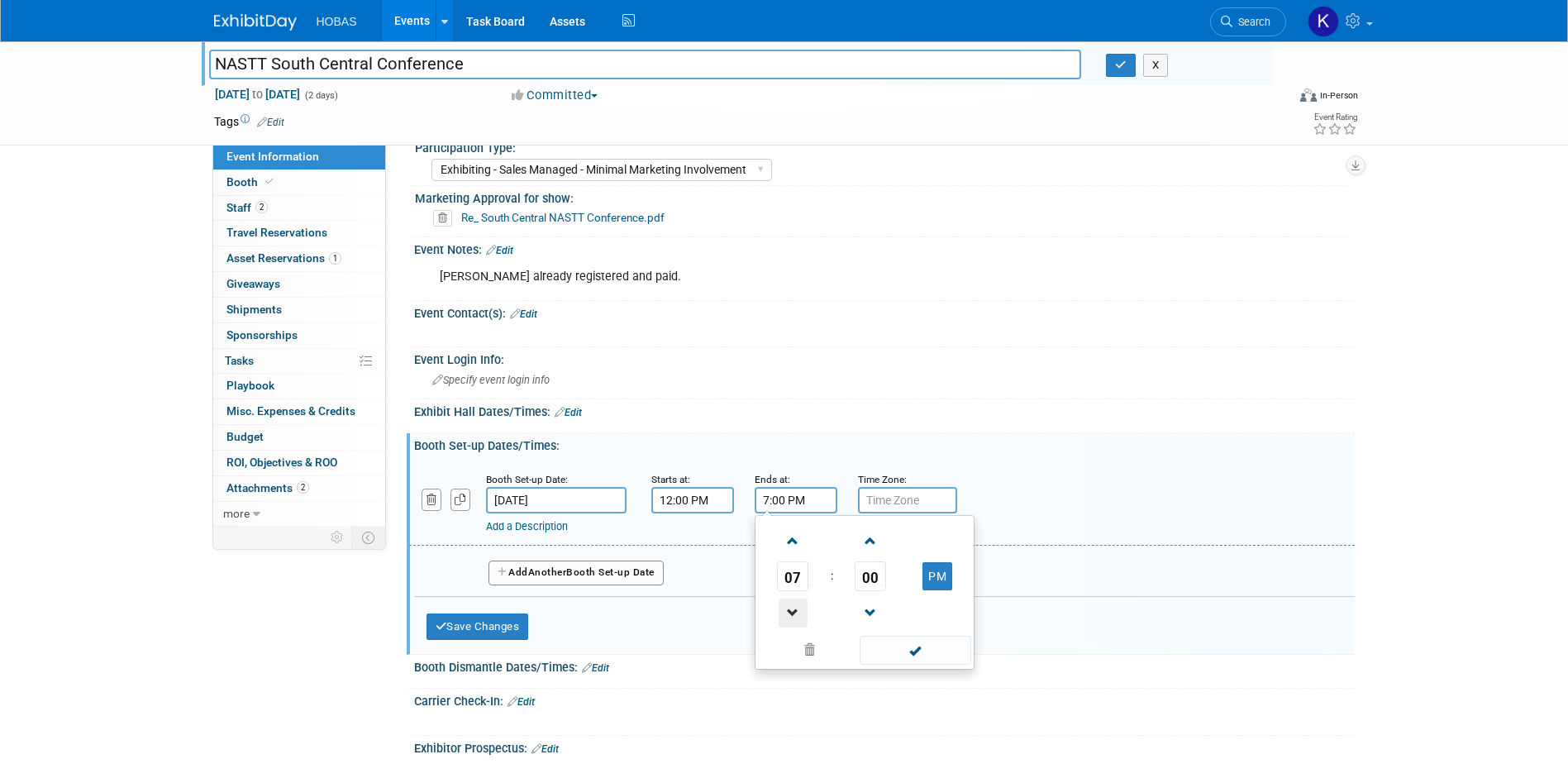
click at [796, 610] on span at bounding box center [793, 613] width 29 height 29
type input "4:00 PM"
click at [914, 643] on span at bounding box center [915, 649] width 111 height 29
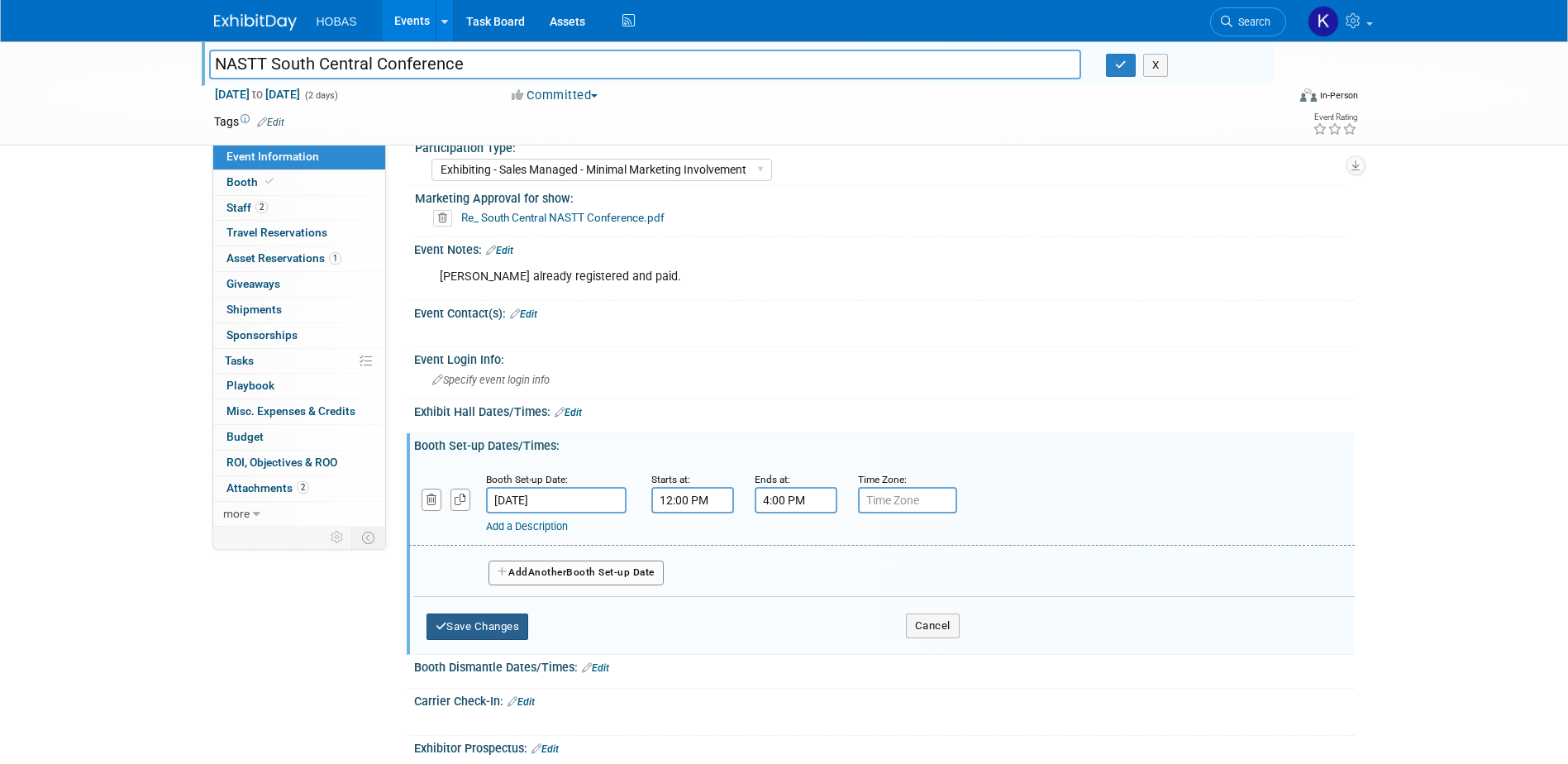
click at [466, 617] on button "Save Changes" at bounding box center [478, 627] width 103 height 26
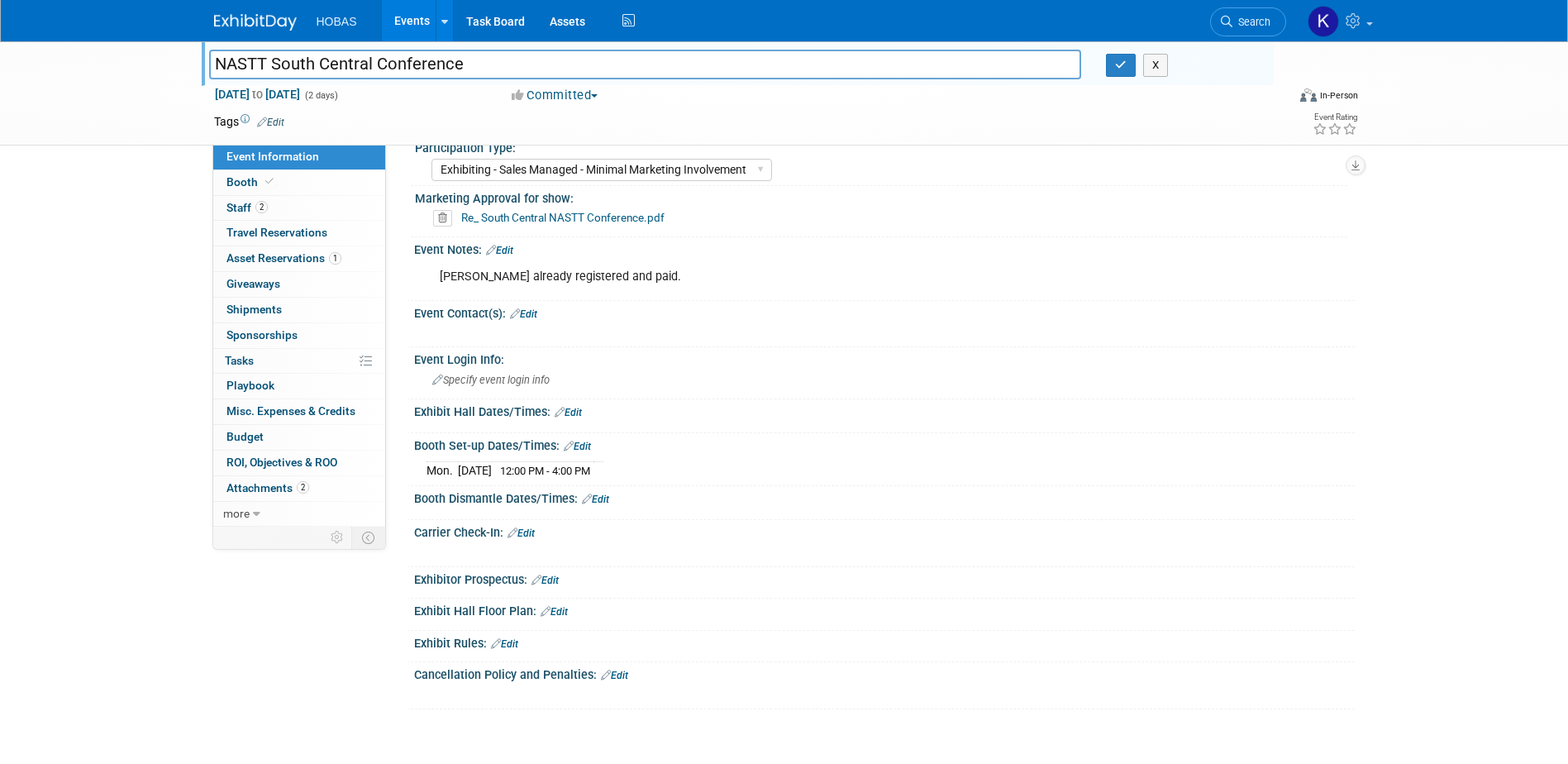
click at [577, 414] on link "Edit" at bounding box center [567, 412] width 27 height 11
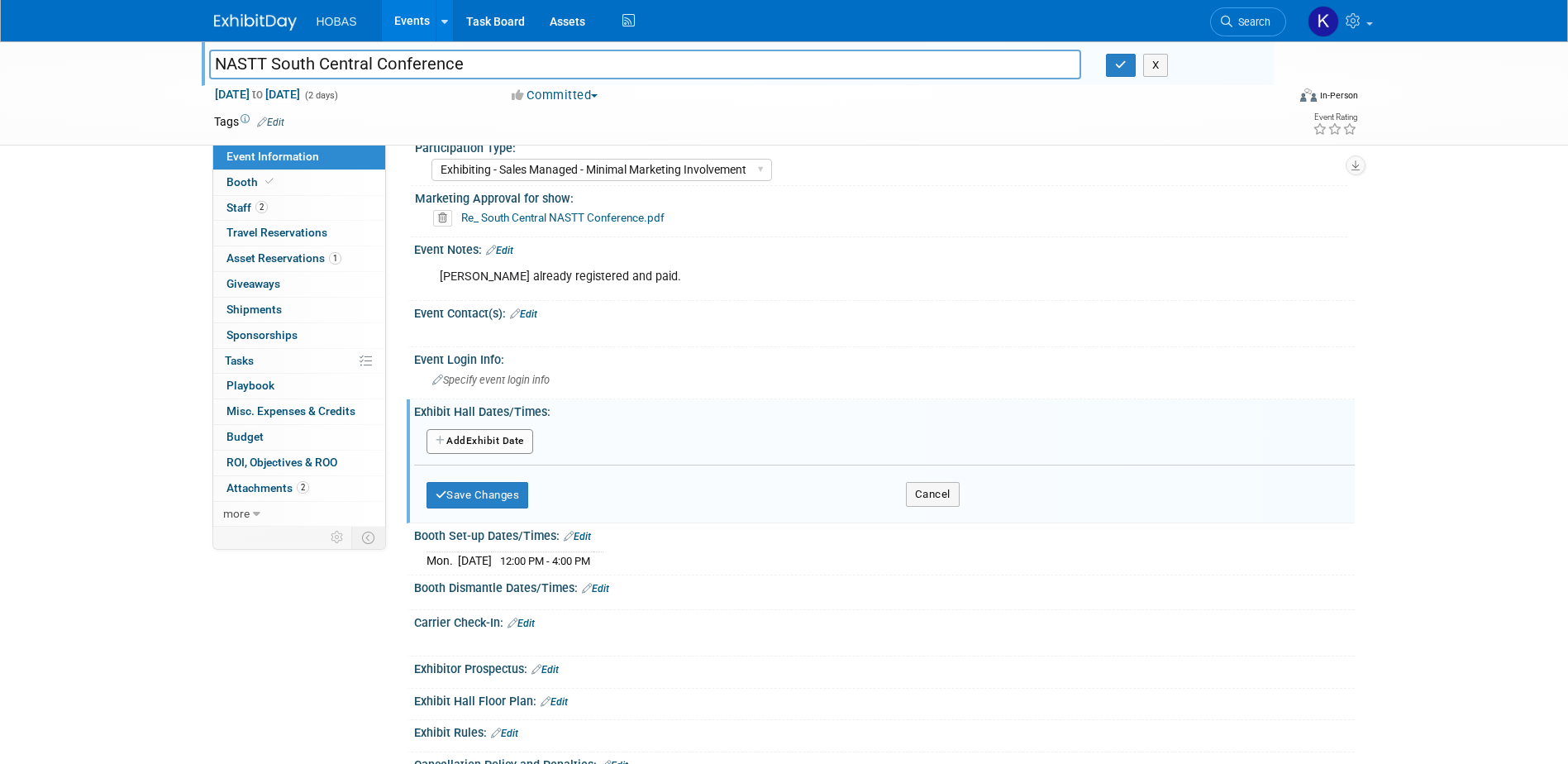
click at [498, 442] on button "Add Another Exhibit Date" at bounding box center [479, 441] width 107 height 24
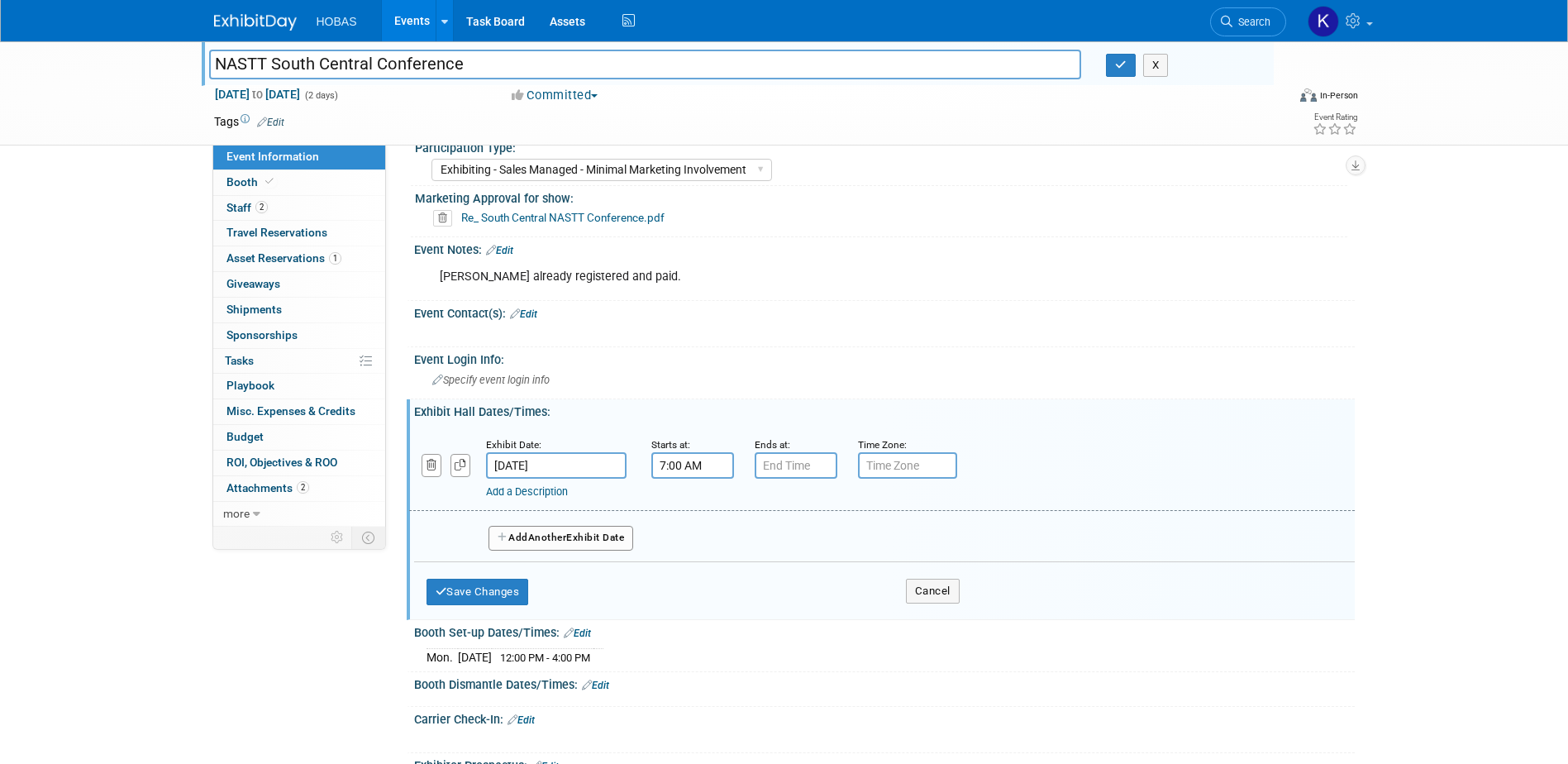
click at [660, 466] on input "7:00 AM" at bounding box center [692, 466] width 83 height 26
click at [691, 510] on span at bounding box center [689, 506] width 29 height 29
type input "8:00 AM"
click at [783, 467] on input "7:00 PM" at bounding box center [795, 466] width 83 height 26
click at [790, 569] on span at bounding box center [793, 578] width 29 height 29
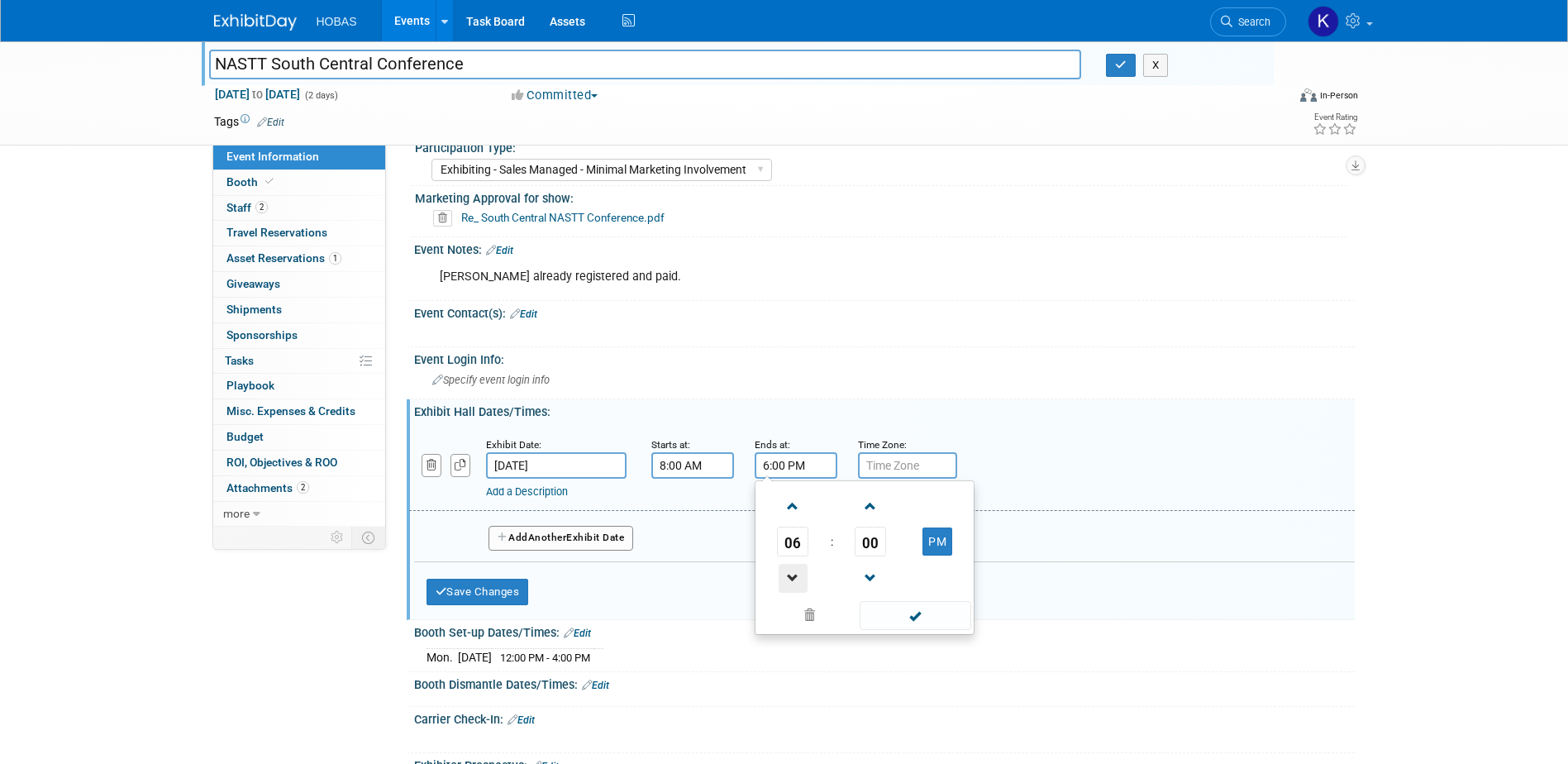
click at [790, 569] on span at bounding box center [793, 578] width 29 height 29
type input "5:00 PM"
click at [922, 619] on span at bounding box center [915, 614] width 111 height 29
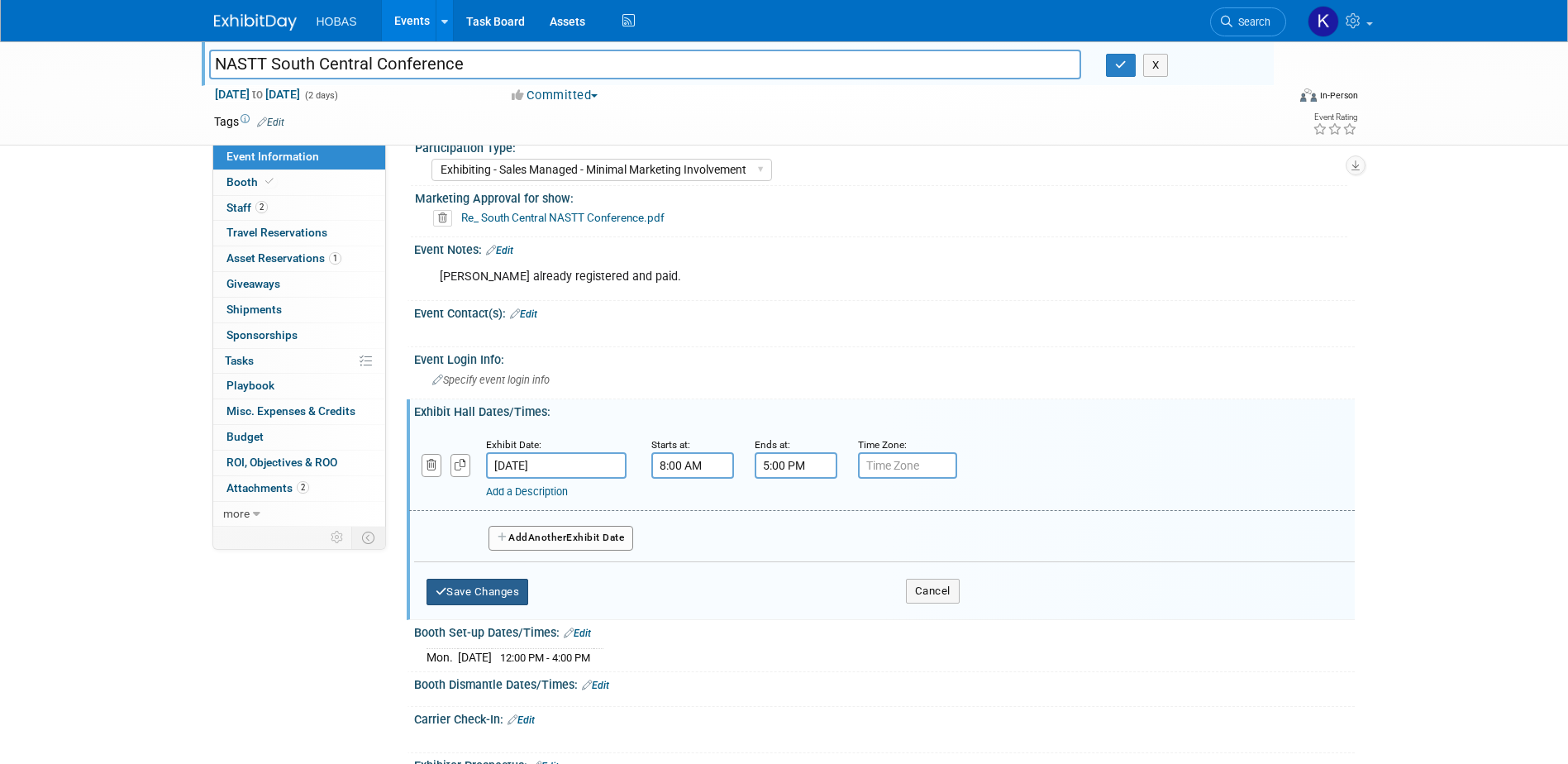
click at [512, 585] on button "Save Changes" at bounding box center [478, 592] width 103 height 26
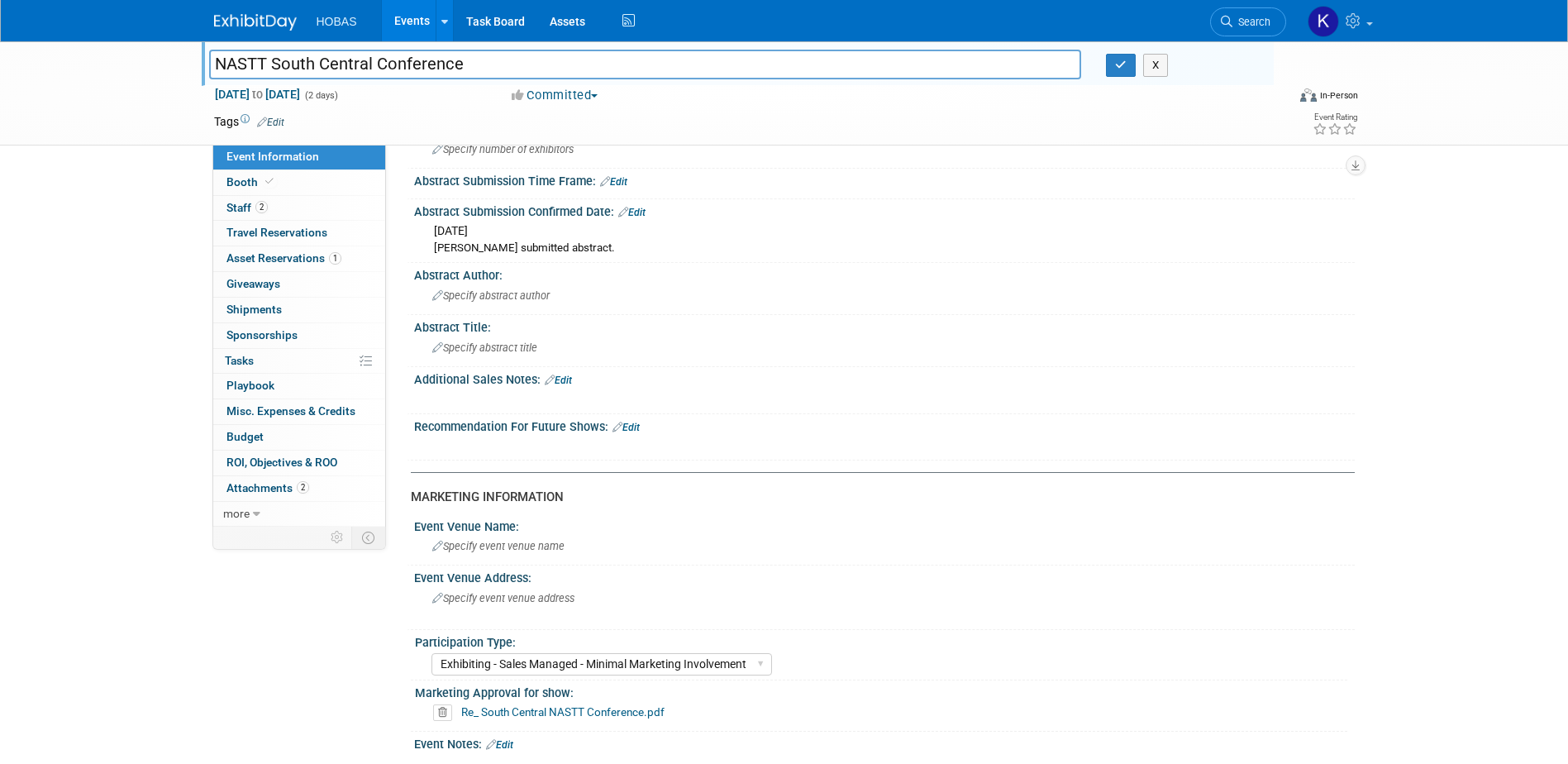
scroll to position [331, 0]
click at [509, 549] on span "Specify event venue name" at bounding box center [499, 547] width 132 height 12
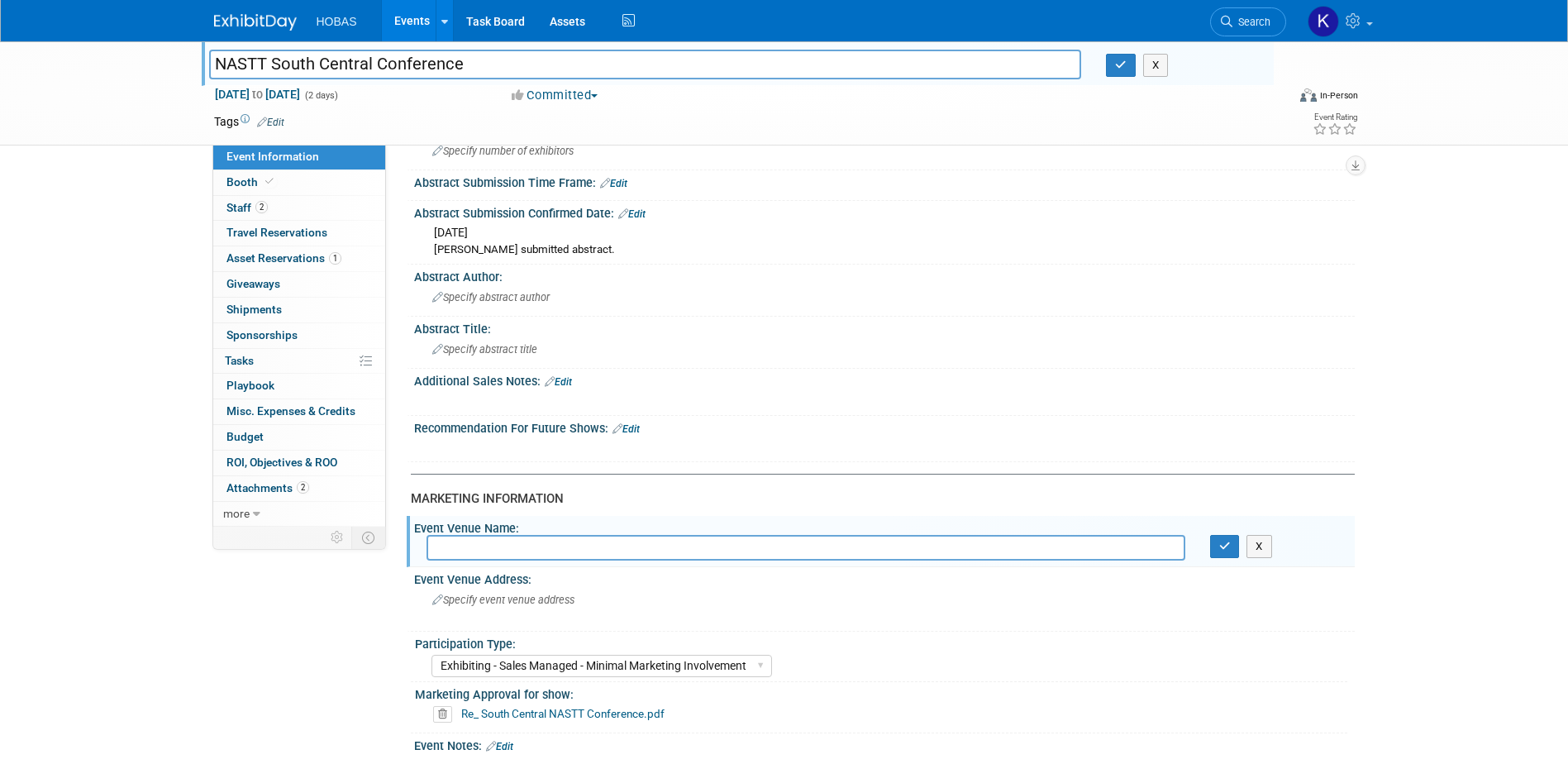
click at [552, 547] on input "text" at bounding box center [806, 547] width 759 height 25
paste input "UTA | Bluebonnet Ballroom"
type input "UTA | Bluebonnet Ballroom"
click at [1226, 546] on icon "button" at bounding box center [1224, 546] width 11 height 10
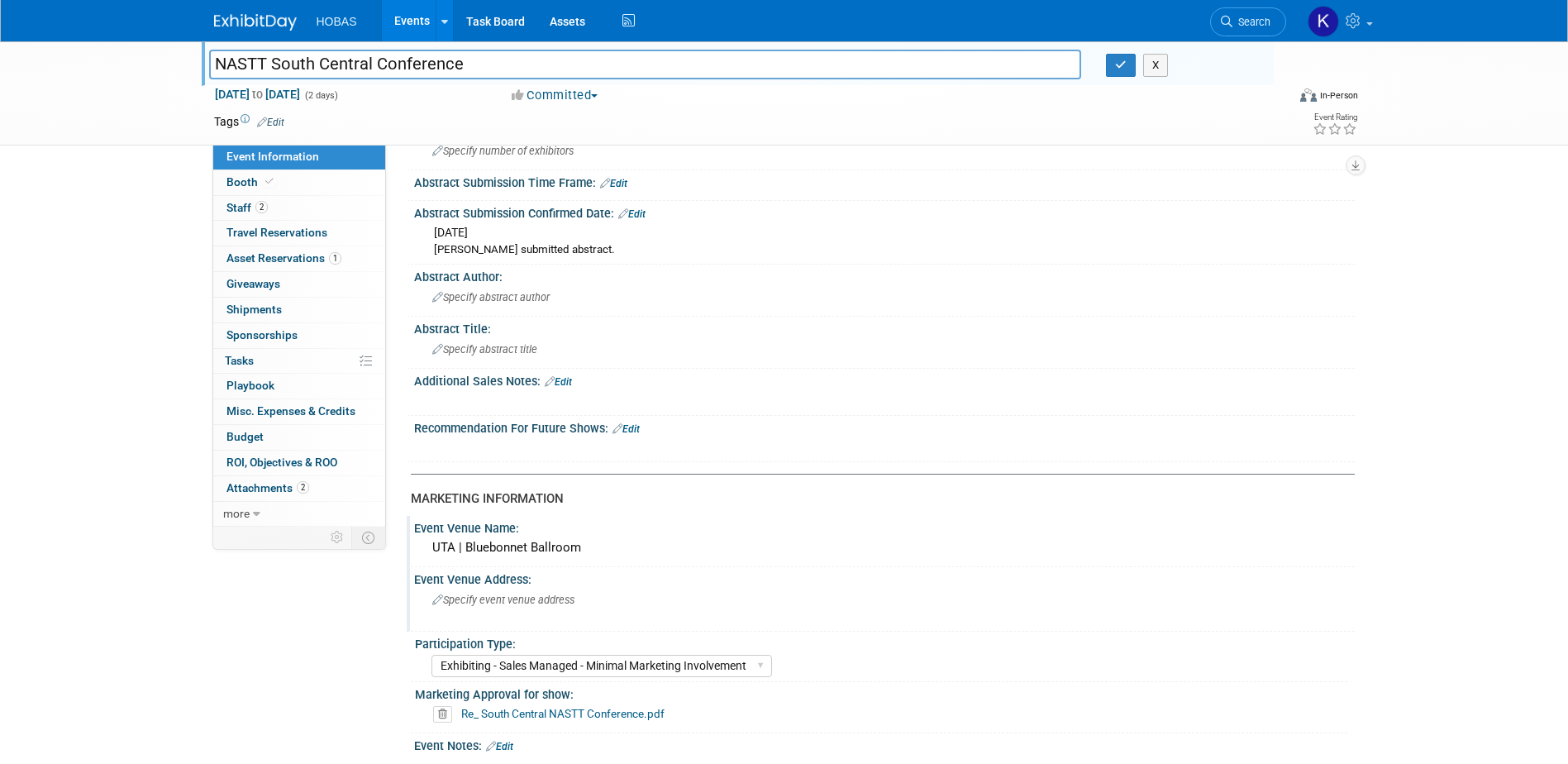
click at [497, 604] on span "Specify event venue address" at bounding box center [503, 600] width 142 height 12
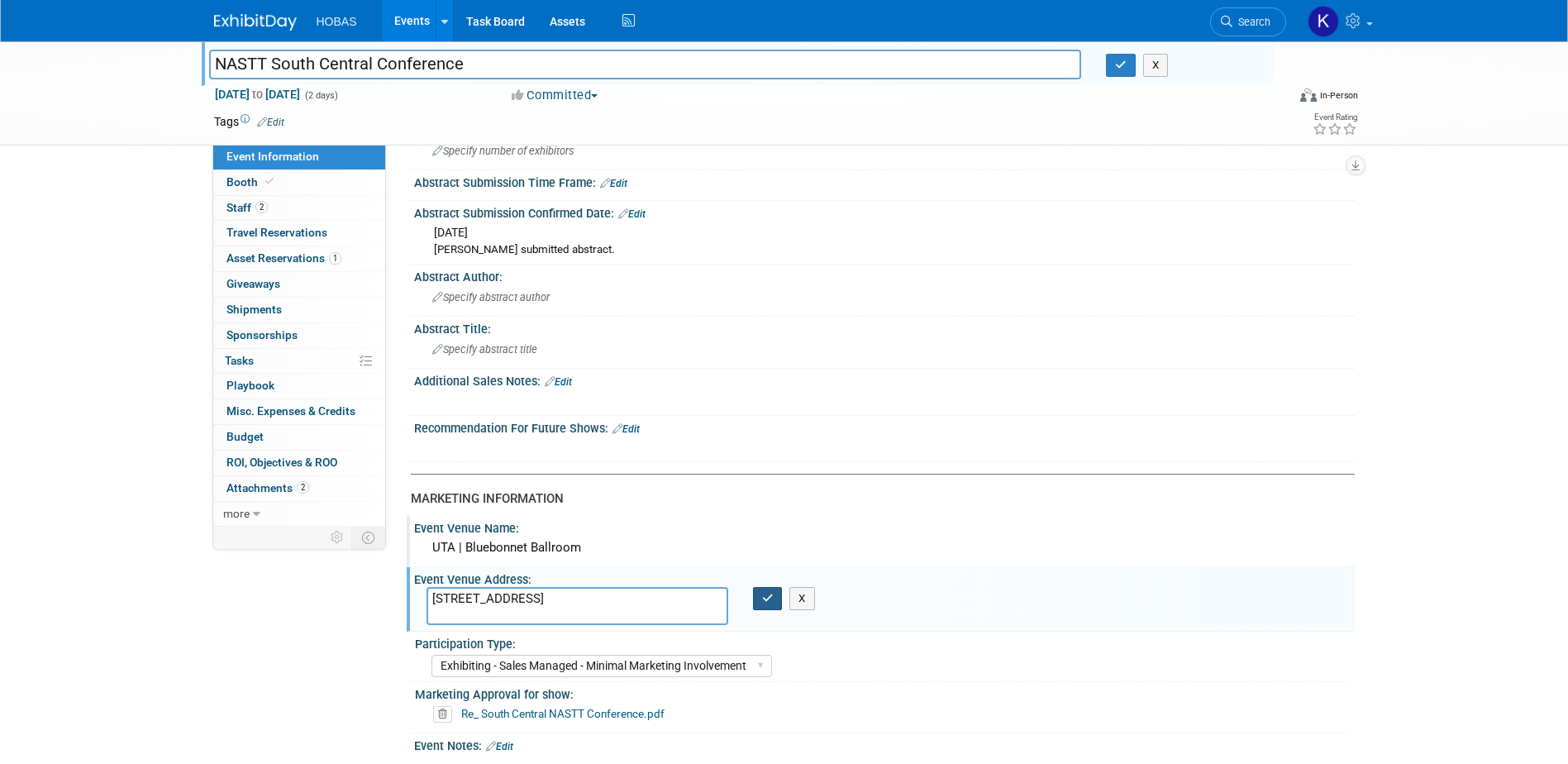
type textarea "[STREET_ADDRESS]"
click at [781, 602] on button "button" at bounding box center [767, 598] width 30 height 23
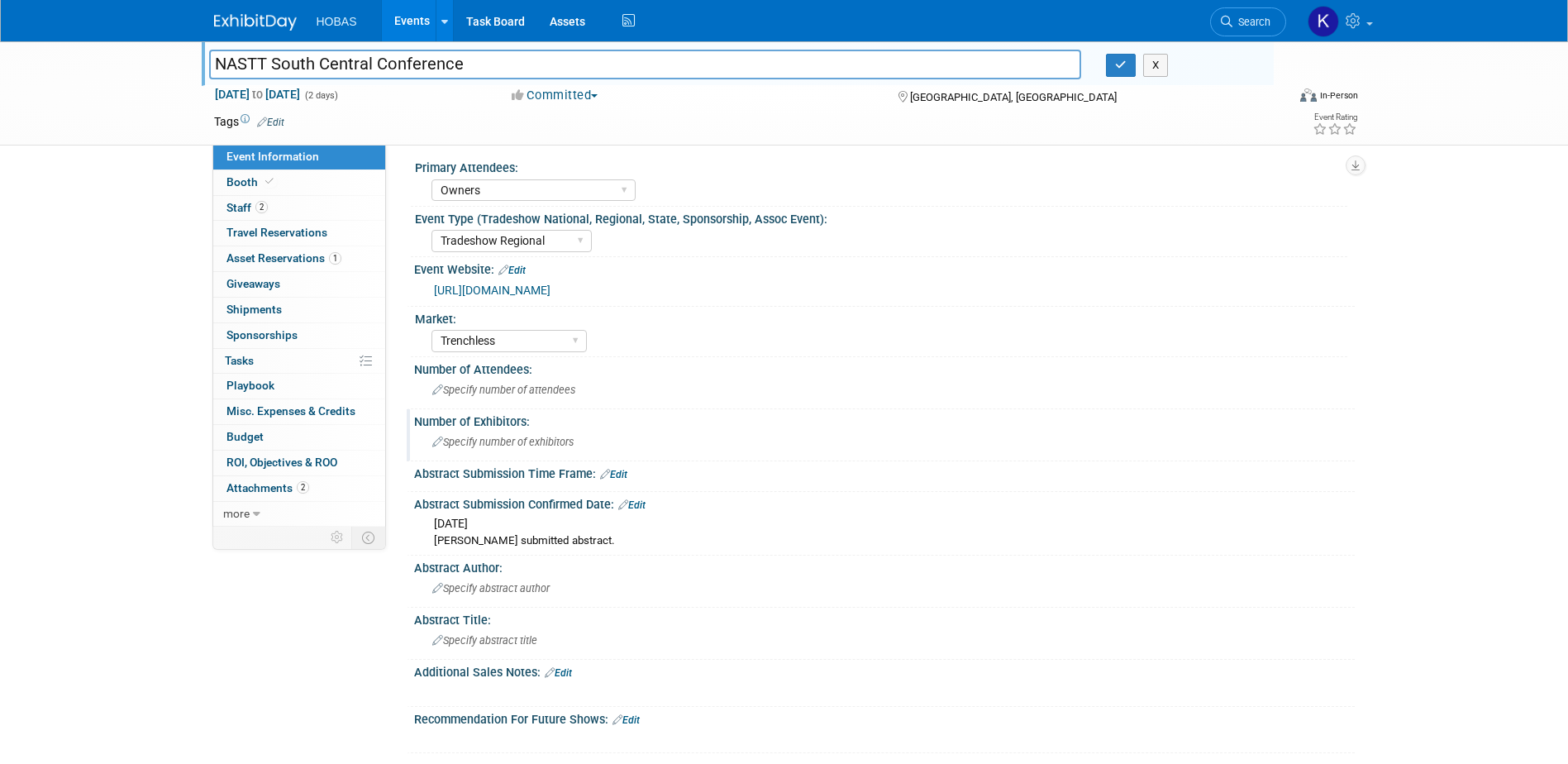
scroll to position [0, 0]
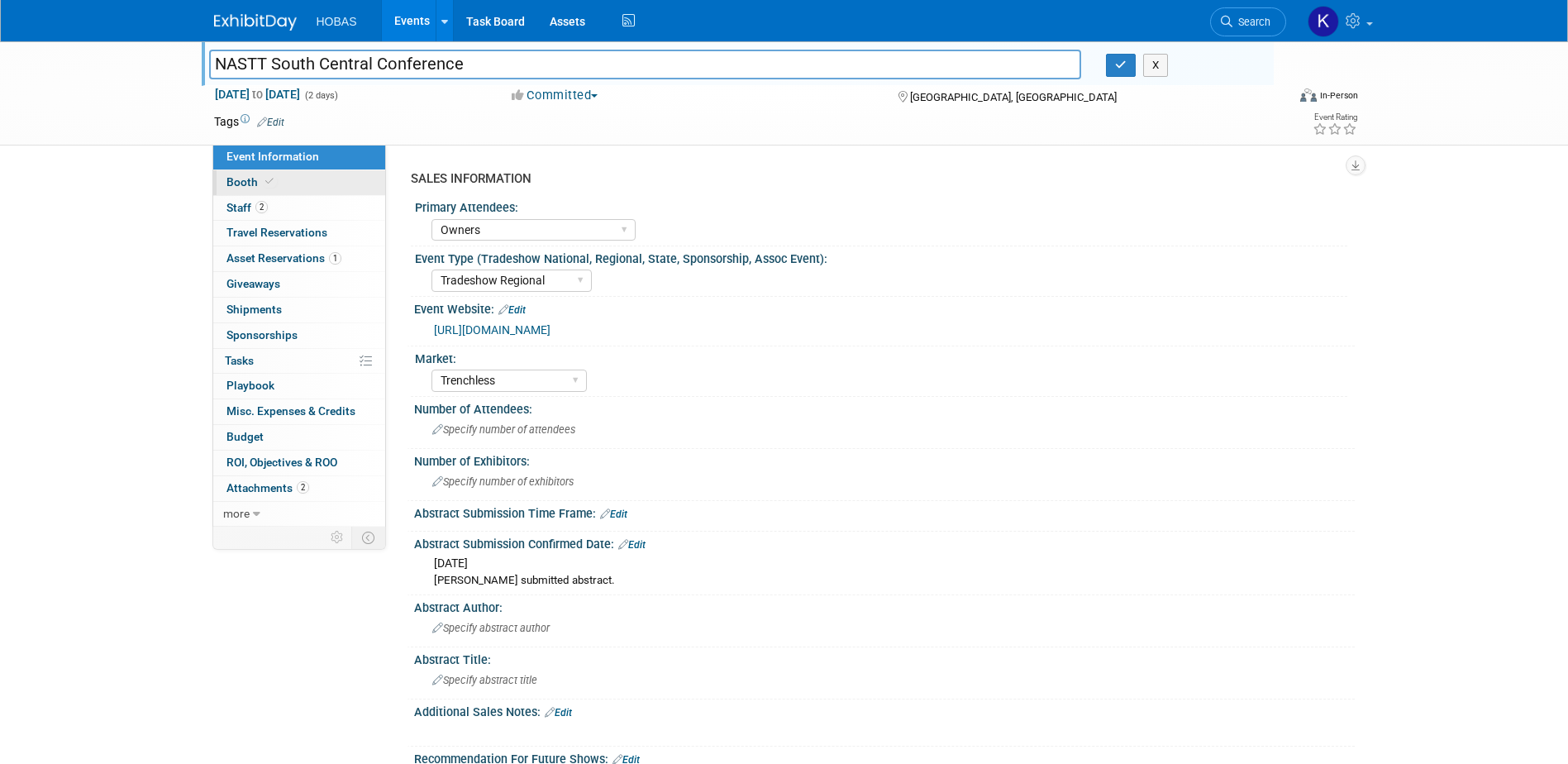
click at [246, 178] on span "Booth" at bounding box center [251, 181] width 50 height 13
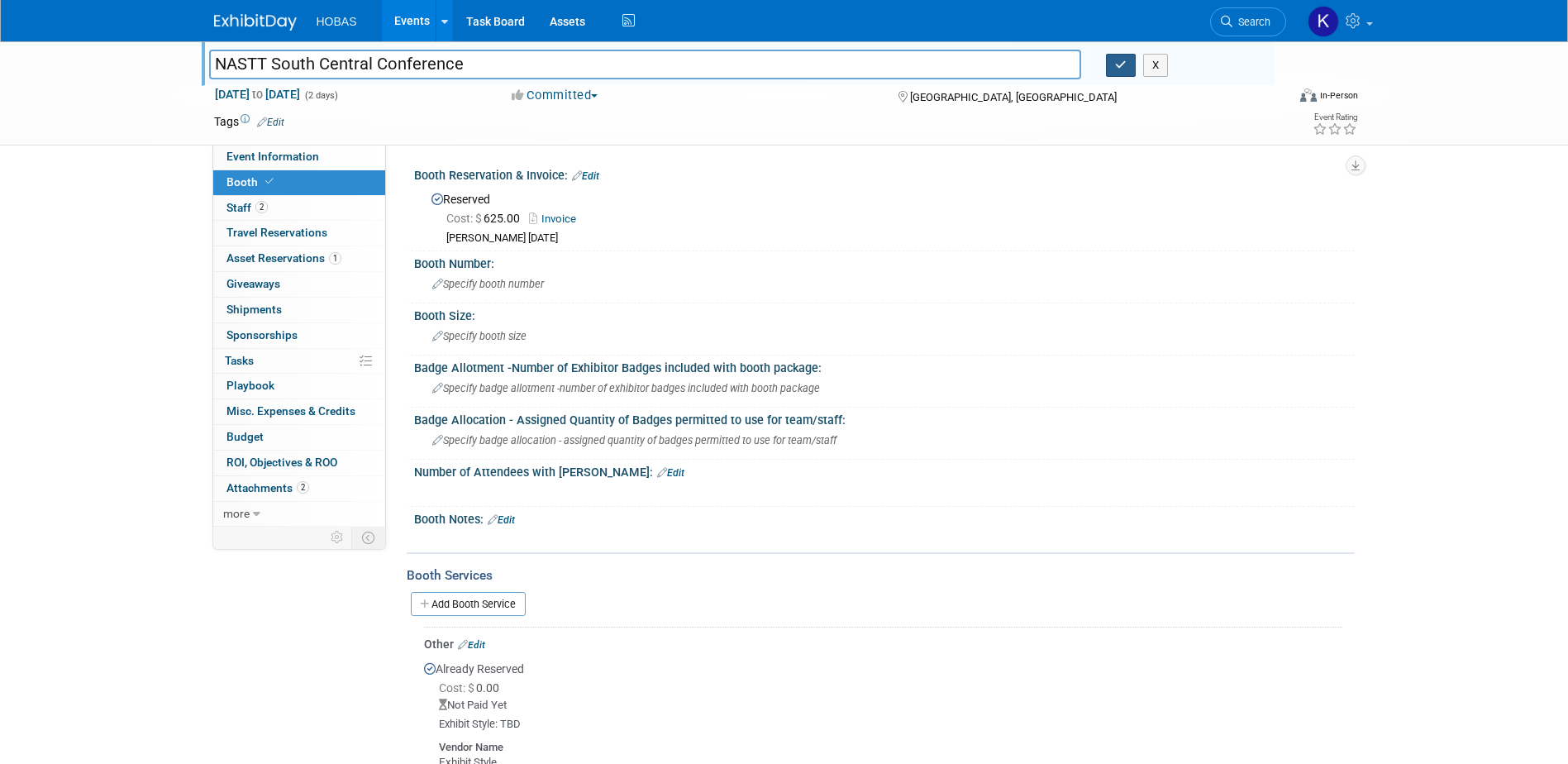
click at [1118, 66] on icon "button" at bounding box center [1120, 64] width 11 height 10
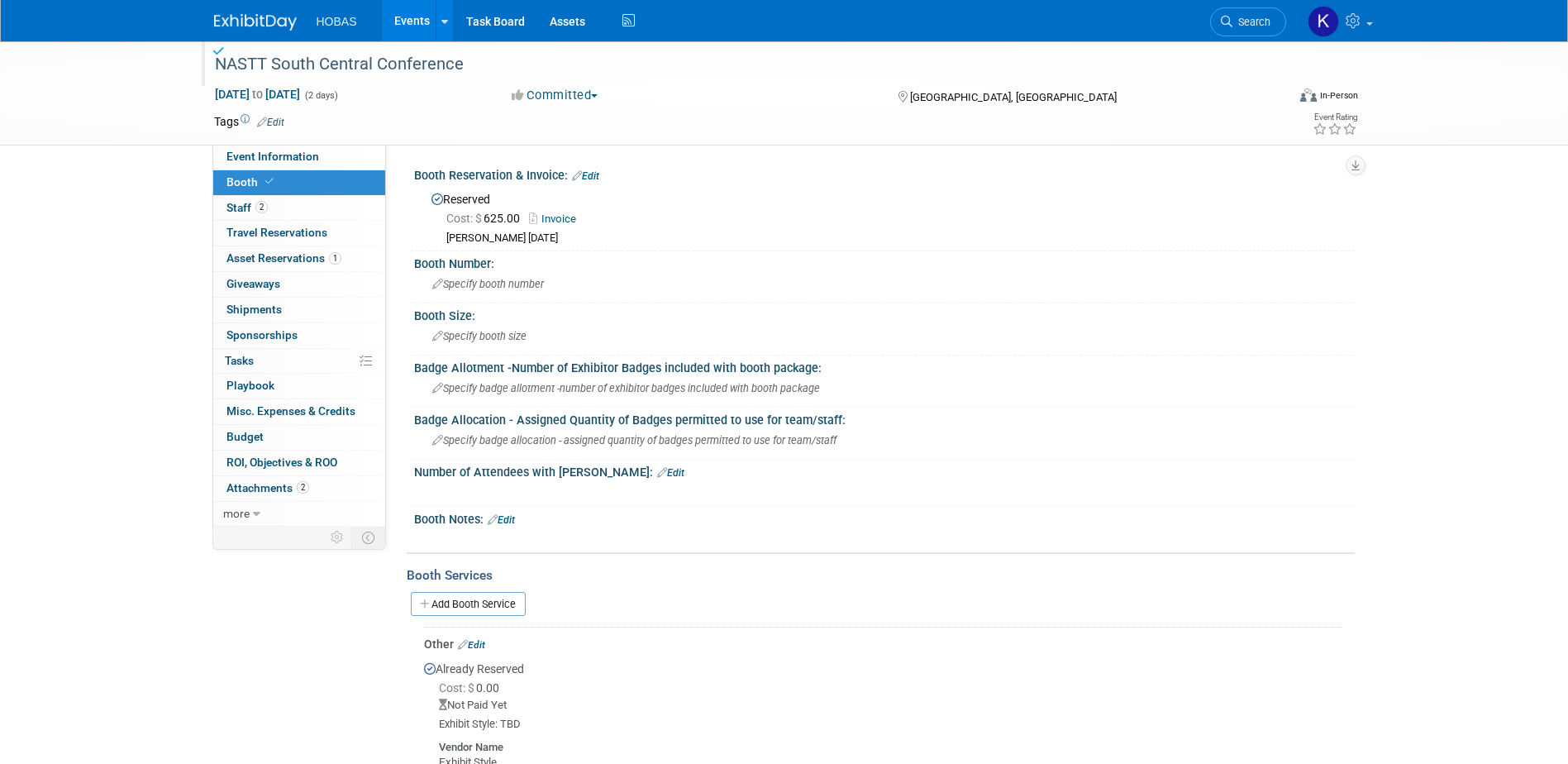
click at [403, 24] on link "Events" at bounding box center [412, 20] width 60 height 41
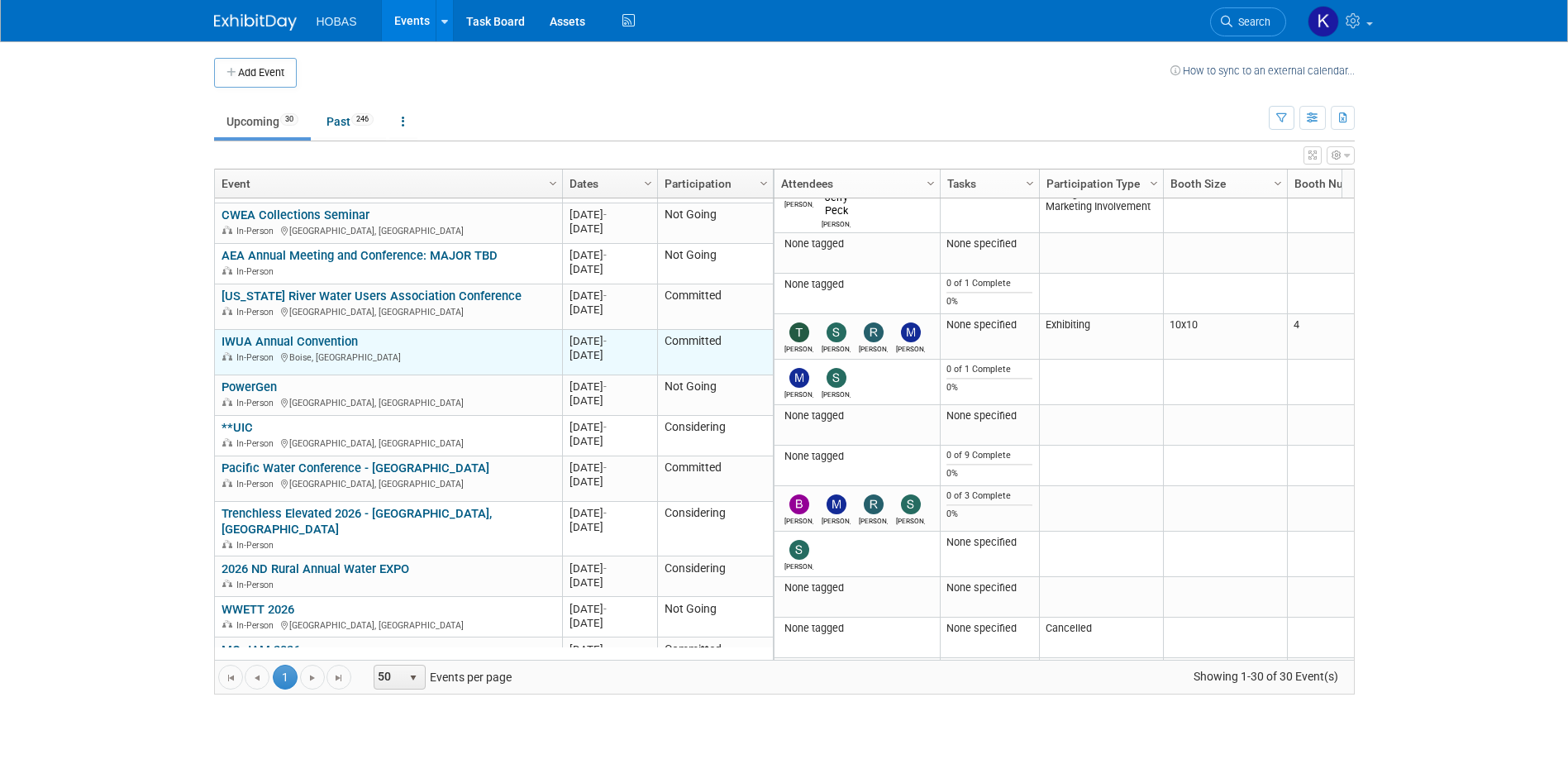
scroll to position [298, 0]
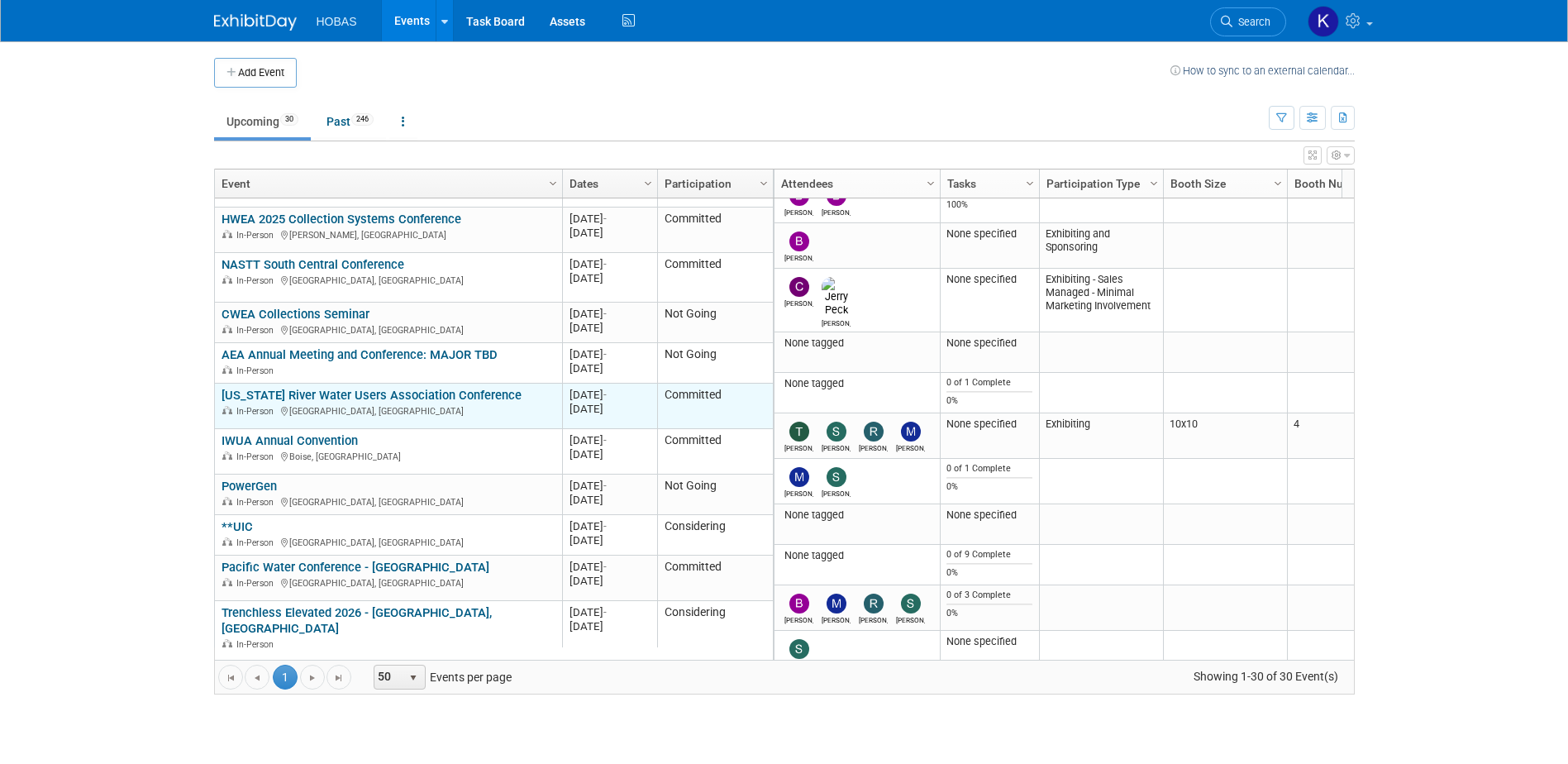
click at [355, 387] on link "[US_STATE] River Water Users Association Conference" at bounding box center [372, 394] width 300 height 15
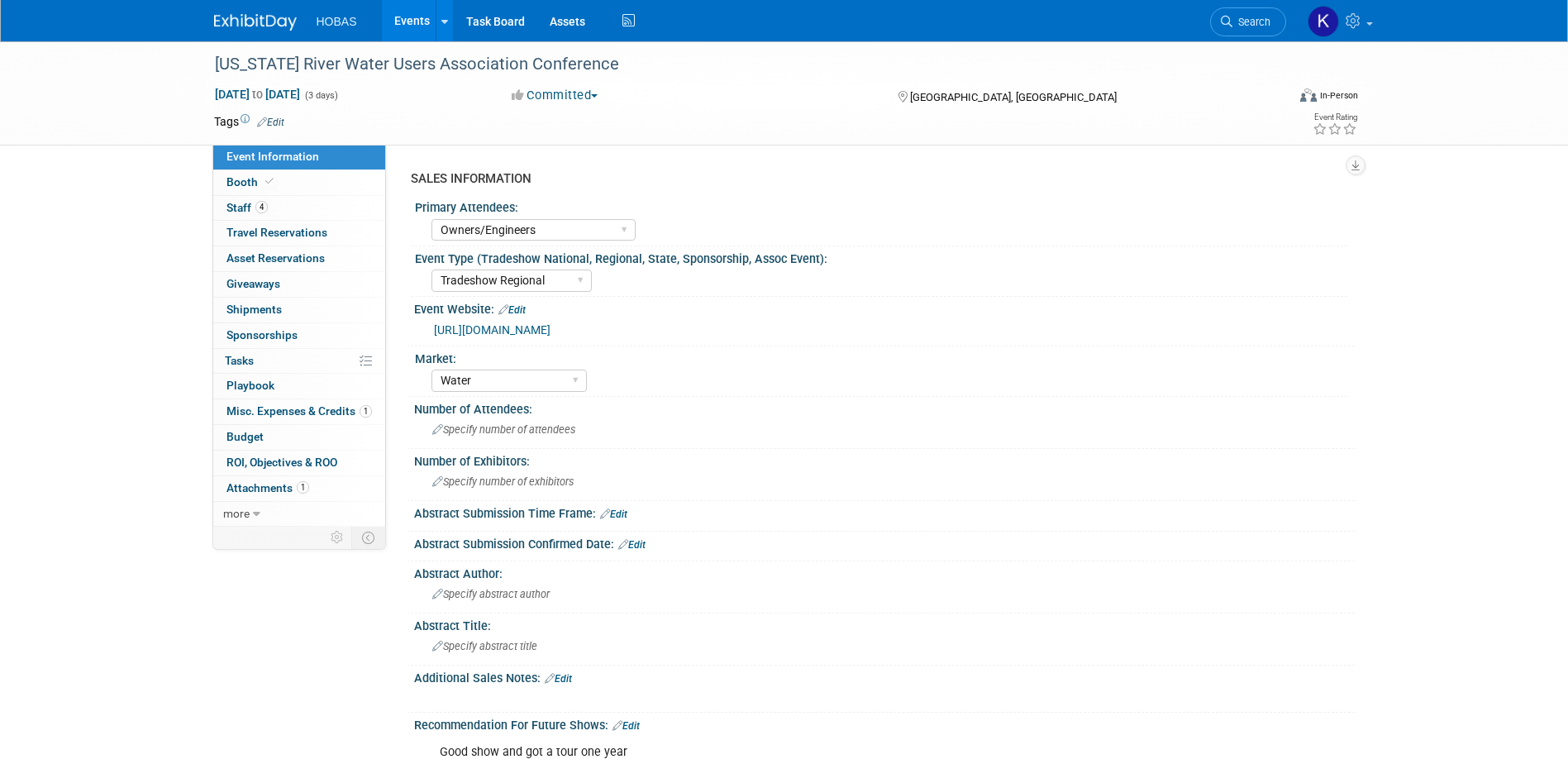
select select "Owners/Engineers"
select select "Tradeshow Regional"
select select "Water"
select select "Exhibiting"
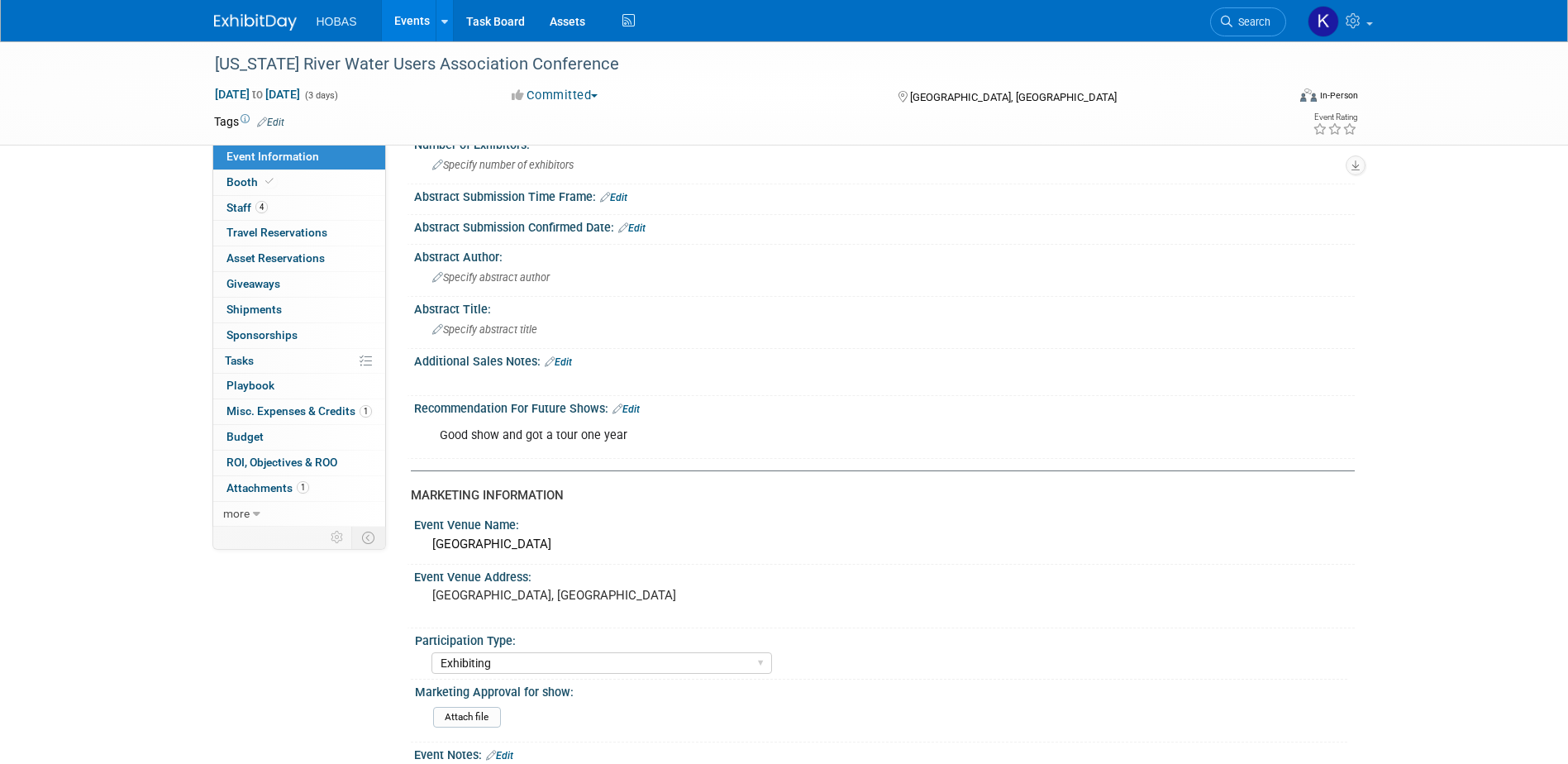
scroll to position [83, 0]
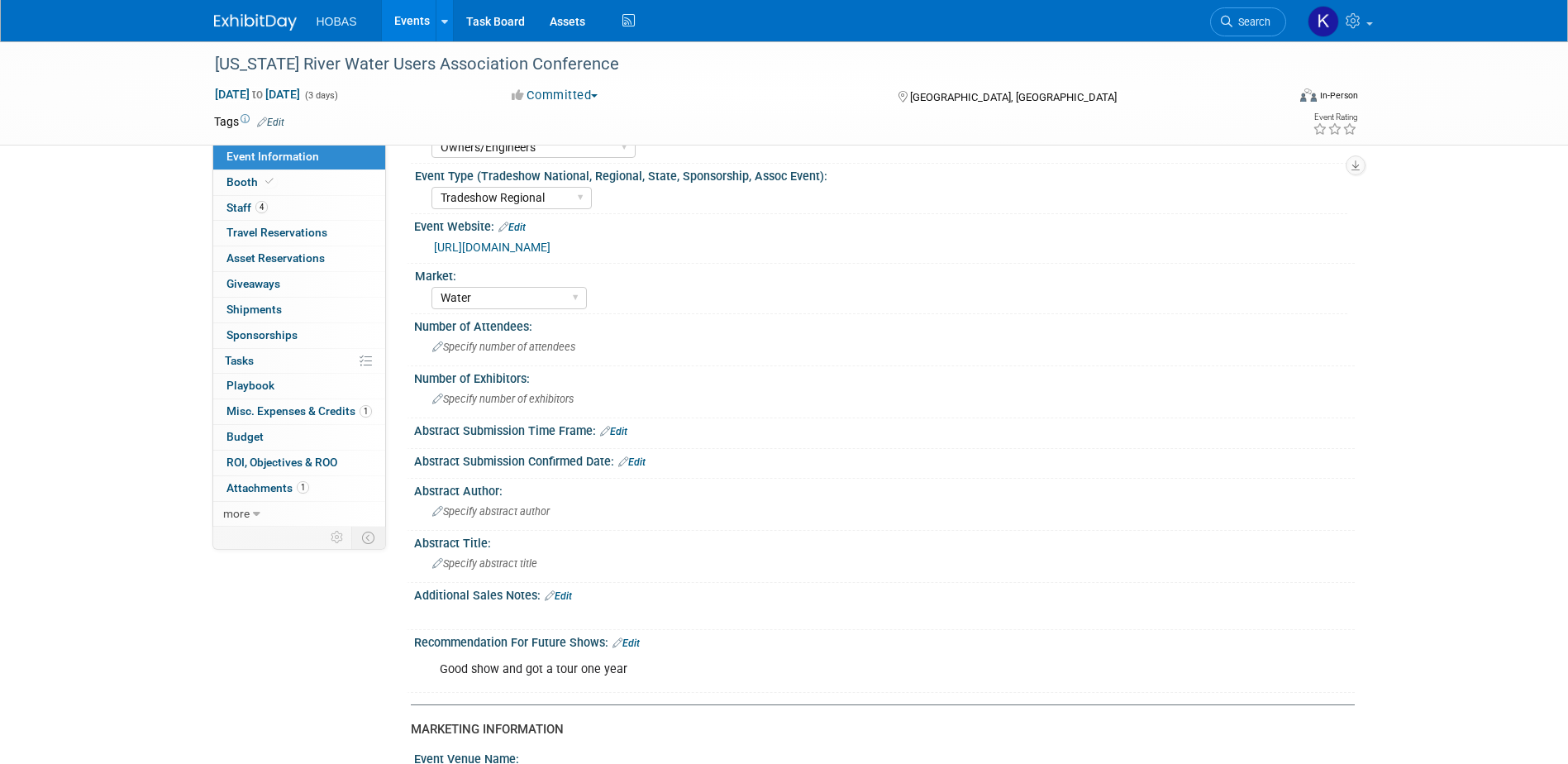
click at [551, 245] on link "[URL][DOMAIN_NAME]" at bounding box center [493, 246] width 117 height 13
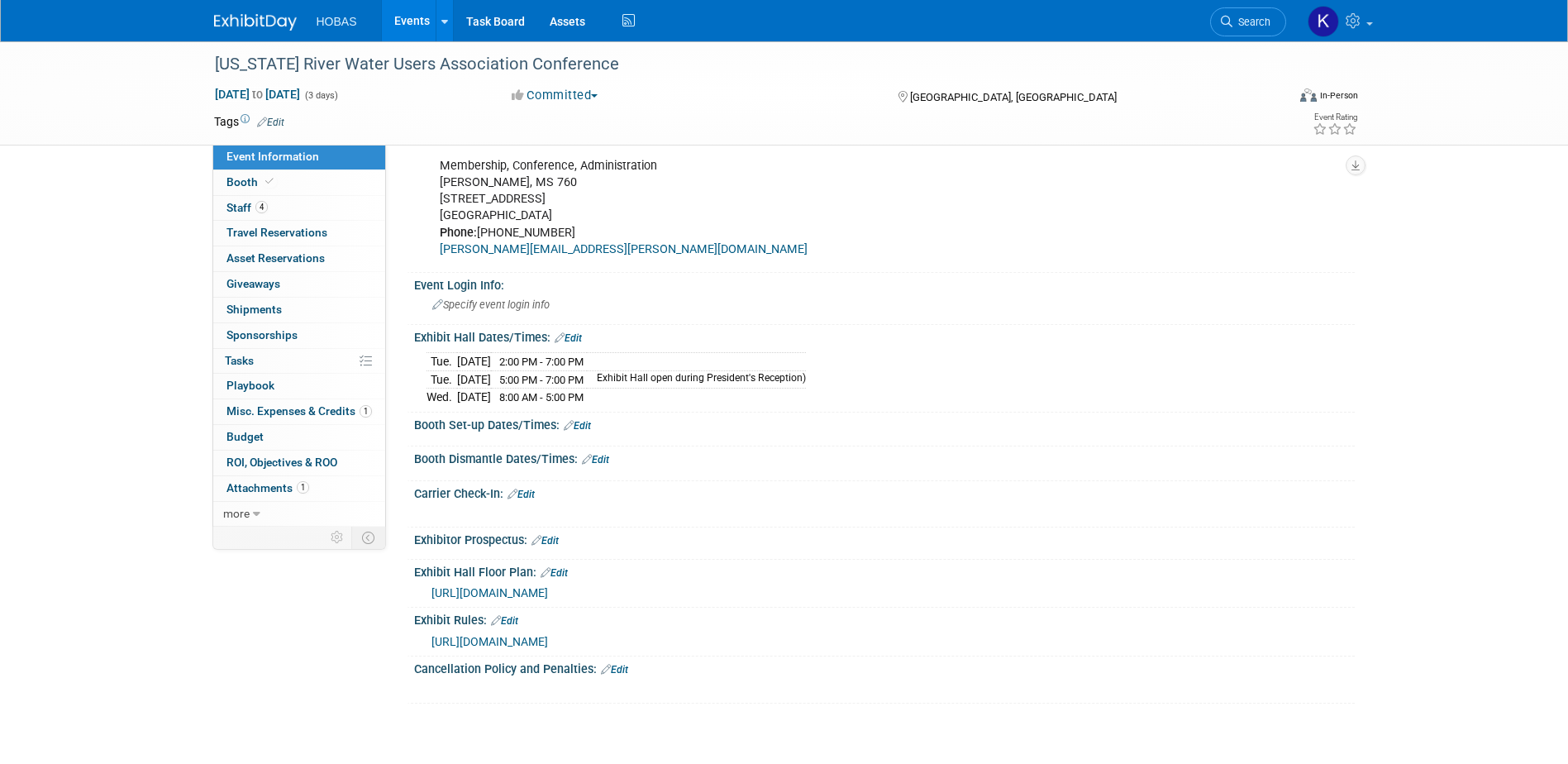
scroll to position [909, 0]
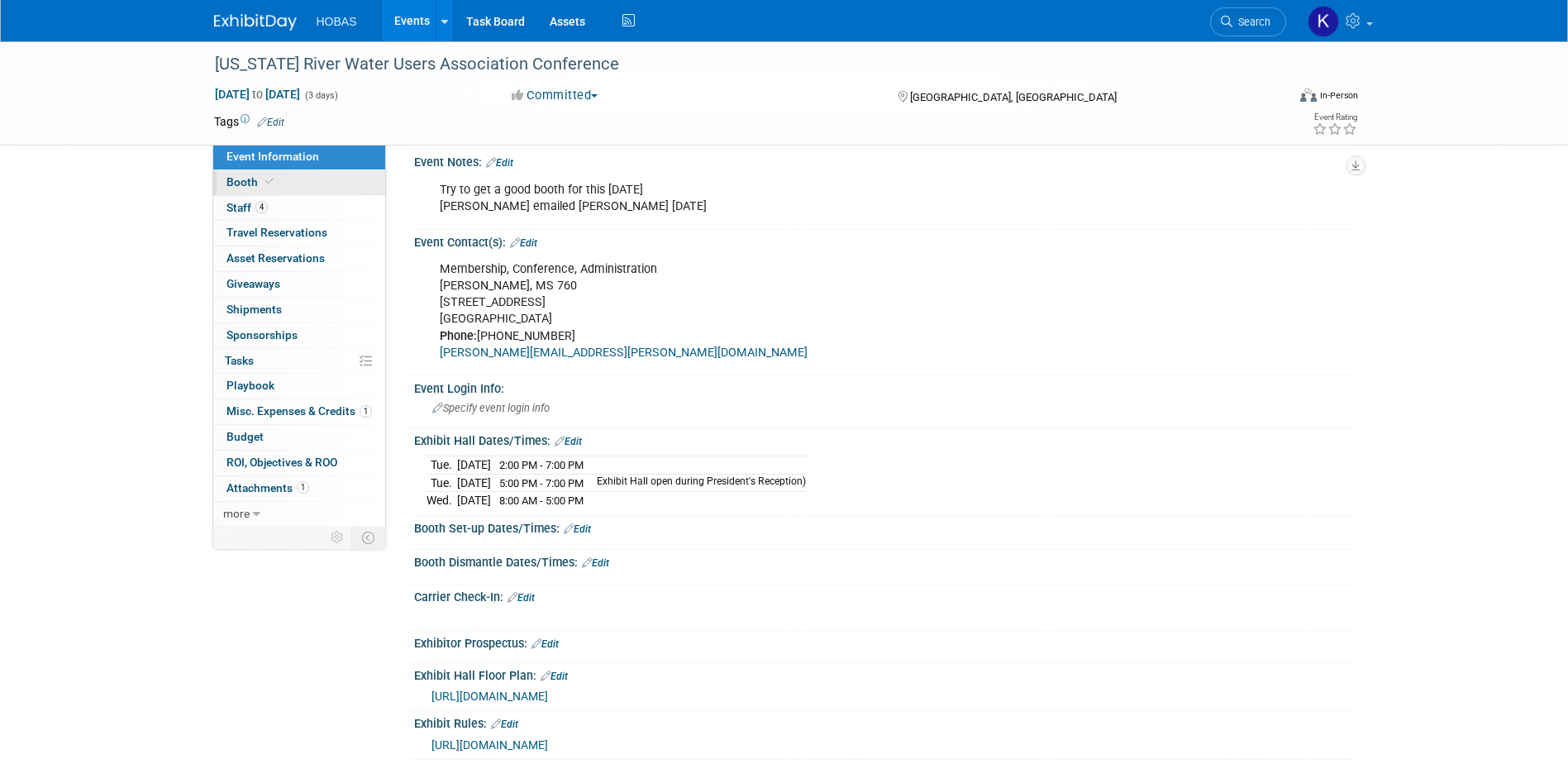
click at [257, 186] on span "Booth" at bounding box center [251, 181] width 50 height 13
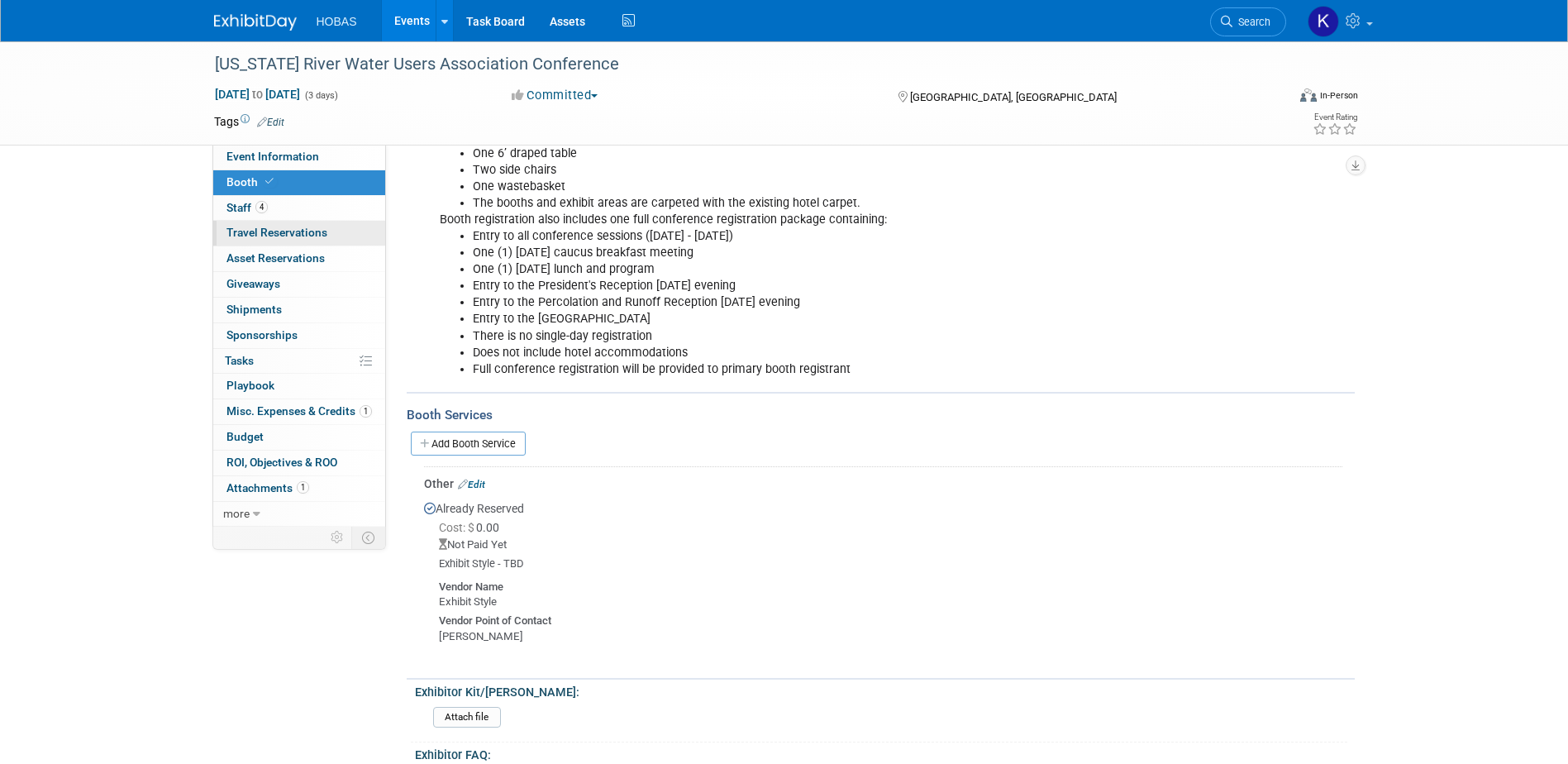
scroll to position [579, 0]
click at [269, 156] on span "Event Information" at bounding box center [272, 156] width 92 height 13
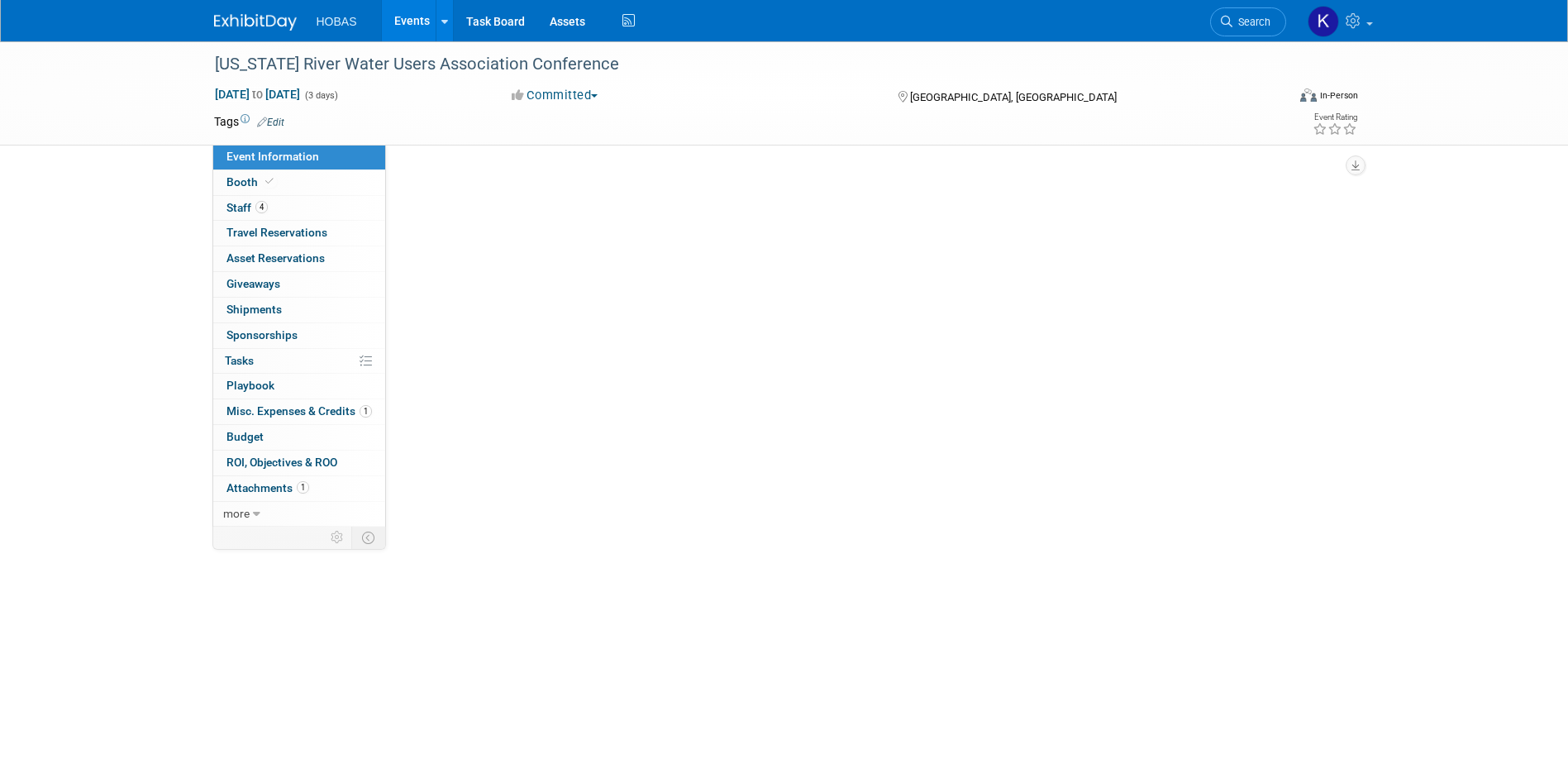
scroll to position [0, 0]
select select "Owners/Engineers"
select select "Tradeshow Regional"
select select "Water"
select select "Exhibiting"
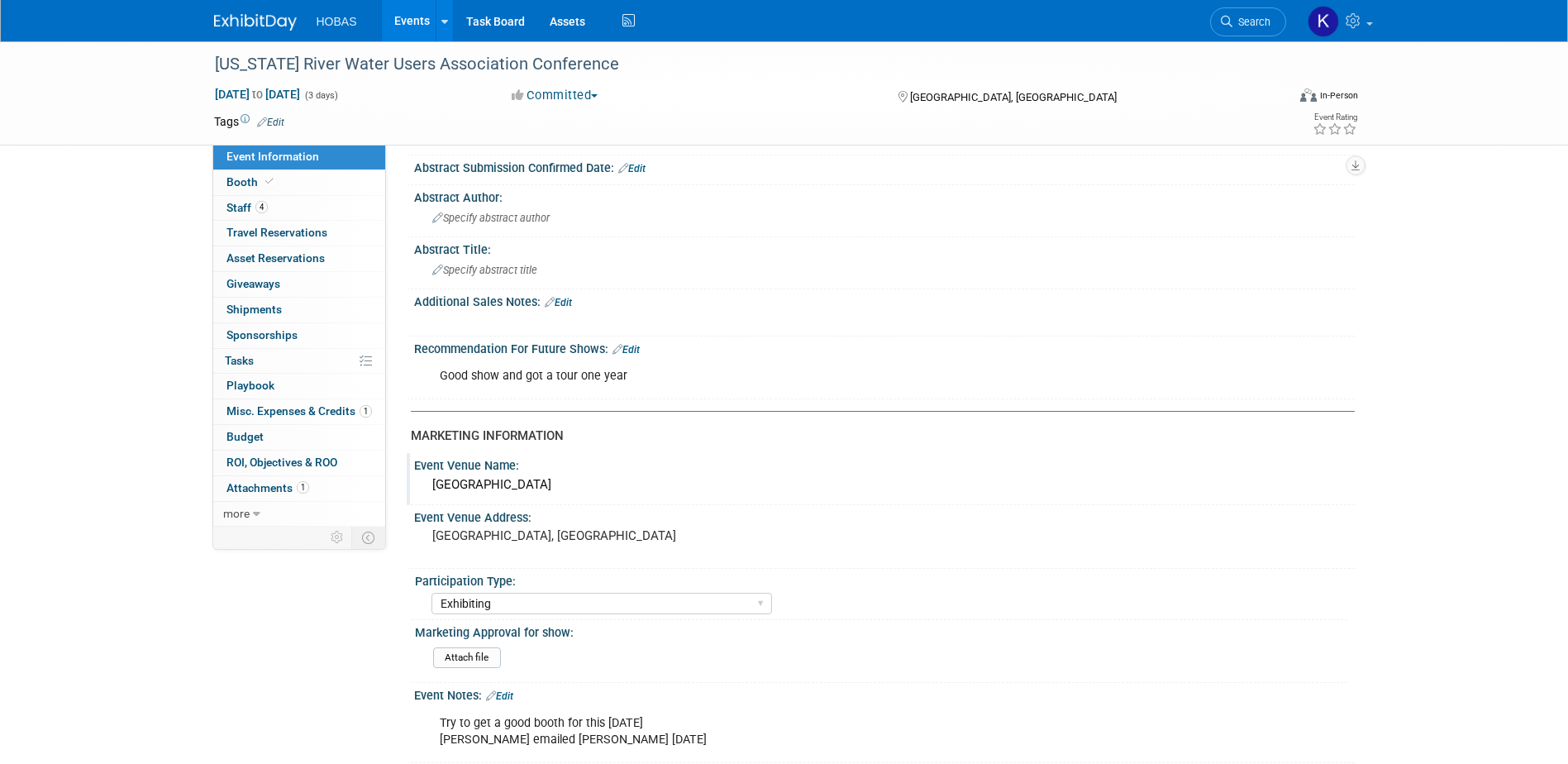
scroll to position [413, 0]
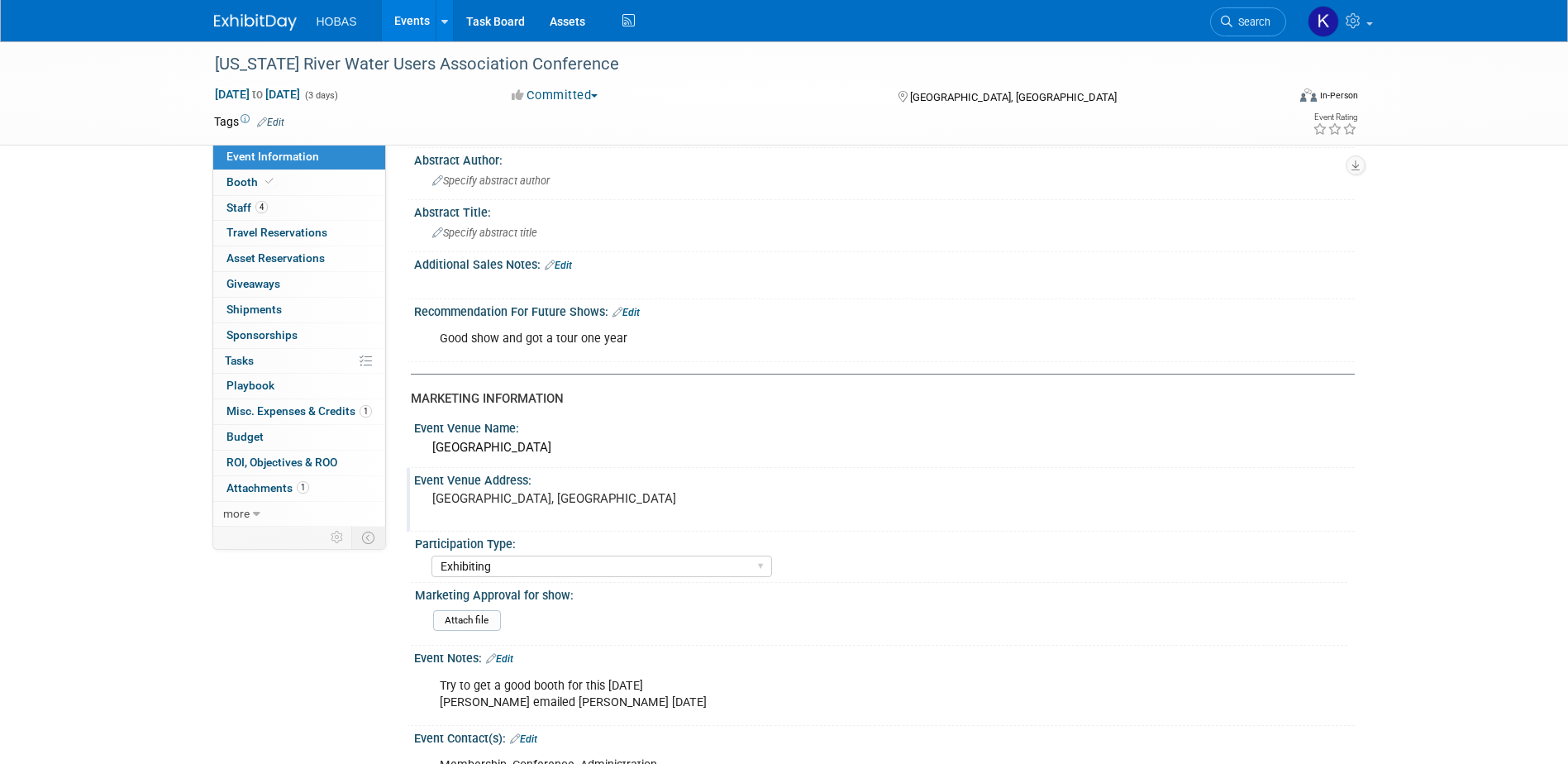
click at [498, 488] on div "[GEOGRAPHIC_DATA], [GEOGRAPHIC_DATA]" at bounding box center [610, 506] width 367 height 38
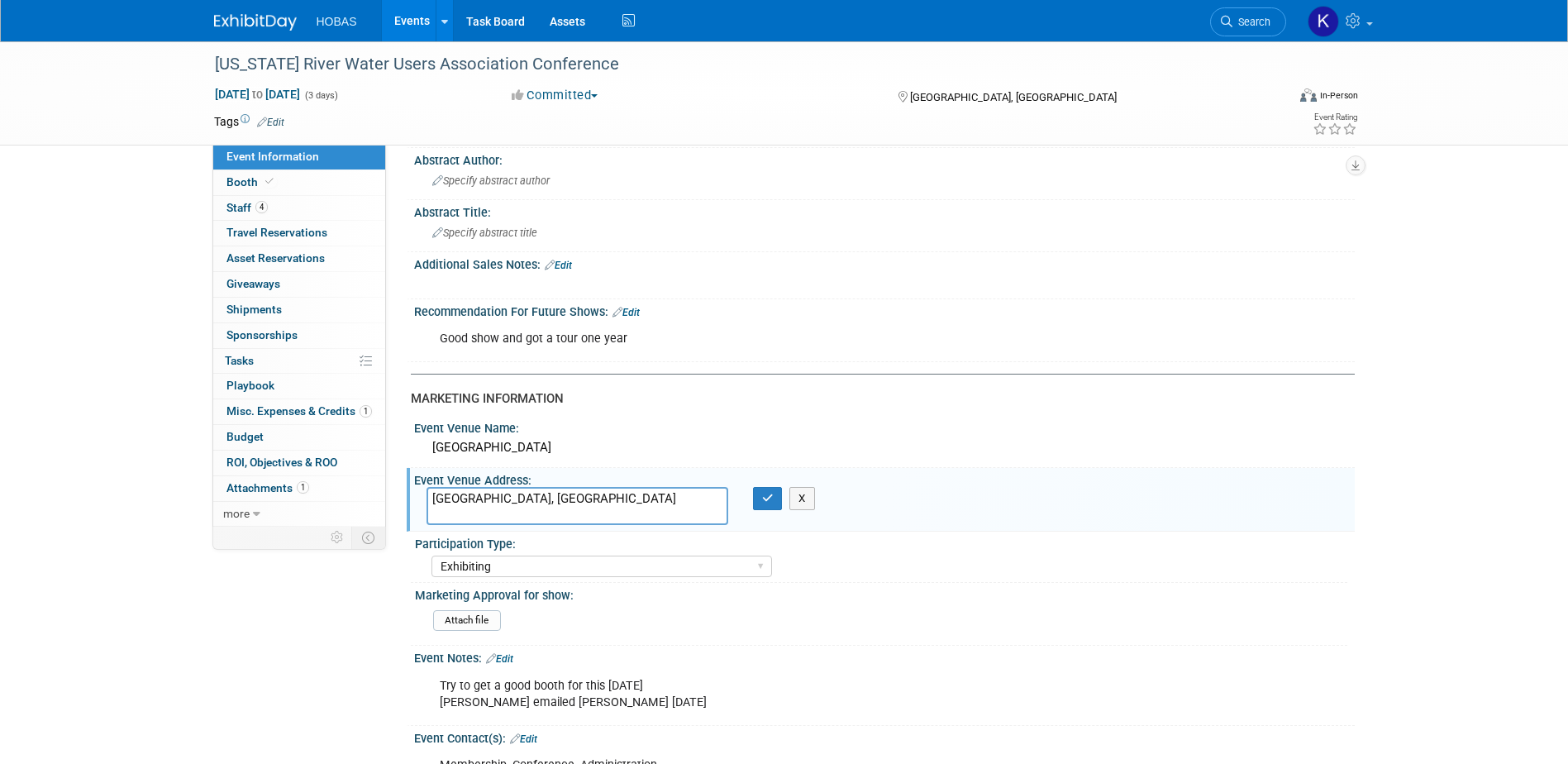
drag, startPoint x: 564, startPoint y: 505, endPoint x: 395, endPoint y: 486, distance: 170.1
click at [395, 486] on div "Event Information Event Info Booth Booth 4 Staff 4 Staff 0 Travel Reservations …" at bounding box center [784, 466] width 1165 height 1674
type textarea "[STREET_ADDRESS][US_STATE]"
click at [767, 497] on icon "button" at bounding box center [767, 498] width 11 height 10
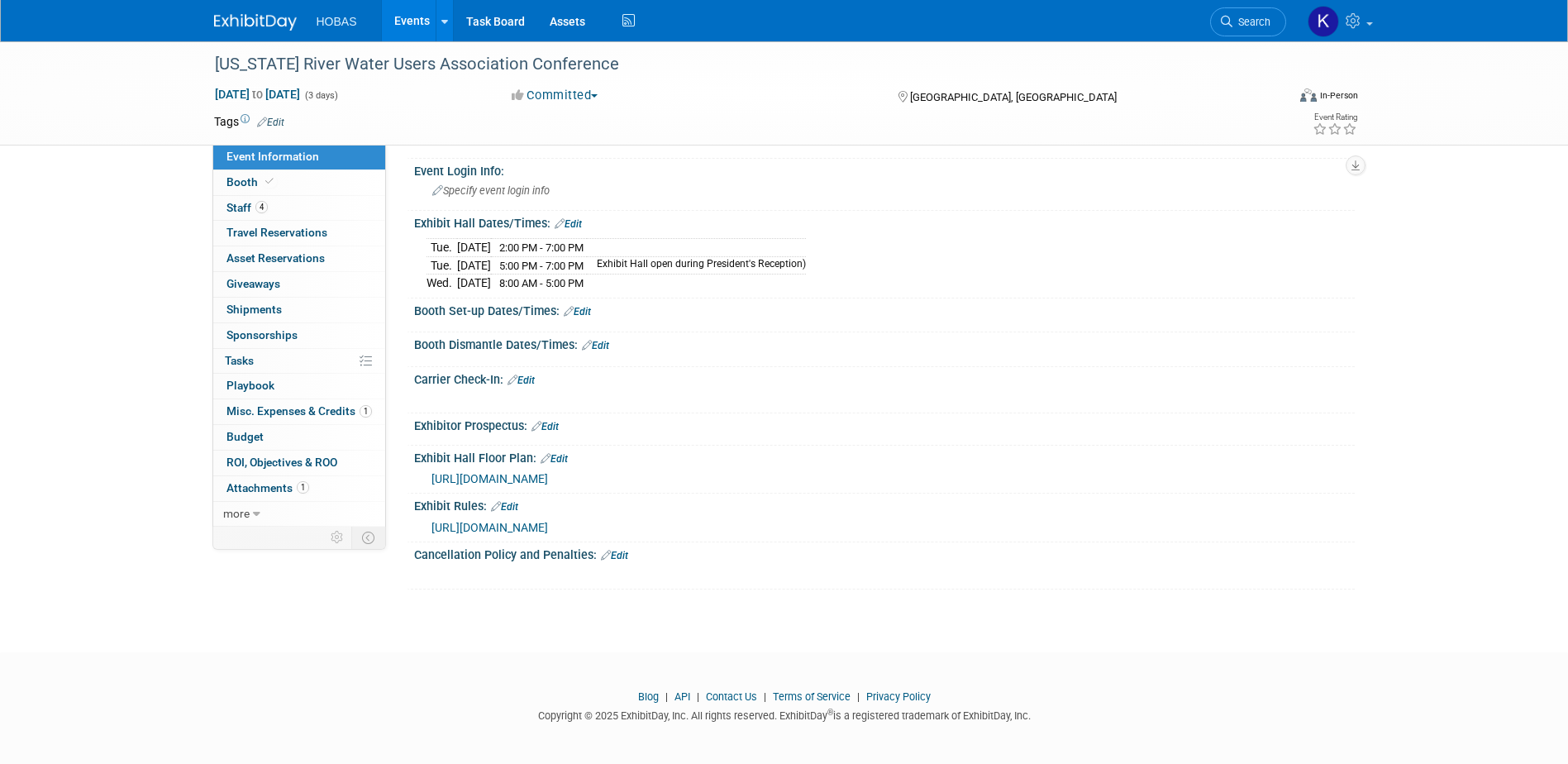
scroll to position [1128, 0]
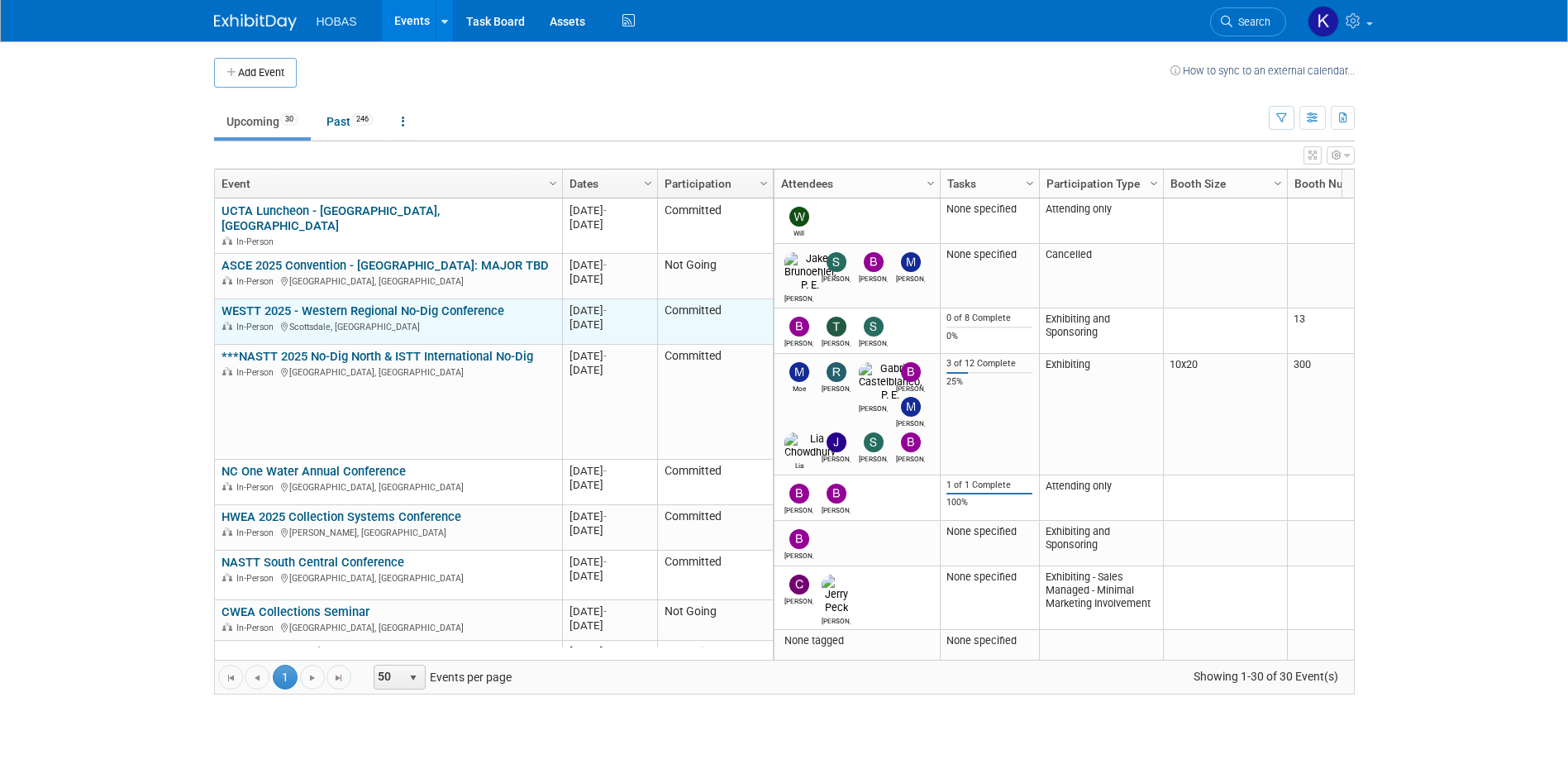
click at [362, 304] on link "WESTT 2025 - Western Regional No-Dig Conference" at bounding box center [363, 311] width 283 height 15
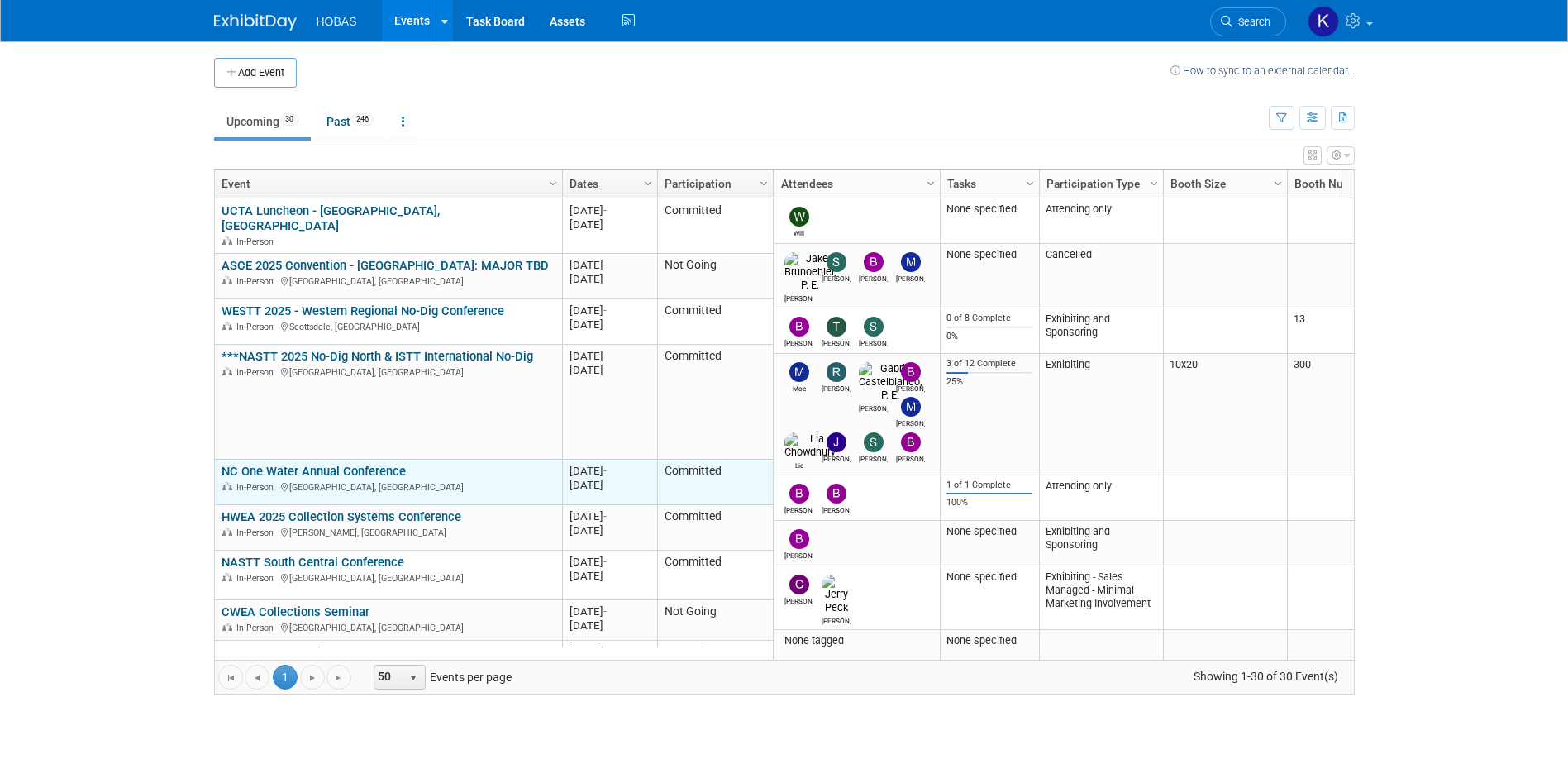
scroll to position [99, 0]
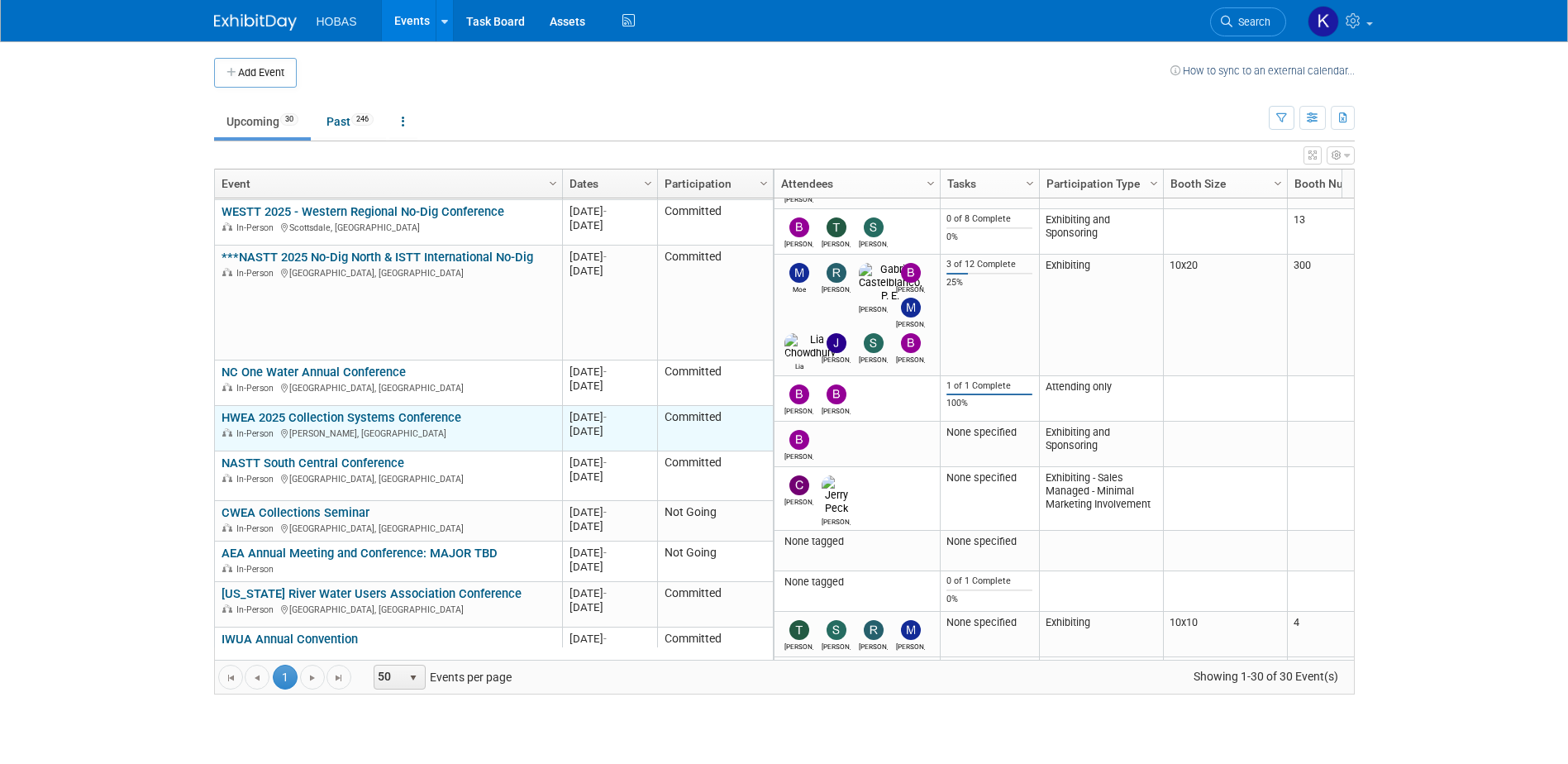
click at [410, 410] on link "HWEA 2025 Collection Systems Conference" at bounding box center [341, 417] width 239 height 15
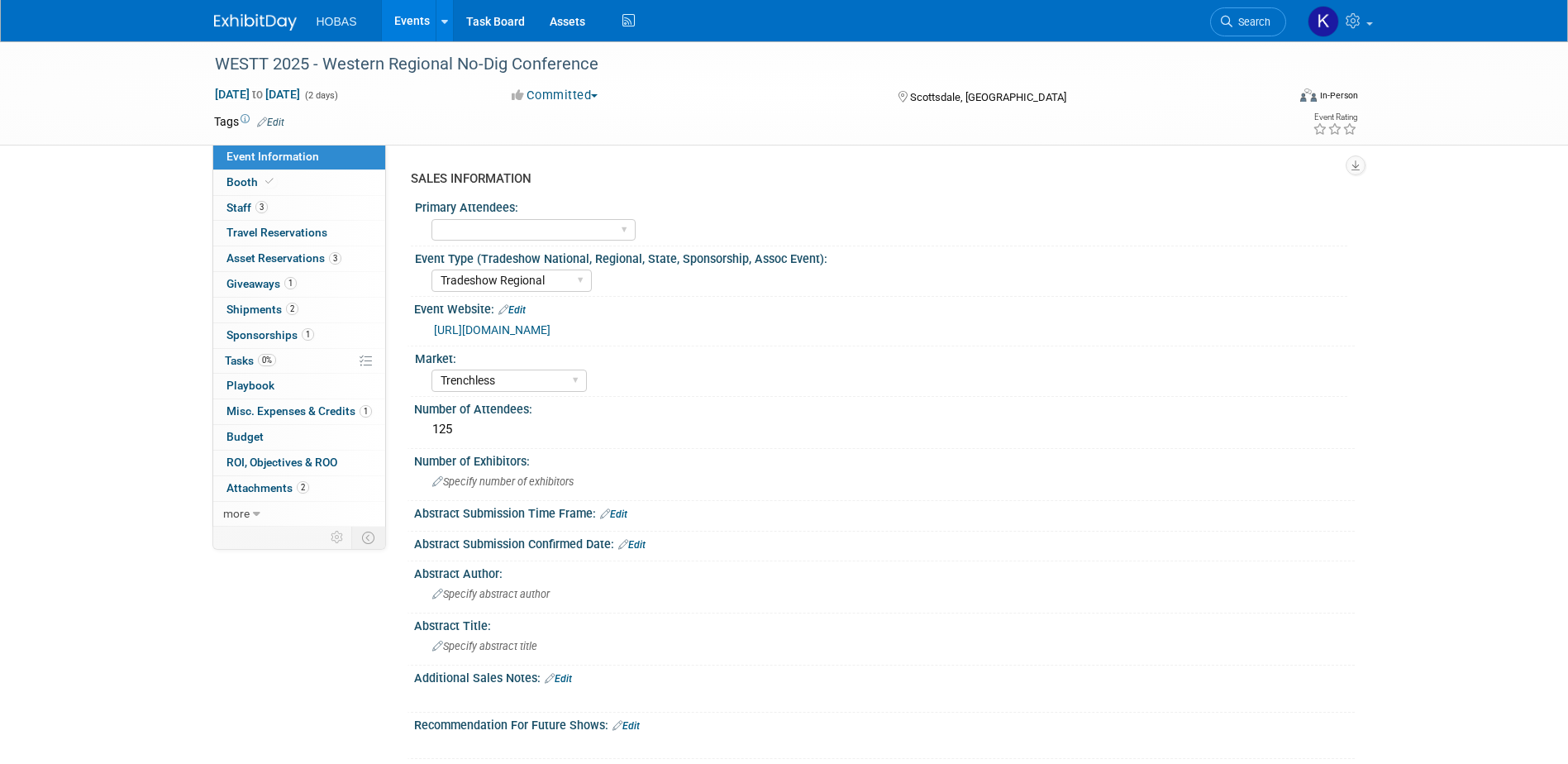
select select "Tradeshow Regional"
select select "Trenchless"
select select "Exhibiting and Sponsoring"
click at [238, 180] on span "Booth" at bounding box center [251, 181] width 50 height 13
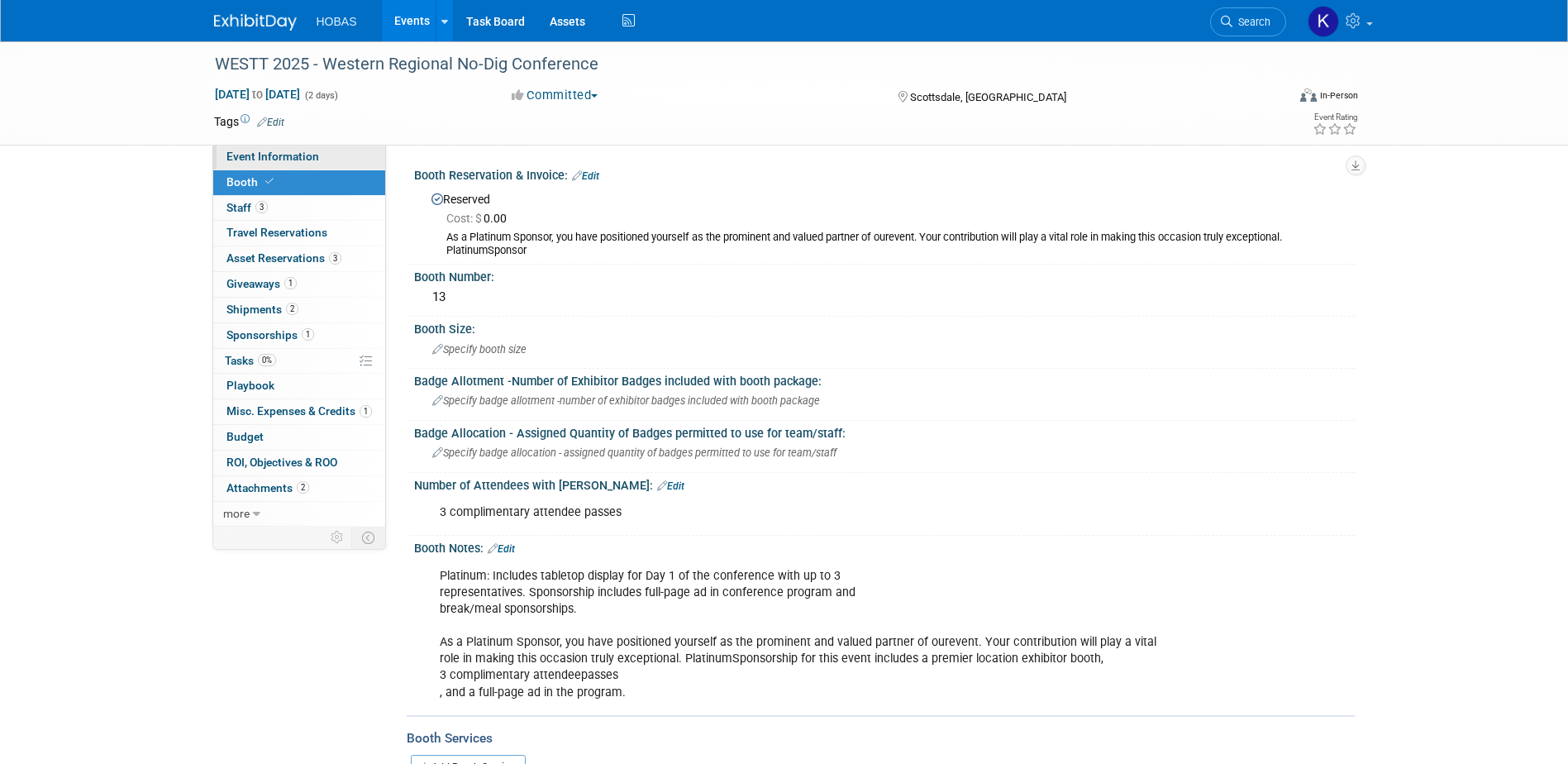
click at [240, 159] on span "Event Information" at bounding box center [272, 156] width 92 height 13
select select "Tradeshow Regional"
select select "Trenchless"
select select "Exhibiting and Sponsoring"
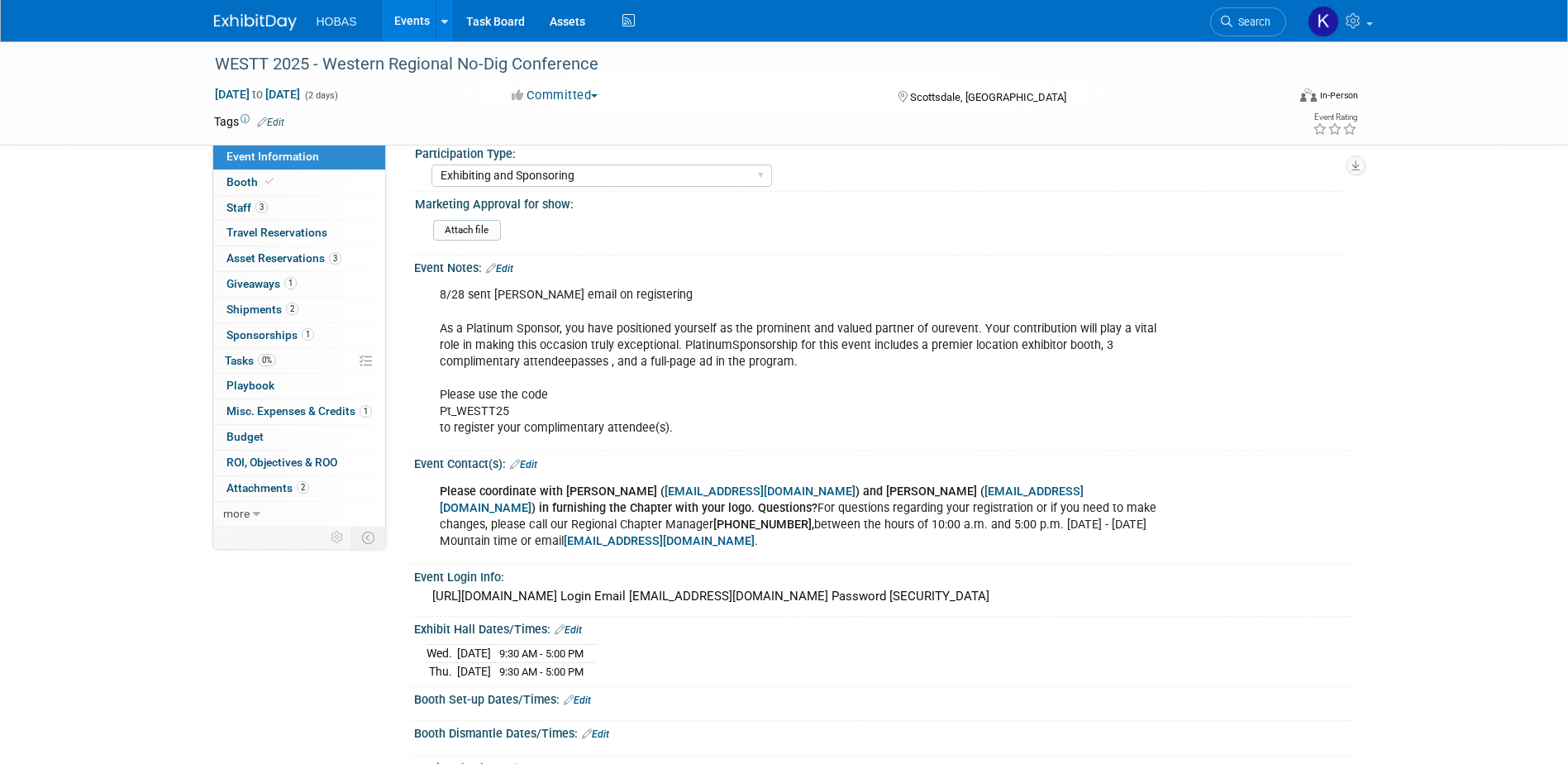
scroll to position [827, 0]
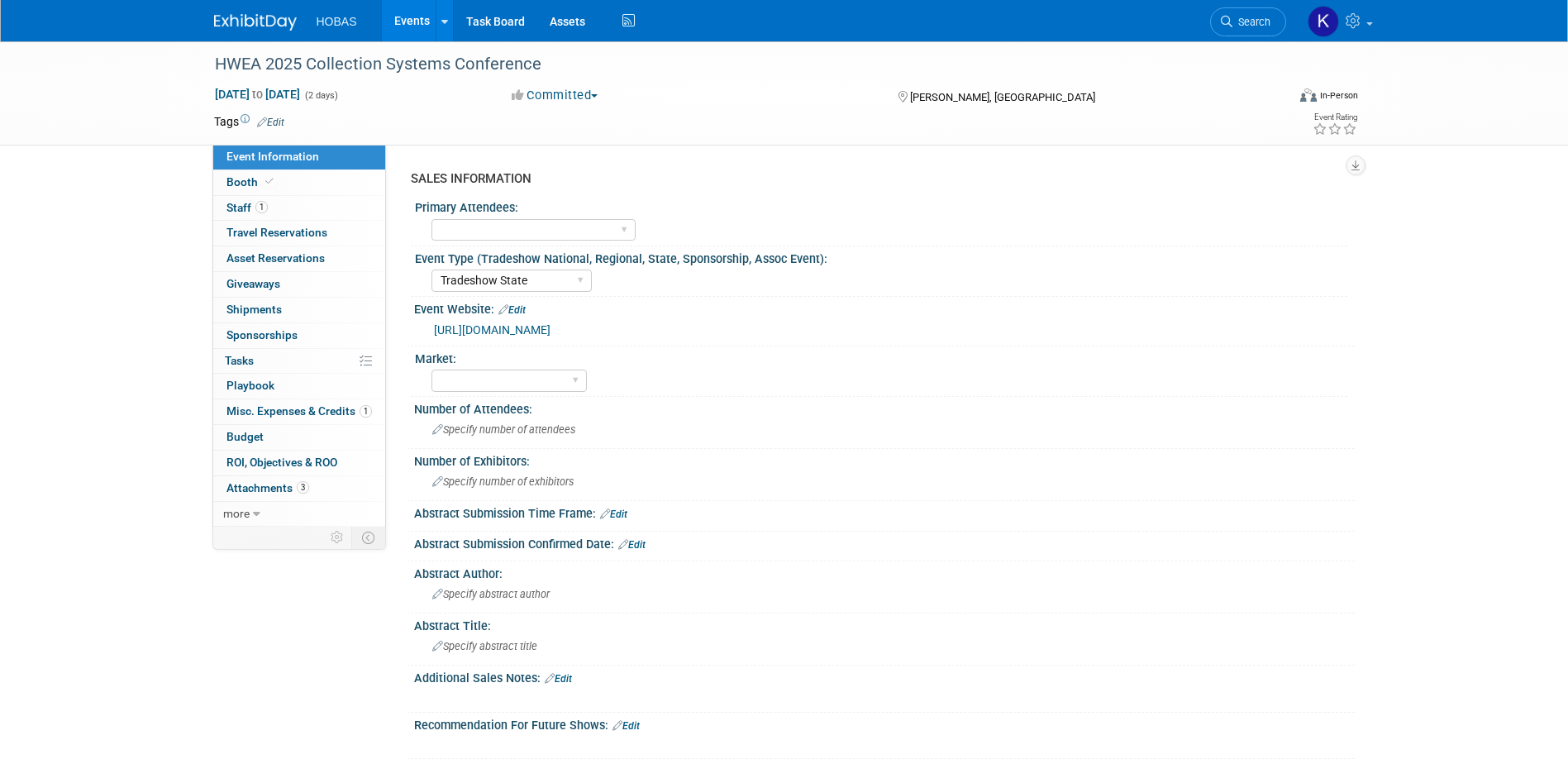
select select "Tradeshow State"
select select "Exhibiting and Sponsoring"
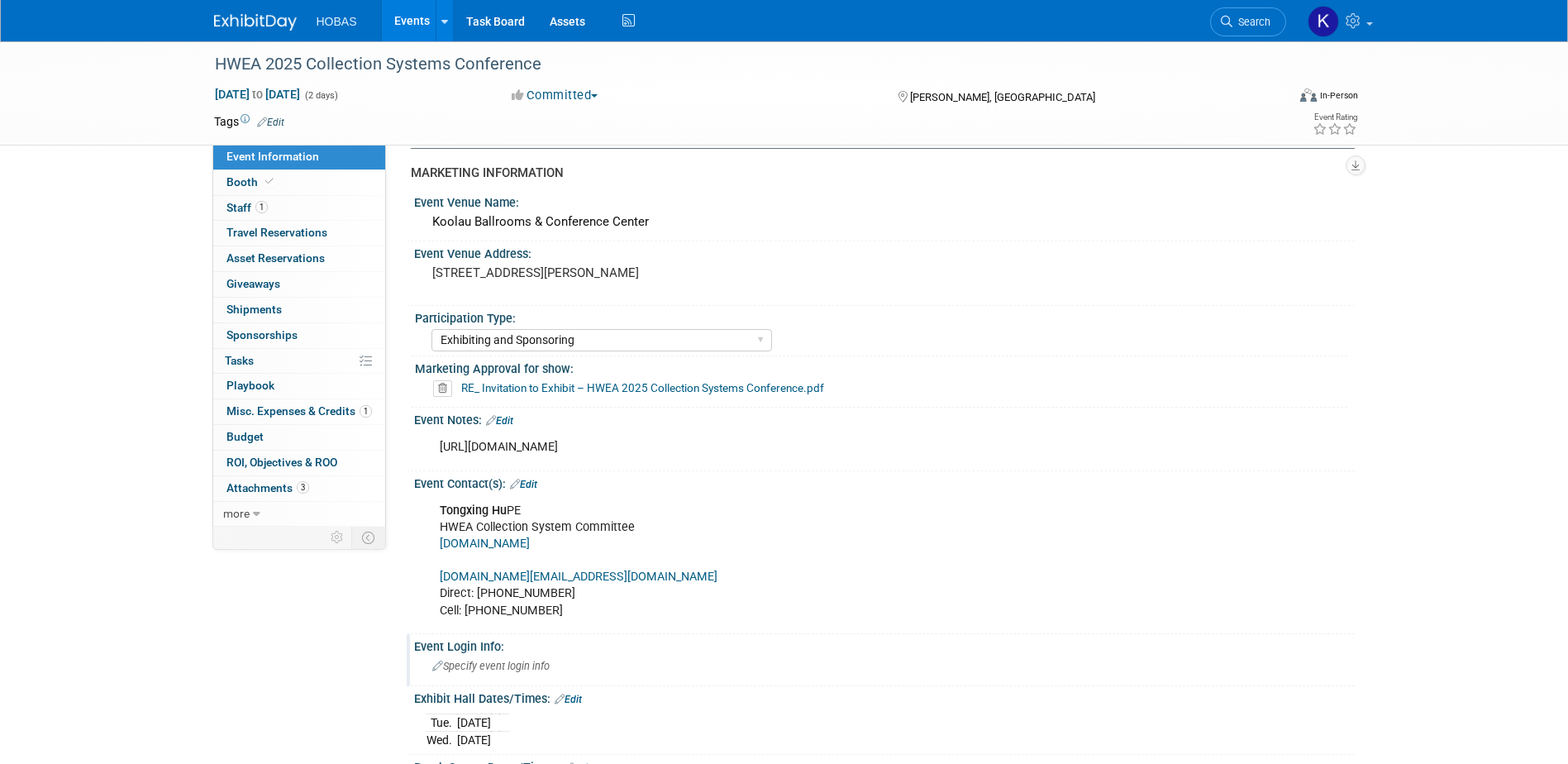
scroll to position [909, 0]
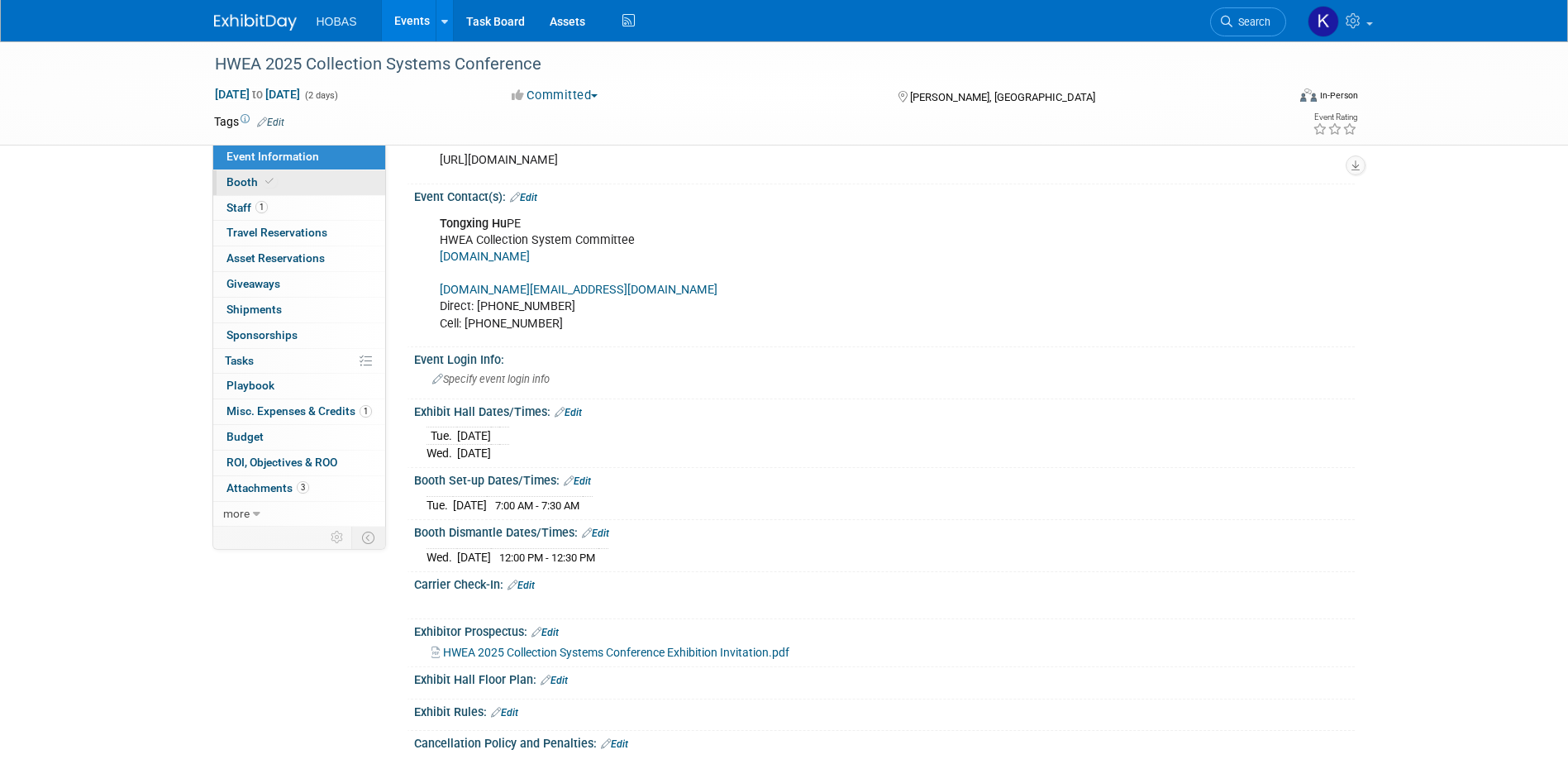
click at [238, 181] on span "Booth" at bounding box center [251, 181] width 50 height 13
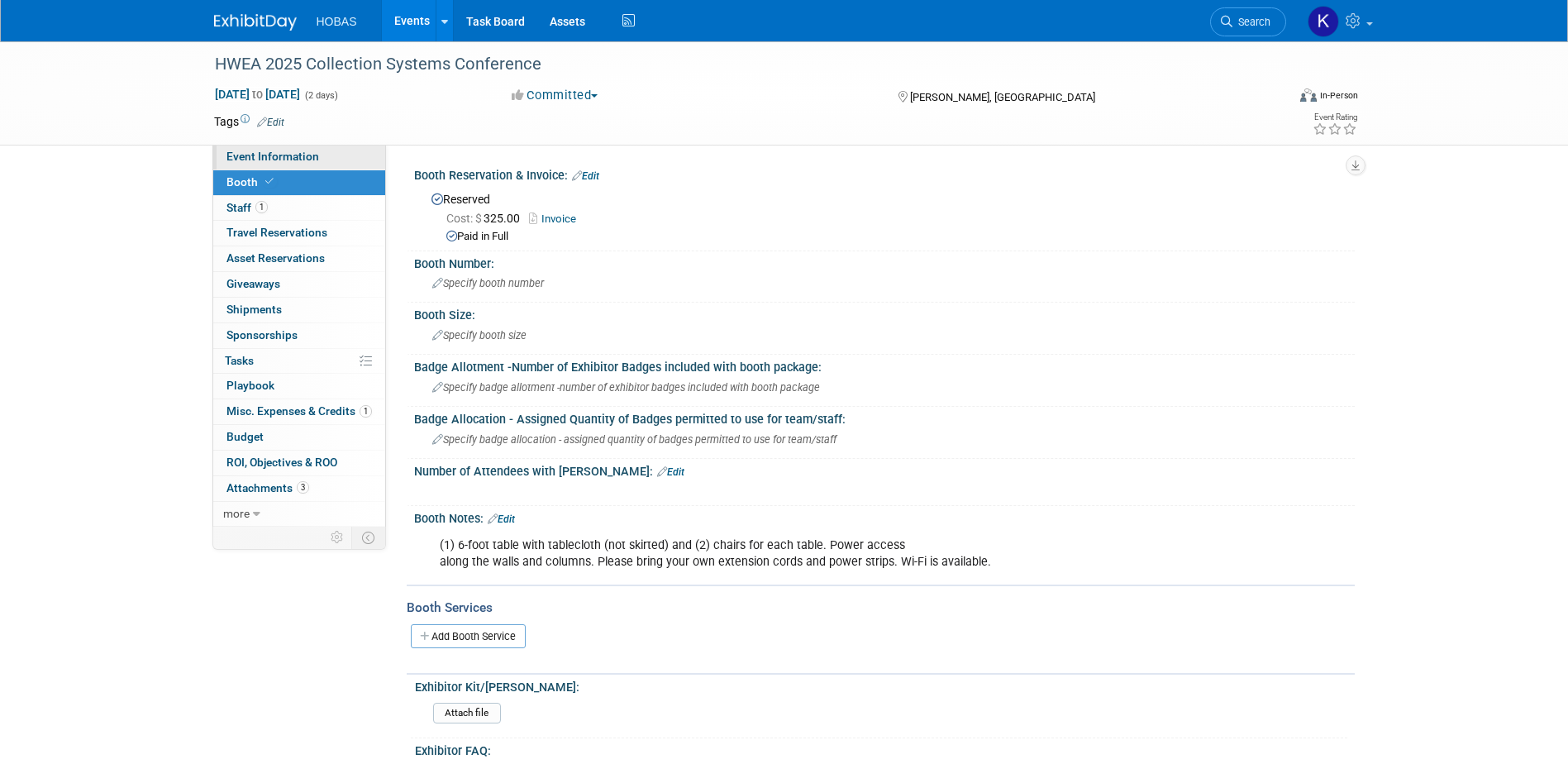
click at [262, 163] on link "Event Information" at bounding box center [299, 157] width 172 height 24
select select "Tradeshow State"
select select "Exhibiting and Sponsoring"
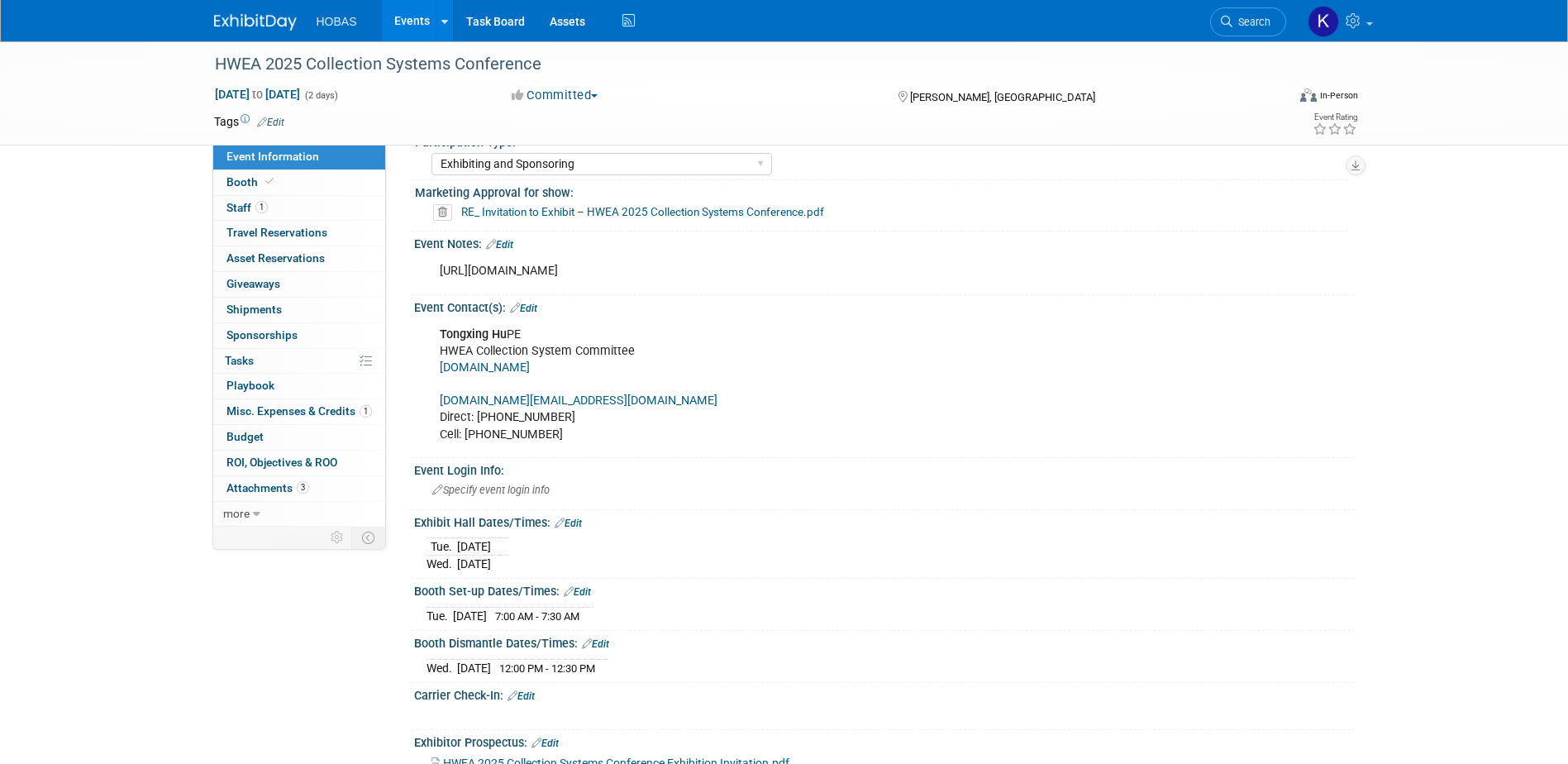
scroll to position [909, 0]
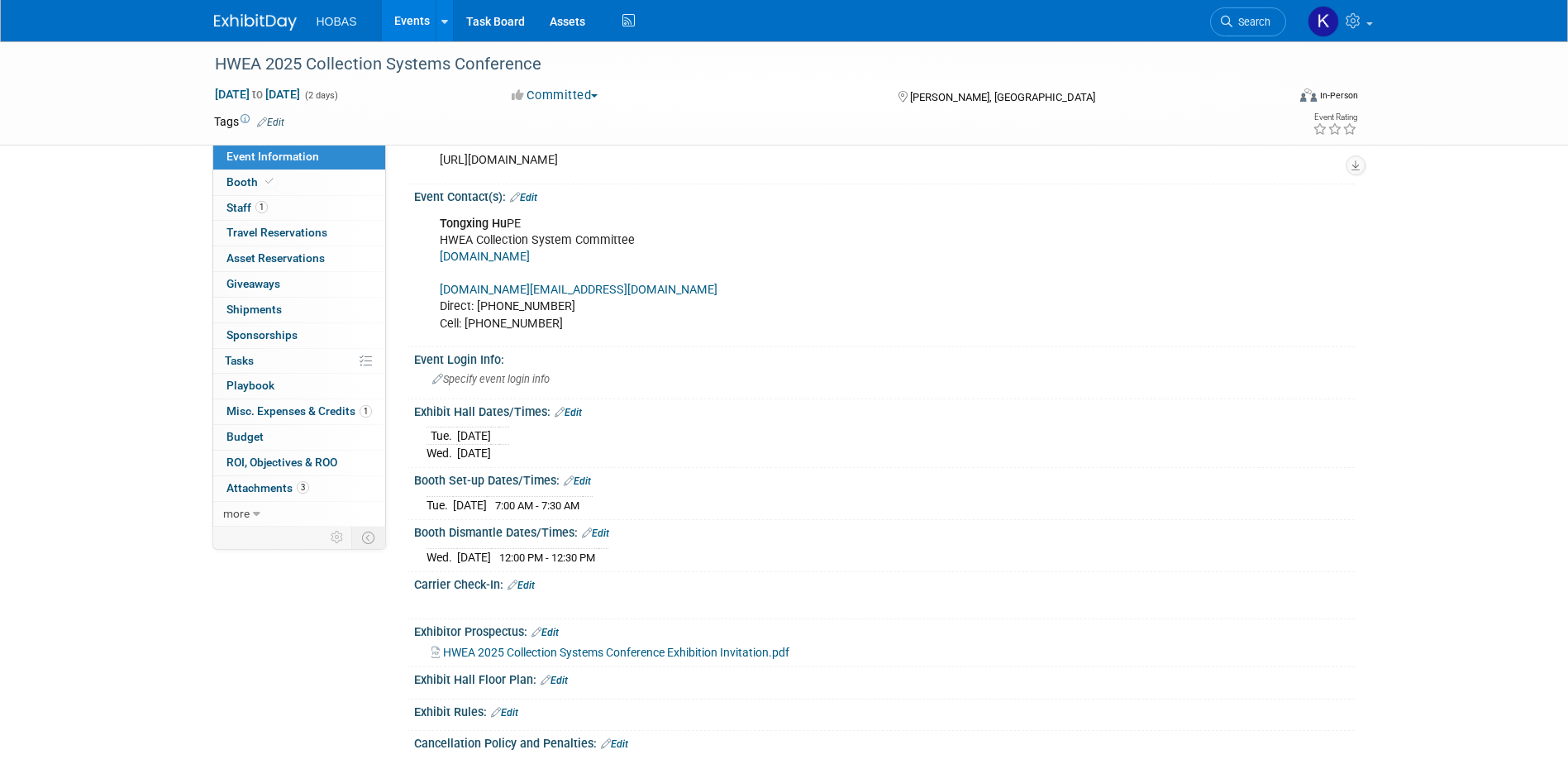
click at [403, 24] on link "Events" at bounding box center [412, 20] width 60 height 41
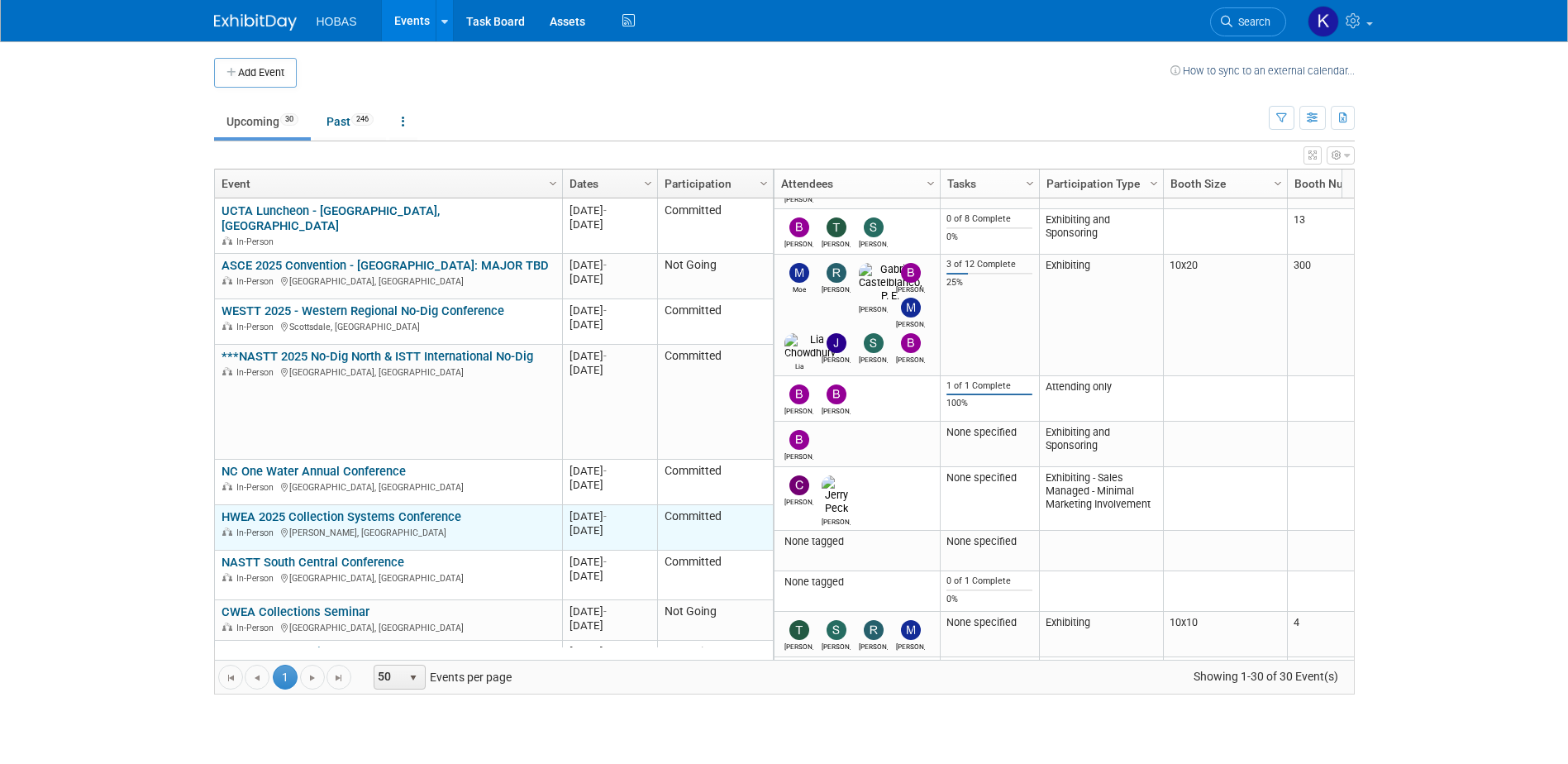
scroll to position [99, 0]
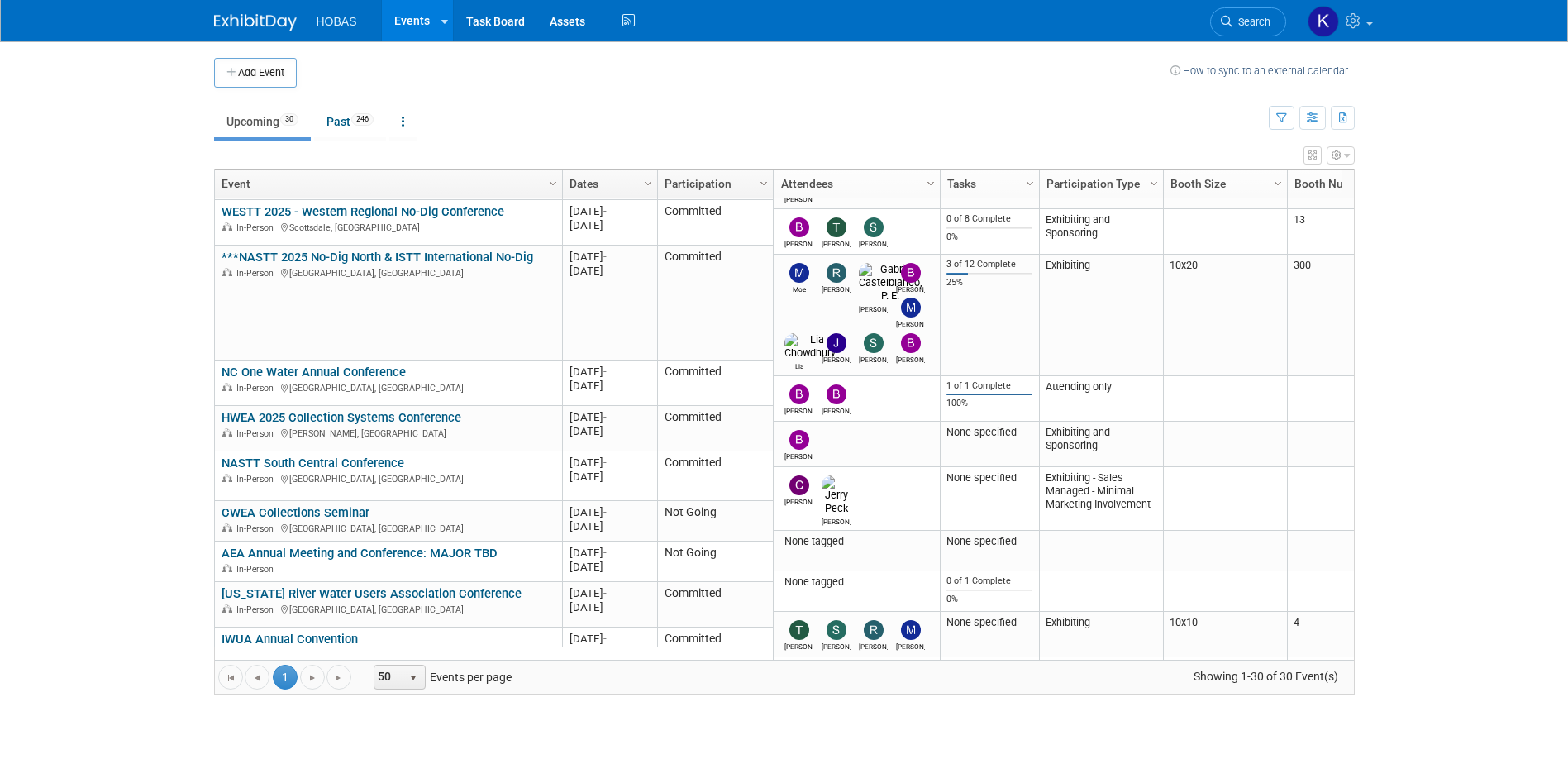
click at [383, 586] on link "[US_STATE] River Water Users Association Conference" at bounding box center [372, 593] width 300 height 15
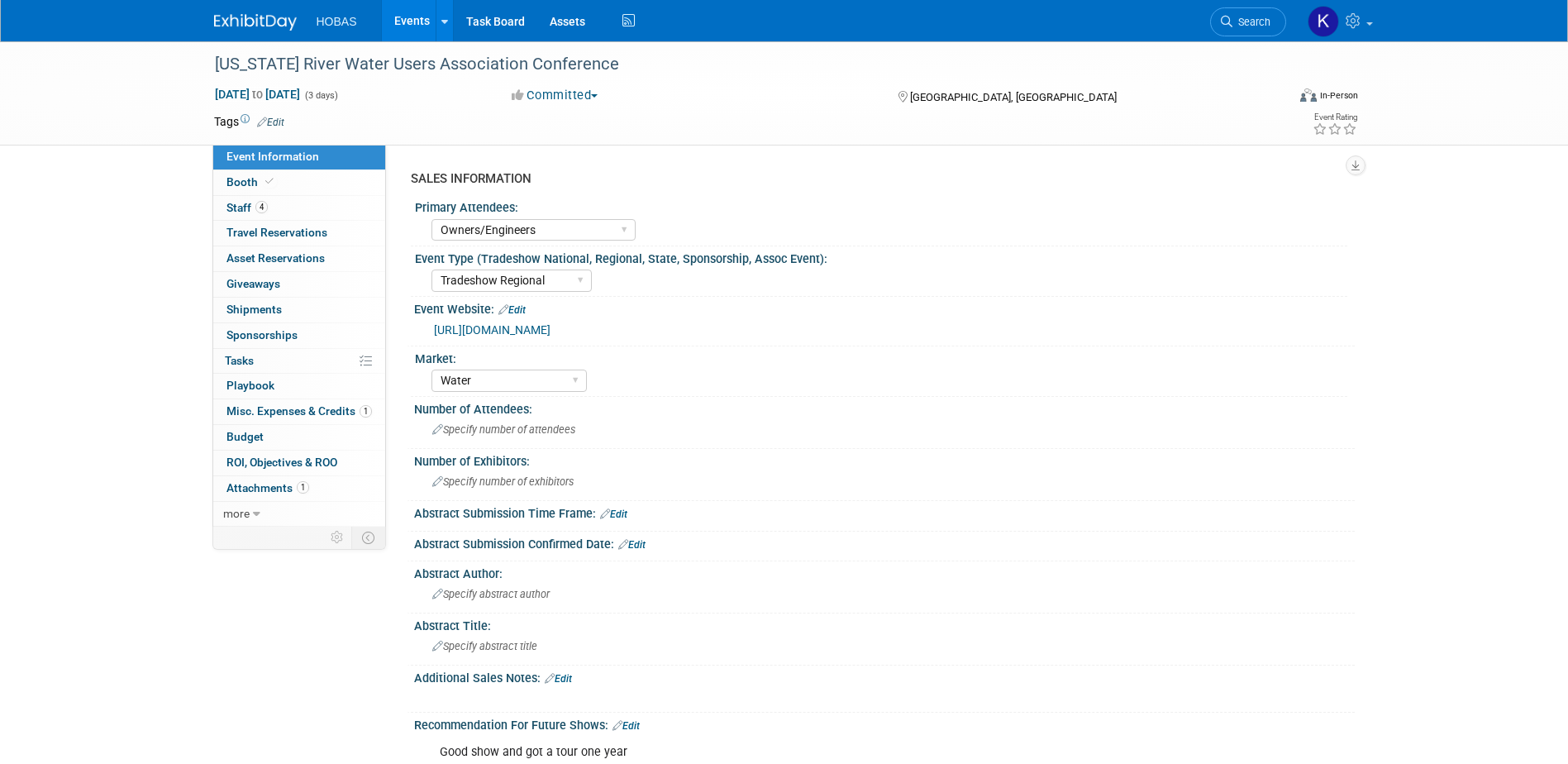
select select "Owners/Engineers"
select select "Tradeshow Regional"
select select "Water"
select select "Exhibiting"
click at [551, 325] on link "https://web.cvent.com/event/ff3568f1-8578-42e5-9651-f708814cca5e/summary" at bounding box center [493, 329] width 117 height 13
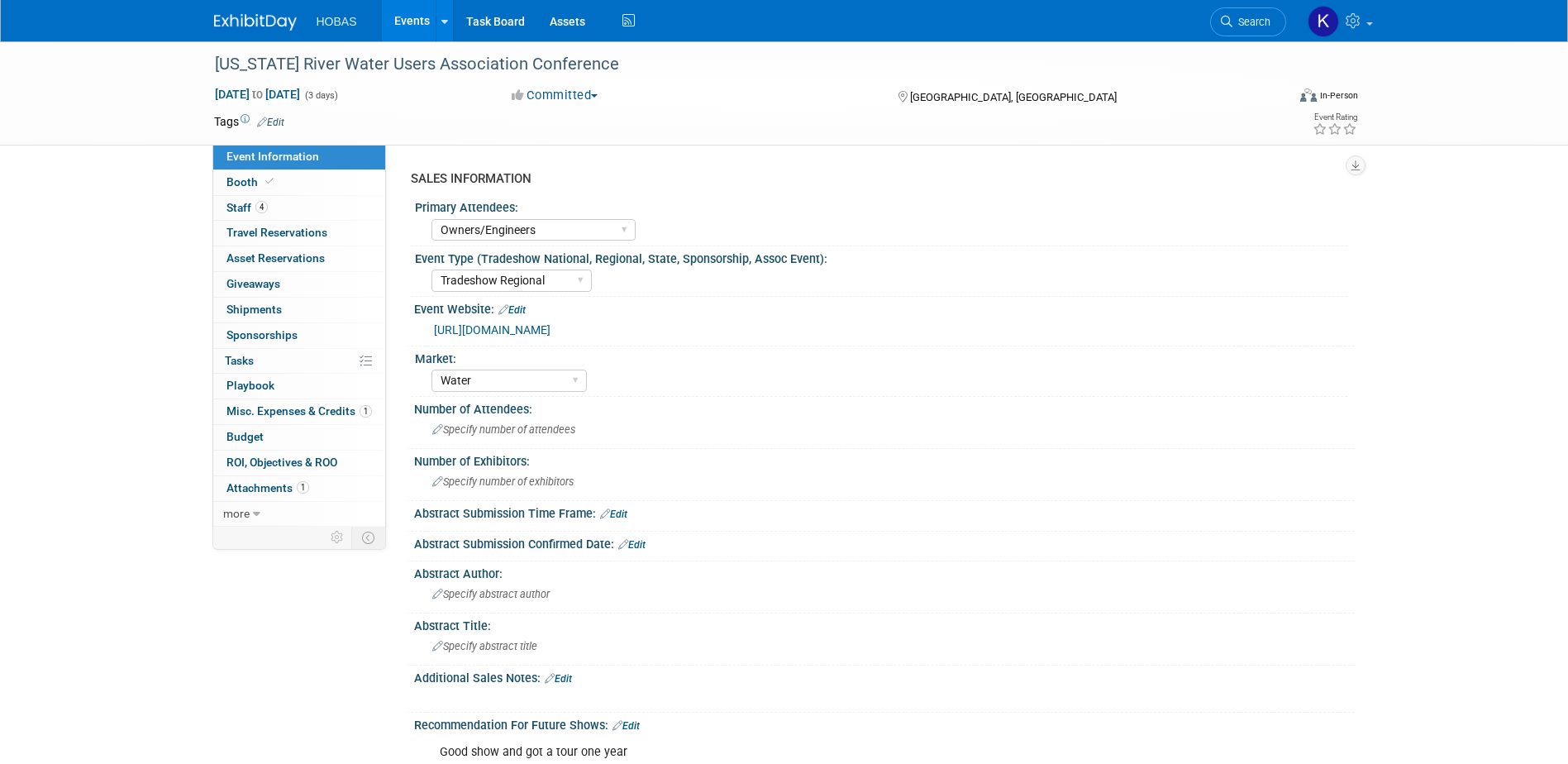
click at [412, 29] on link "Events" at bounding box center [412, 20] width 60 height 41
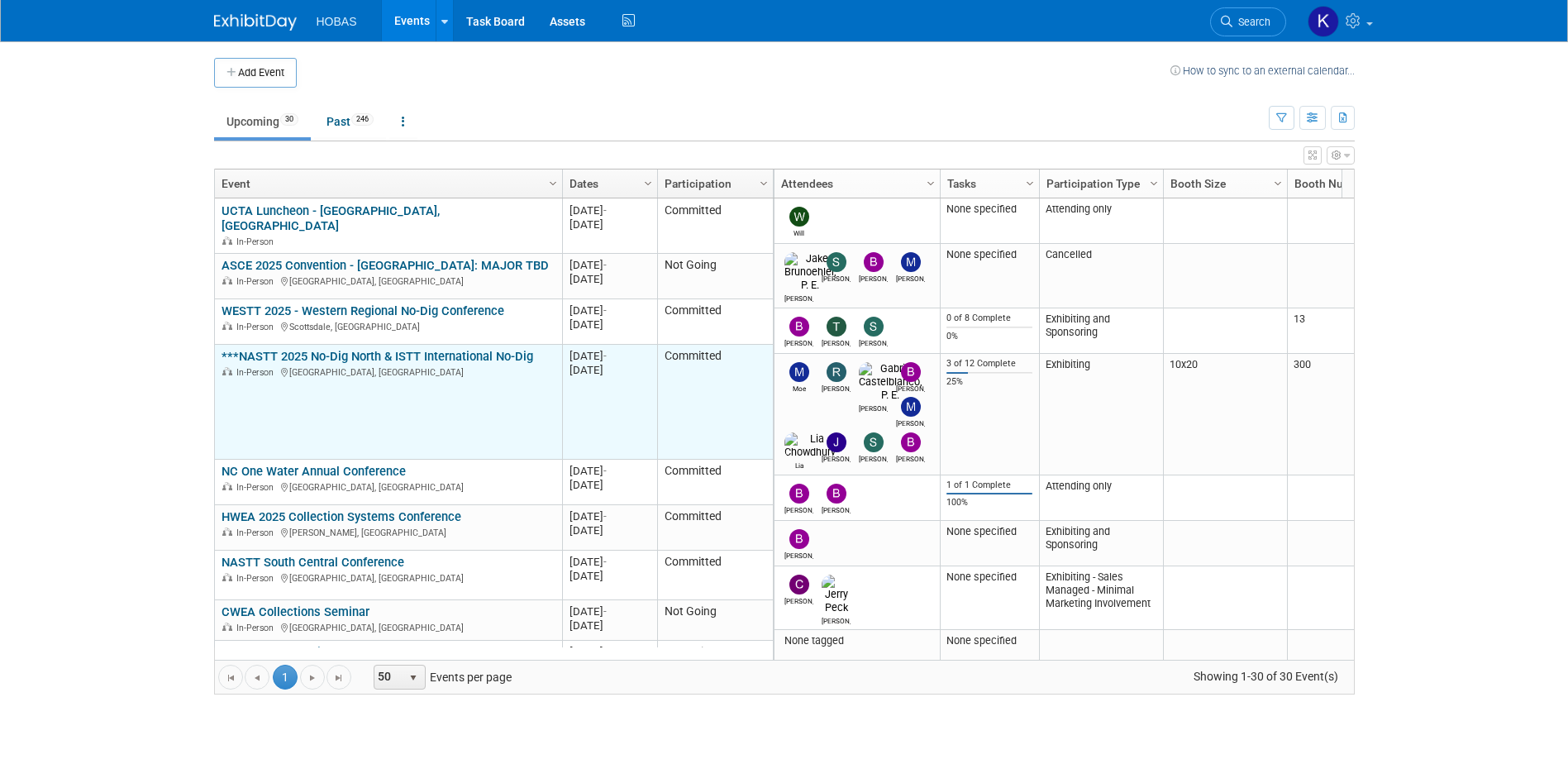
click at [403, 349] on link "***NASTT 2025 No-Dig North & ISTT International No-Dig" at bounding box center [378, 356] width 312 height 15
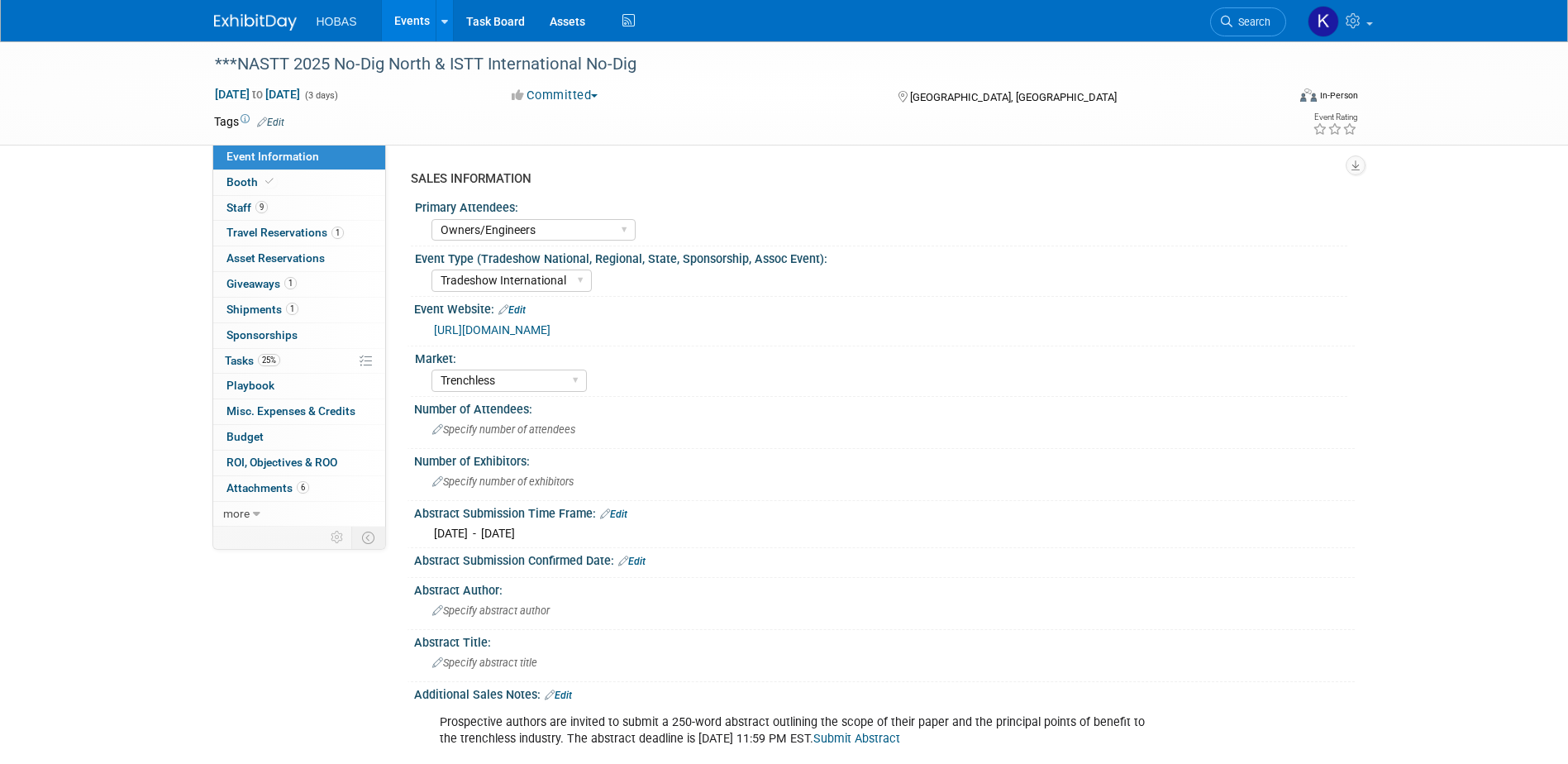
select select "Owners/Engineers"
select select "Tradeshow International"
select select "Trenchless"
select select "Exhibiting"
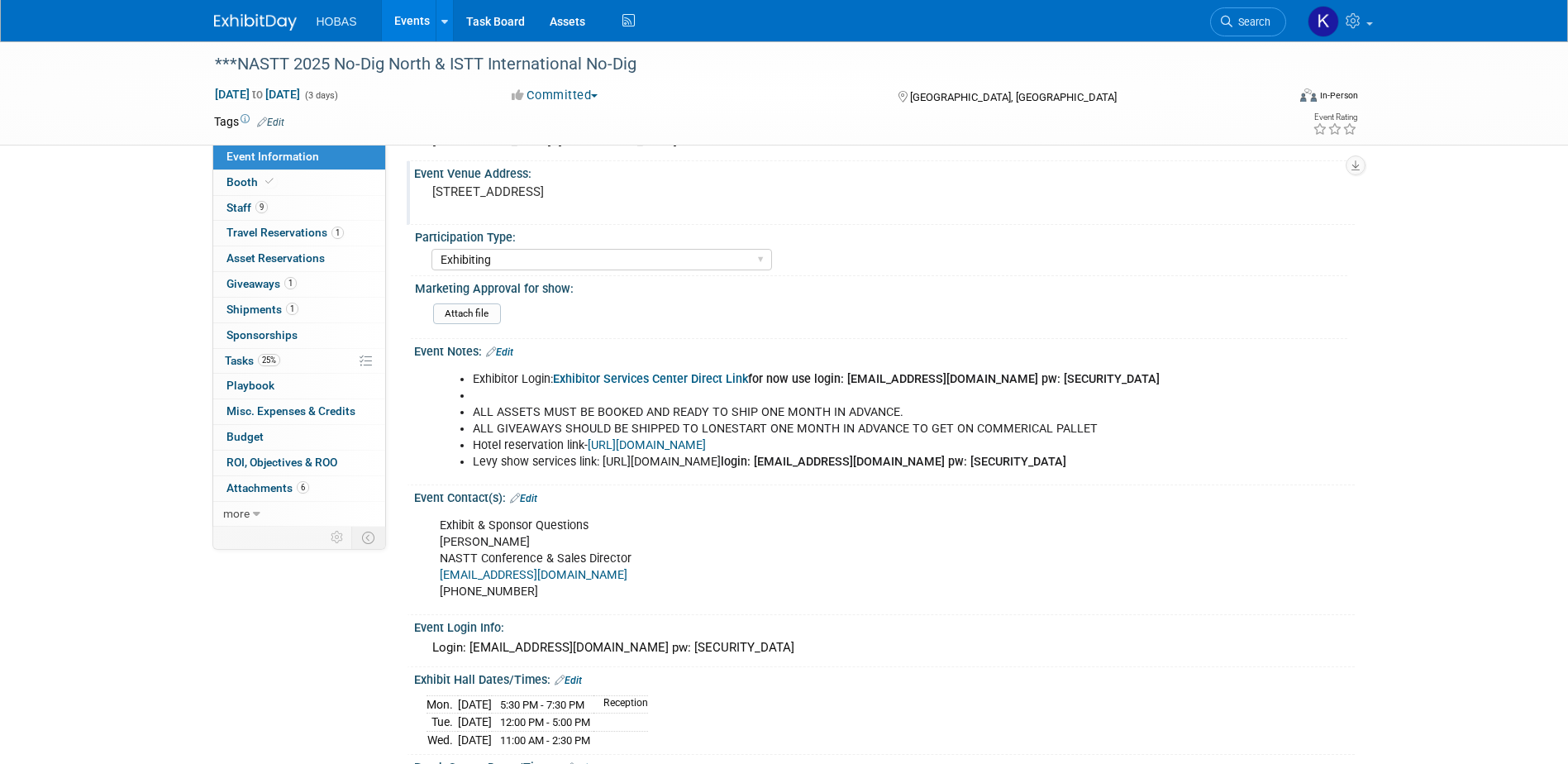
scroll to position [827, 0]
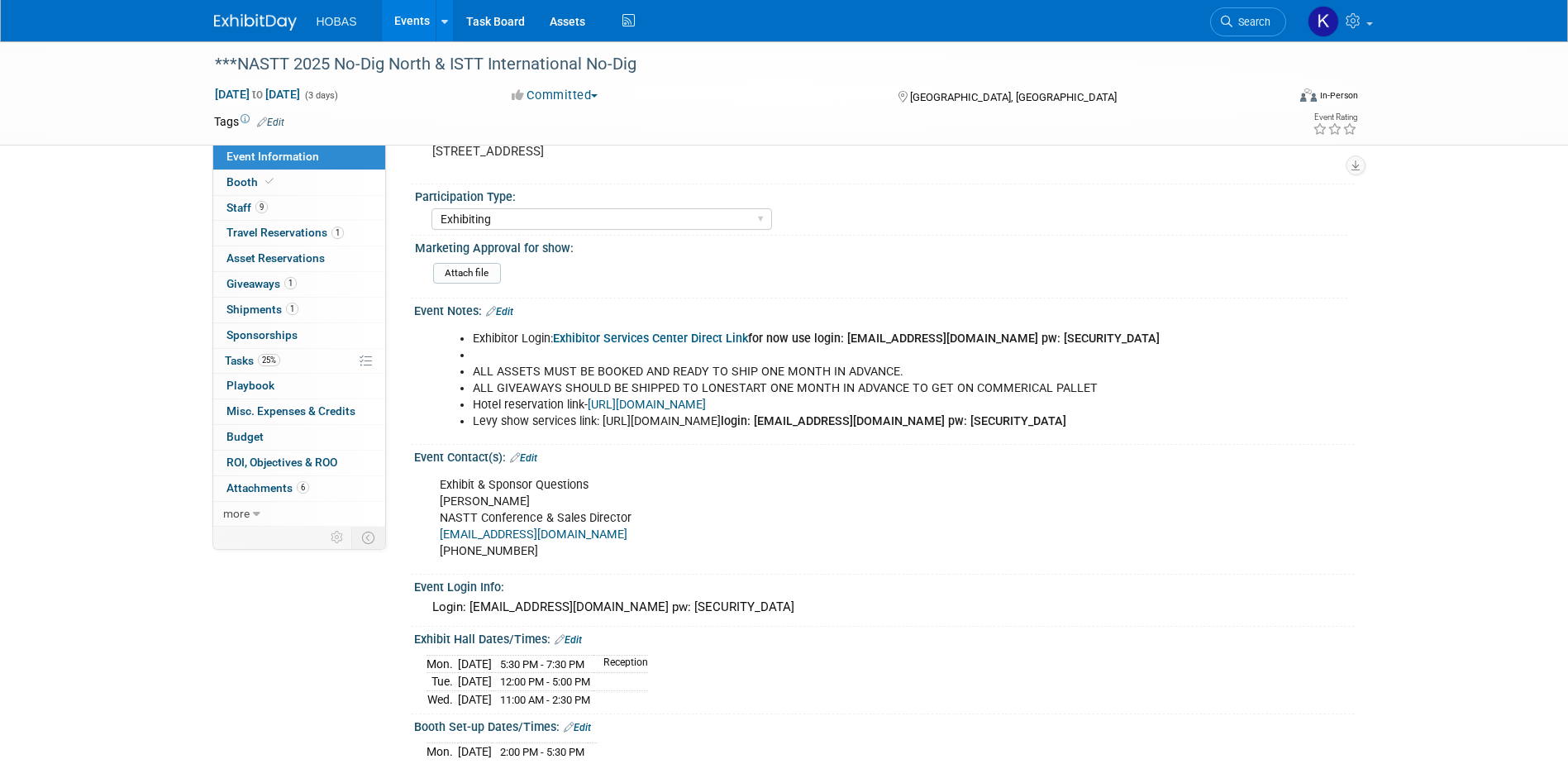
drag, startPoint x: 1006, startPoint y: 424, endPoint x: 603, endPoint y: 419, distance: 403.0
click at [603, 419] on li "Levy show services link: [URL][DOMAIN_NAME] login: [EMAIL_ADDRESS][DOMAIN_NAME]…" at bounding box center [817, 421] width 690 height 17
copy li "[URL][DOMAIN_NAME]"
click at [779, 466] on div "Event Contact(s): Edit" at bounding box center [884, 455] width 941 height 22
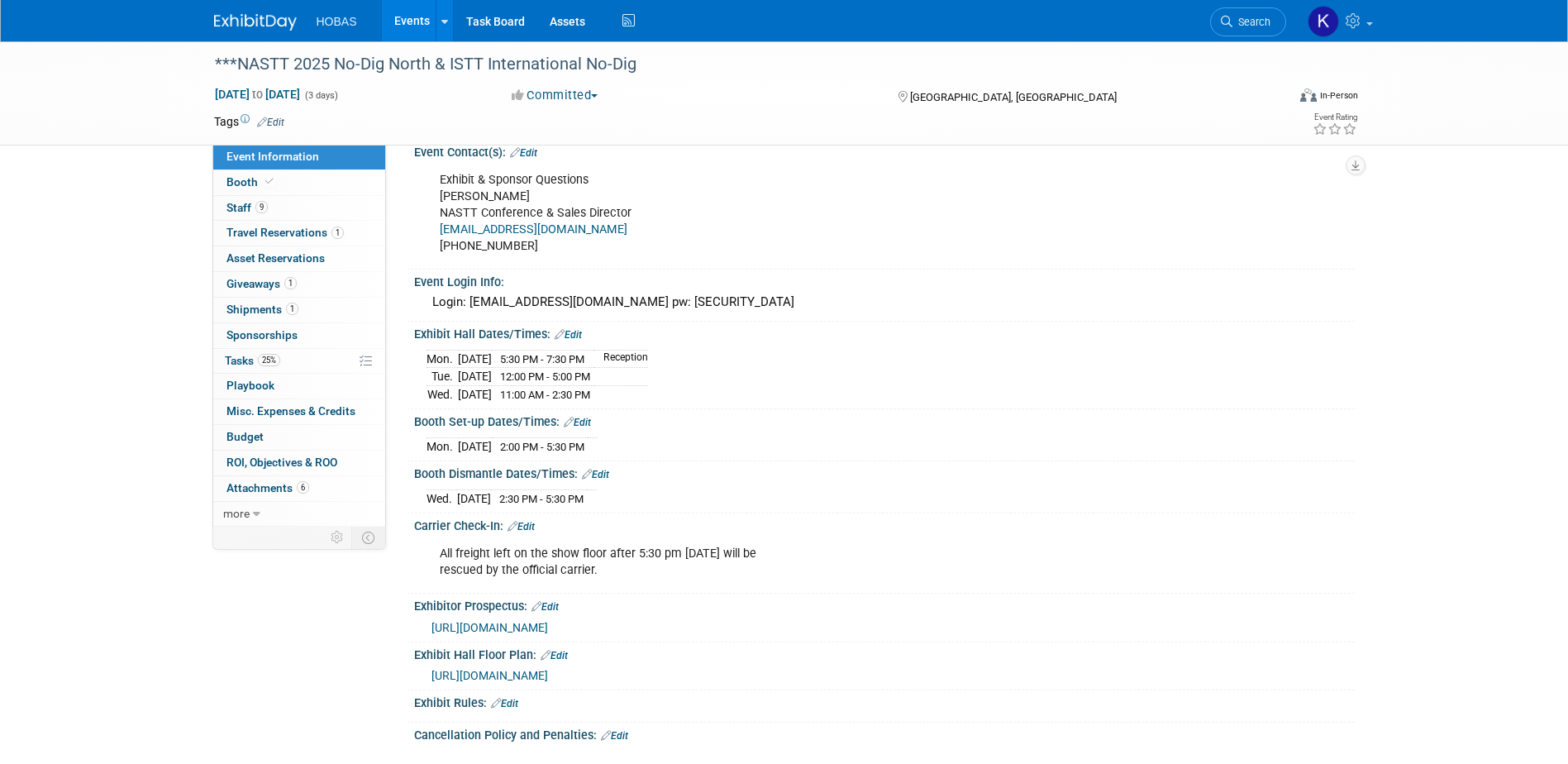
scroll to position [1240, 0]
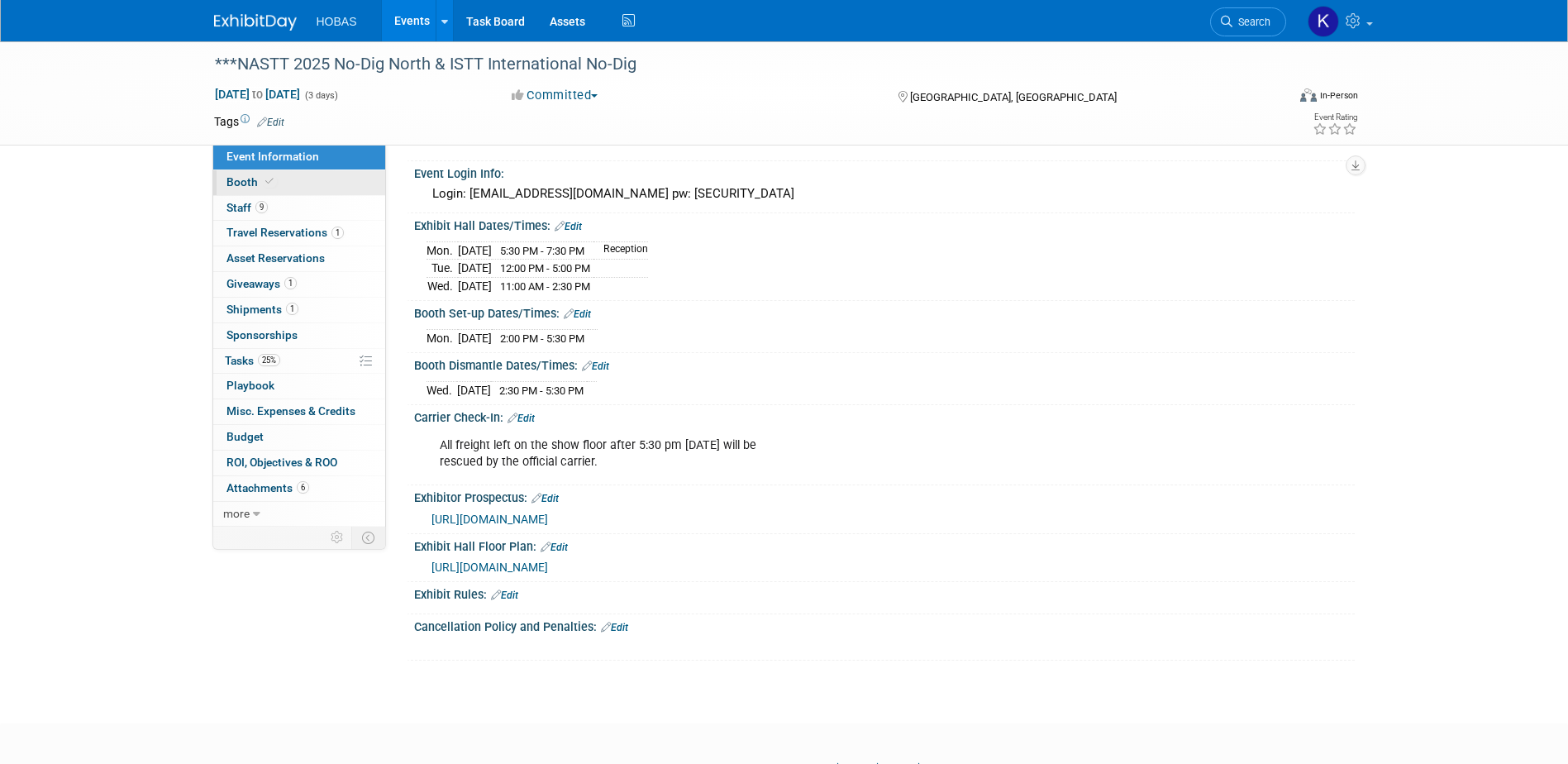
click at [244, 188] on span "Booth" at bounding box center [251, 181] width 50 height 13
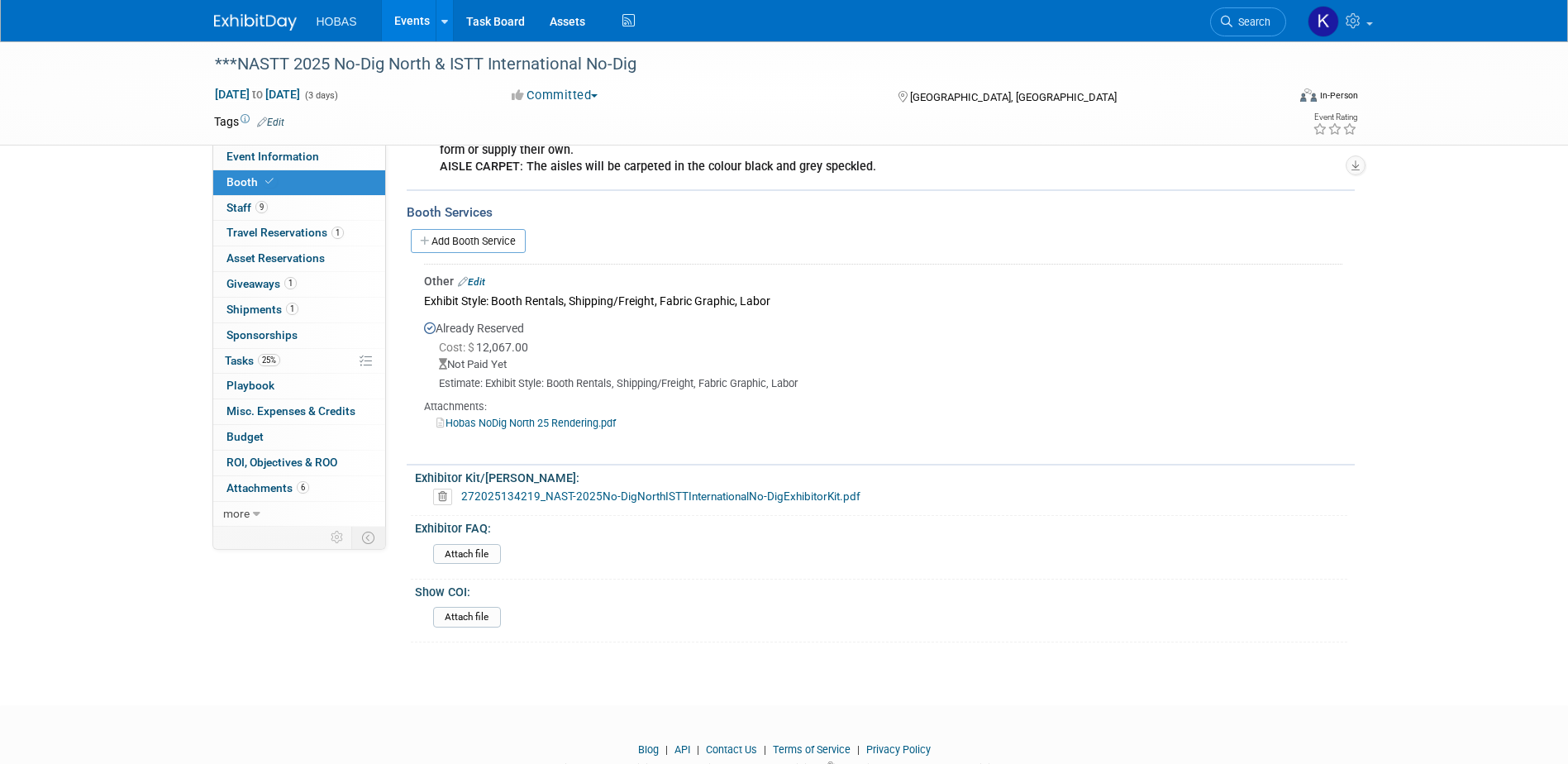
scroll to position [744, 0]
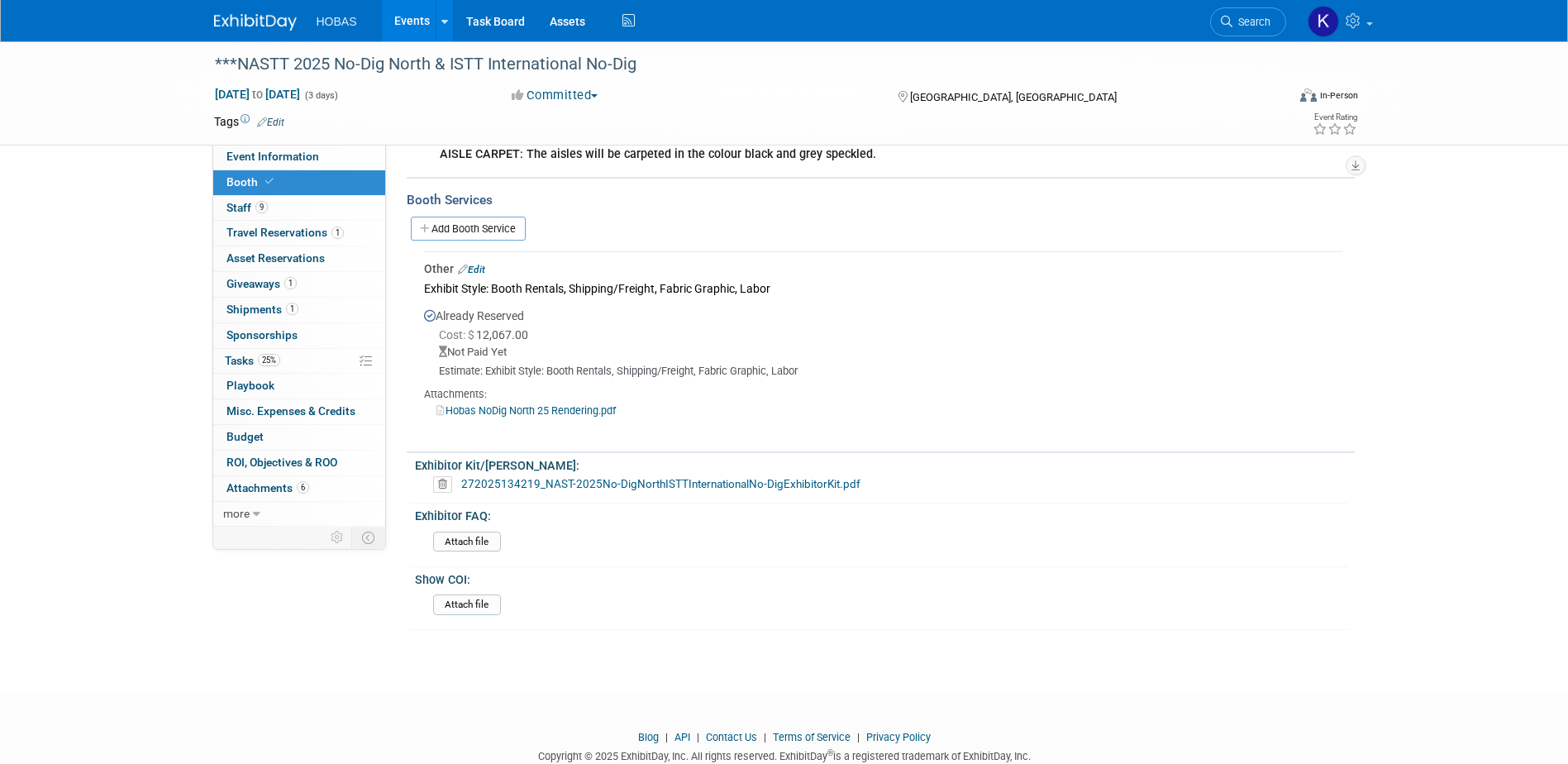
click at [684, 490] on link "272025134219_NAST-2025No-DigNorthISTTInternationalNo-DigExhibitorKit.pdf" at bounding box center [660, 483] width 399 height 13
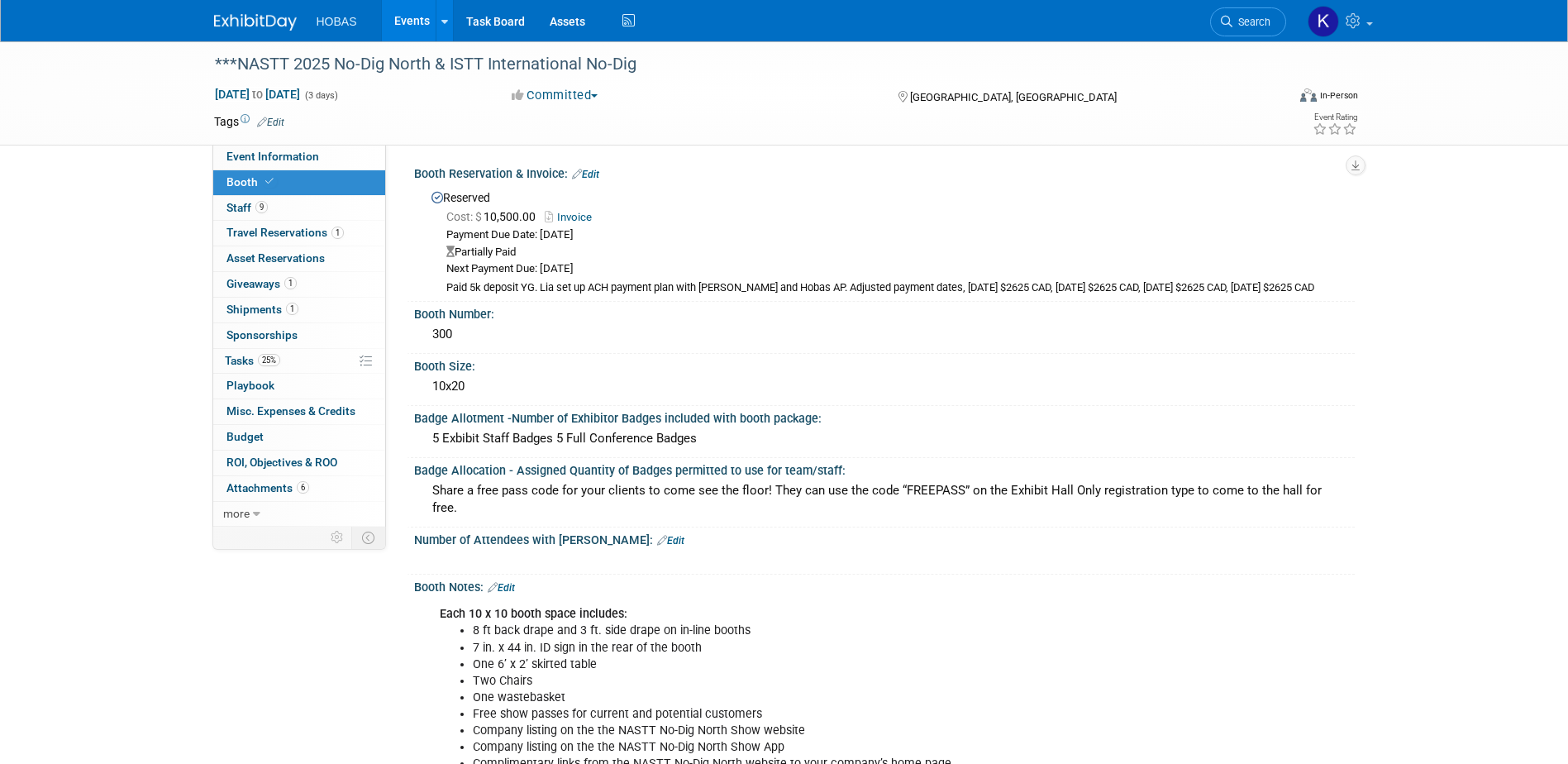
scroll to position [0, 0]
